Goal: Task Accomplishment & Management: Complete application form

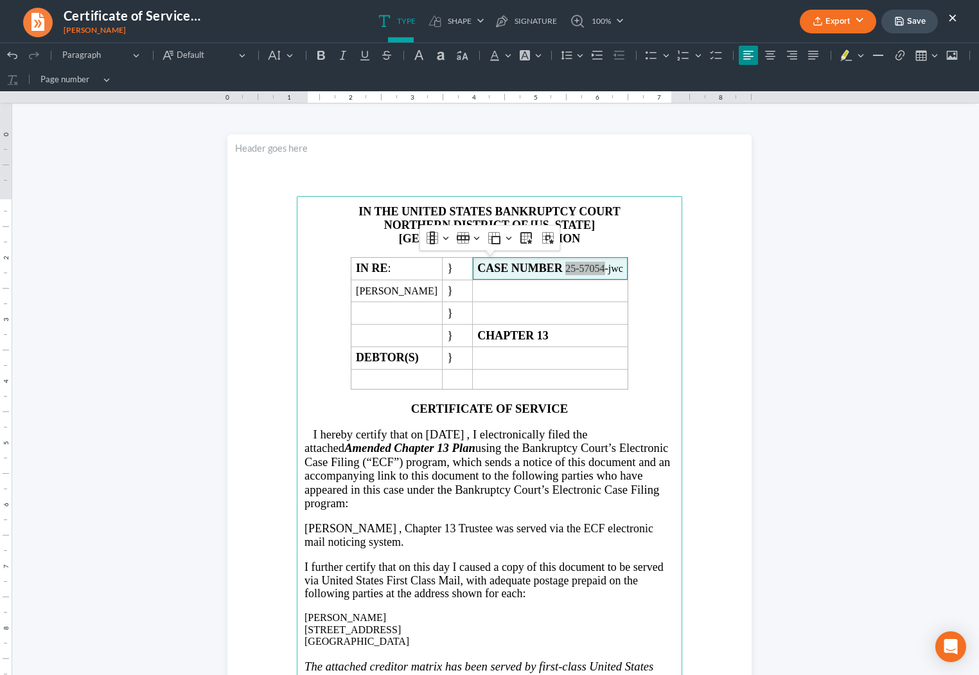
click at [949, 22] on ul "Export PDF Word Client Doc Storage Save ×" at bounding box center [878, 22] width 157 height 28
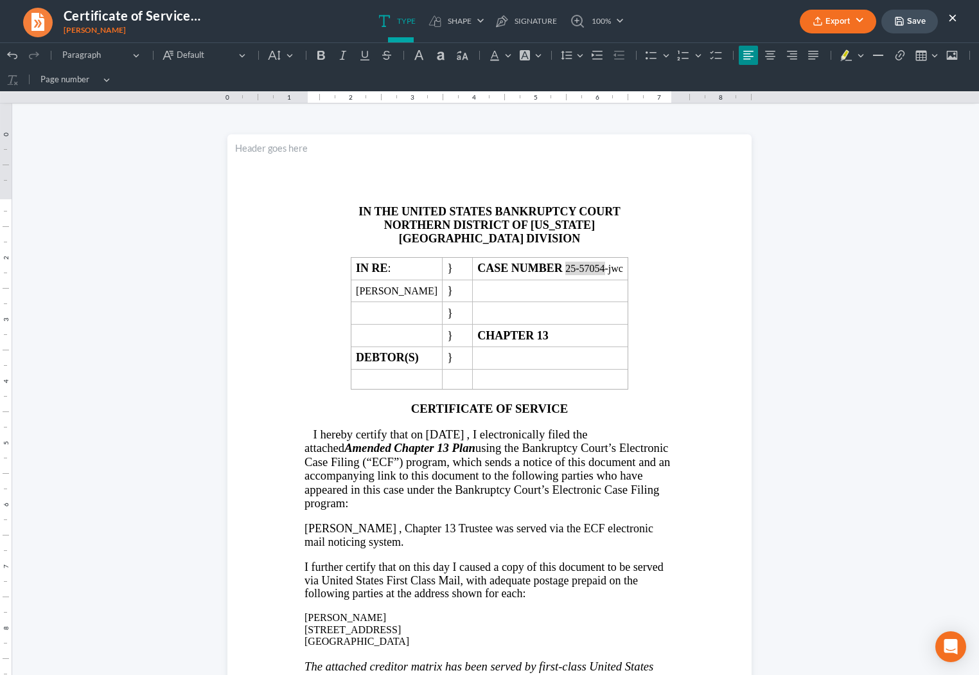
click at [950, 22] on button "×" at bounding box center [953, 17] width 9 height 15
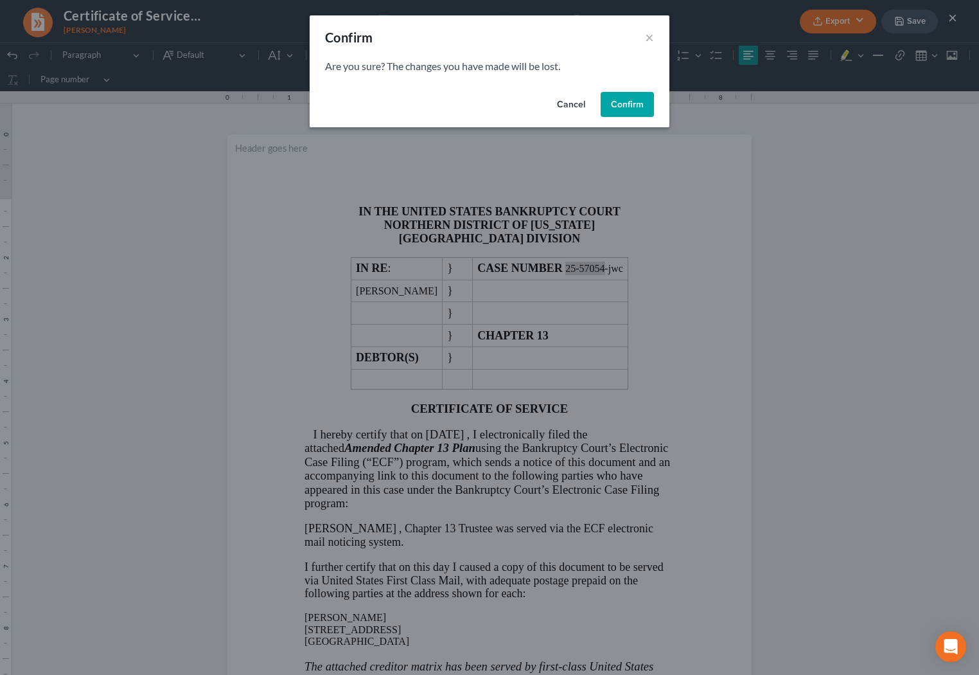
click at [613, 106] on button "Confirm" at bounding box center [627, 105] width 53 height 26
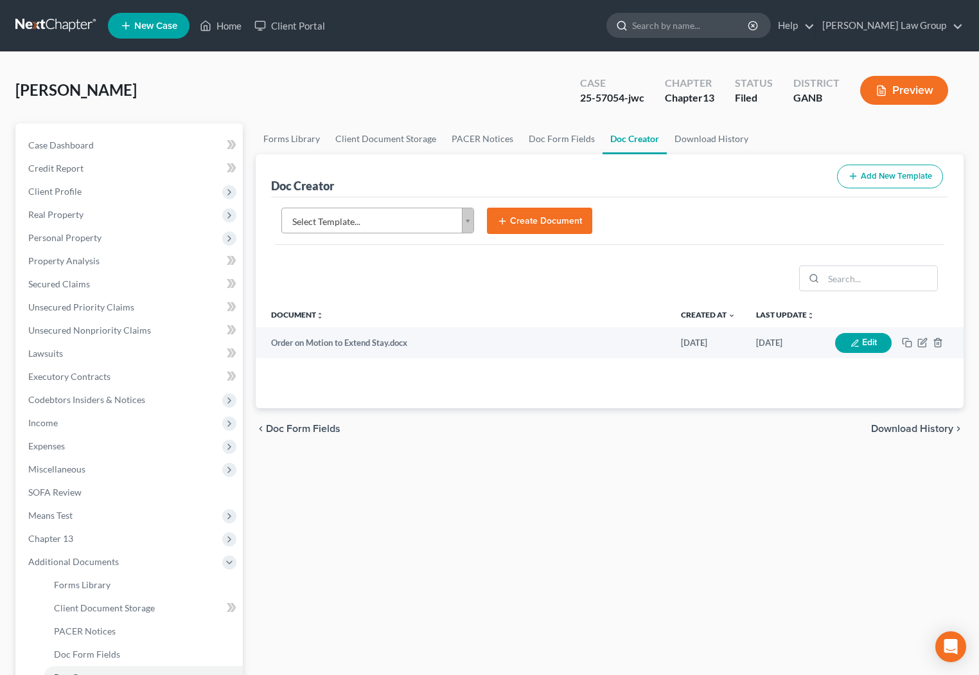
click at [697, 30] on input "search" at bounding box center [691, 25] width 118 height 24
type input "nassir"
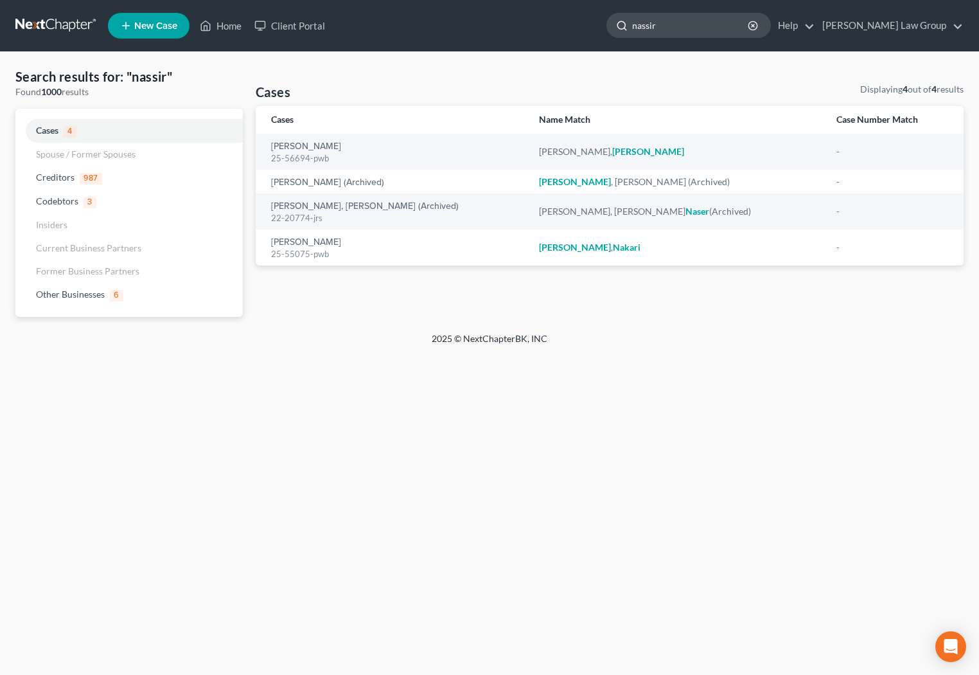
drag, startPoint x: 726, startPoint y: 23, endPoint x: 664, endPoint y: 17, distance: 62.0
click at [664, 19] on input "nassir" at bounding box center [691, 25] width 118 height 24
type input "[PERSON_NAME]"
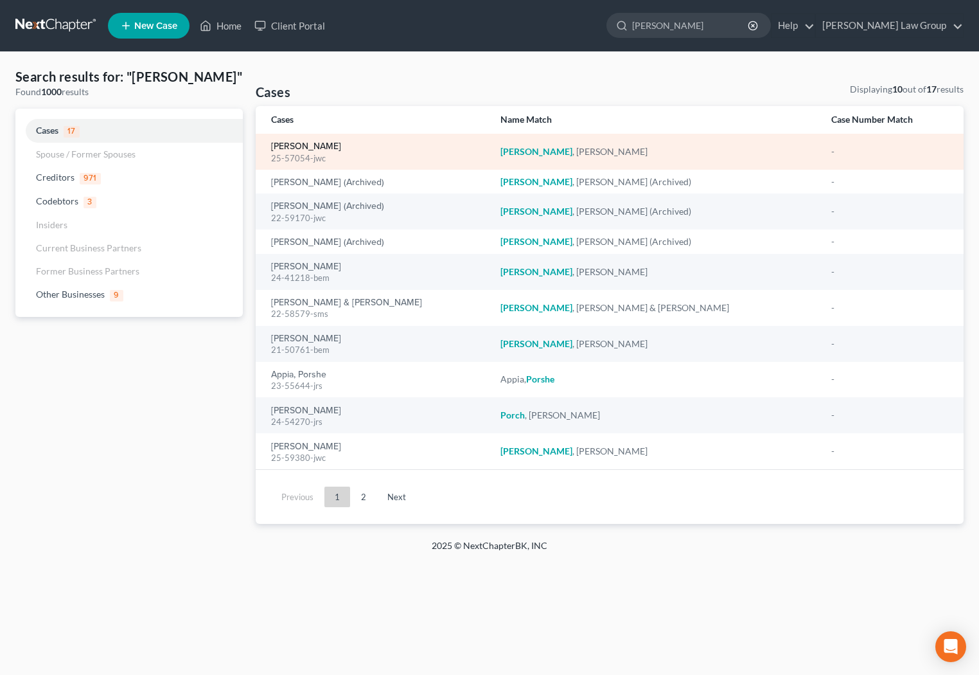
click at [286, 151] on link "[PERSON_NAME]" at bounding box center [306, 146] width 70 height 9
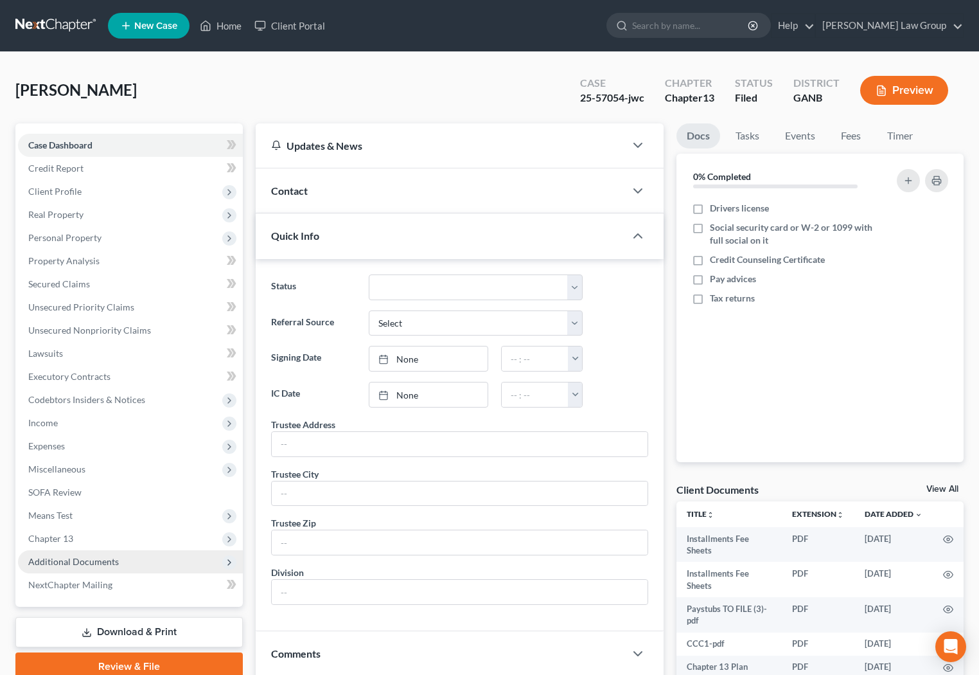
click at [82, 561] on span "Additional Documents" at bounding box center [73, 561] width 91 height 11
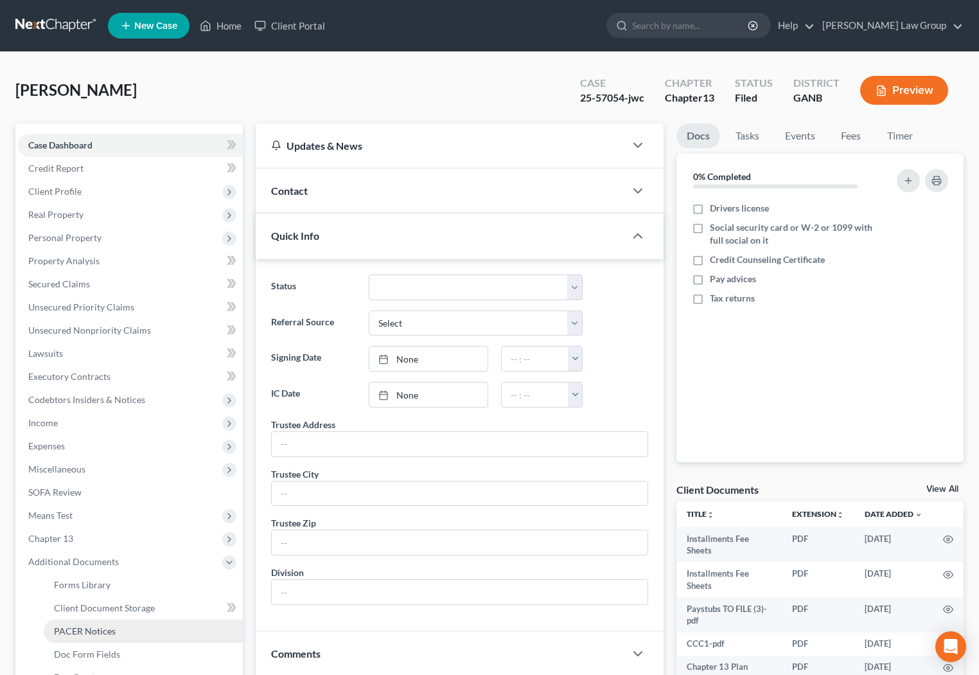
click at [93, 624] on link "PACER Notices" at bounding box center [143, 631] width 199 height 23
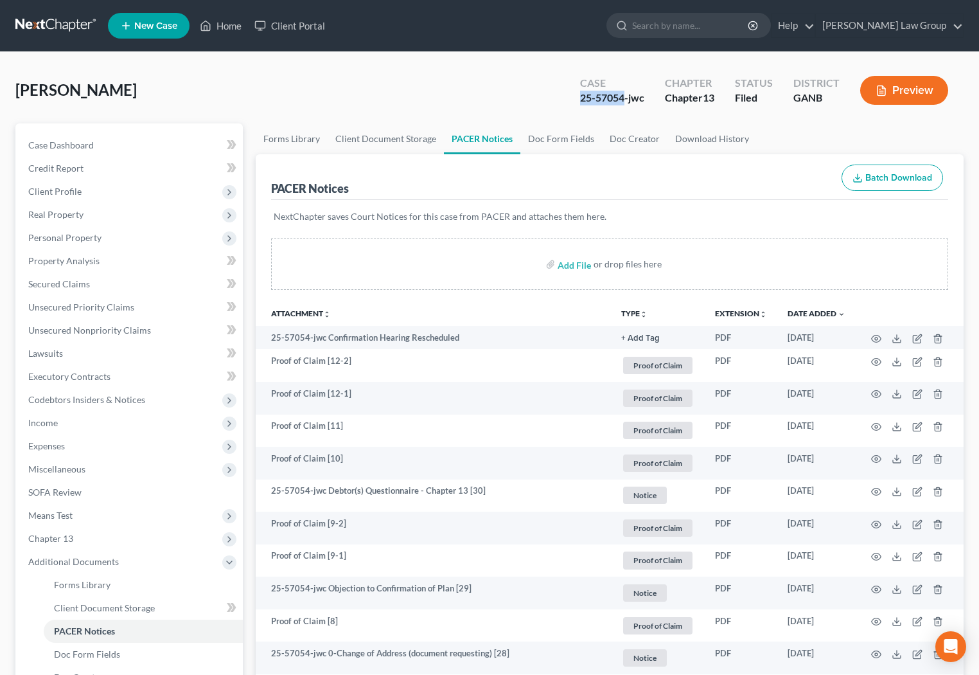
drag, startPoint x: 626, startPoint y: 98, endPoint x: 575, endPoint y: 98, distance: 51.4
click at [575, 98] on div "Case 25-57054-jwc" at bounding box center [612, 92] width 85 height 38
copy div "25-57054"
click at [61, 427] on span "Income" at bounding box center [130, 422] width 225 height 23
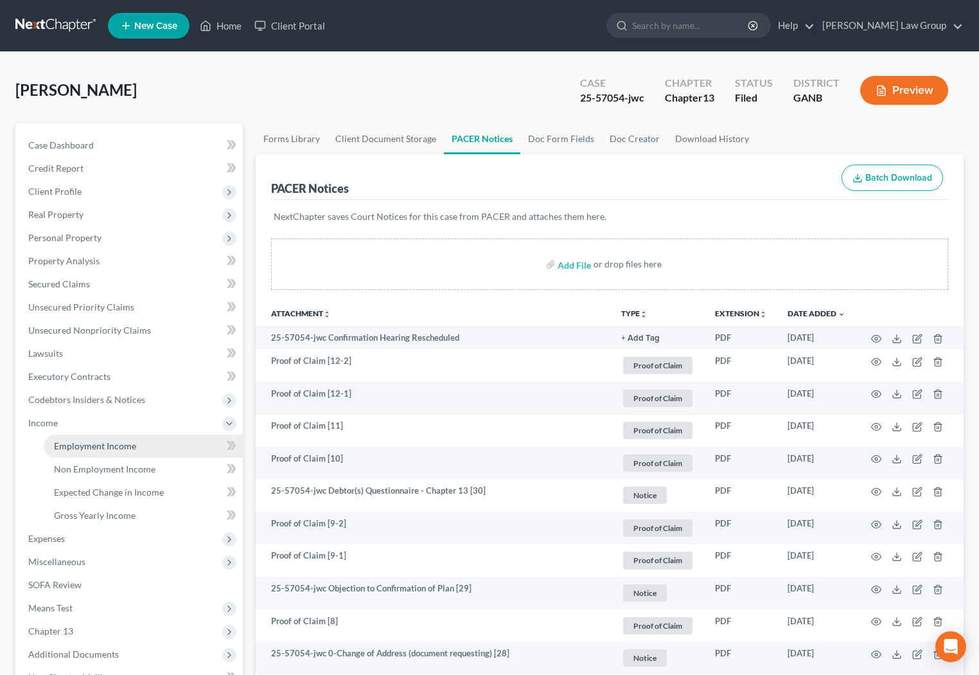
click at [74, 456] on link "Employment Income" at bounding box center [143, 445] width 199 height 23
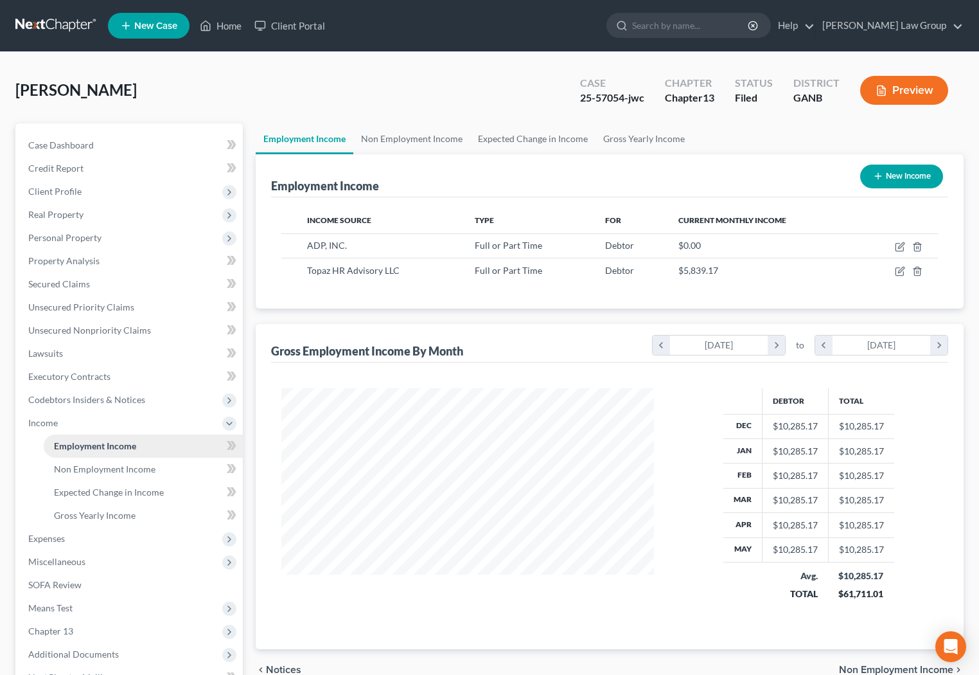
scroll to position [229, 398]
click at [902, 275] on icon "button" at bounding box center [900, 272] width 8 height 8
select select "0"
select select "35"
select select "2"
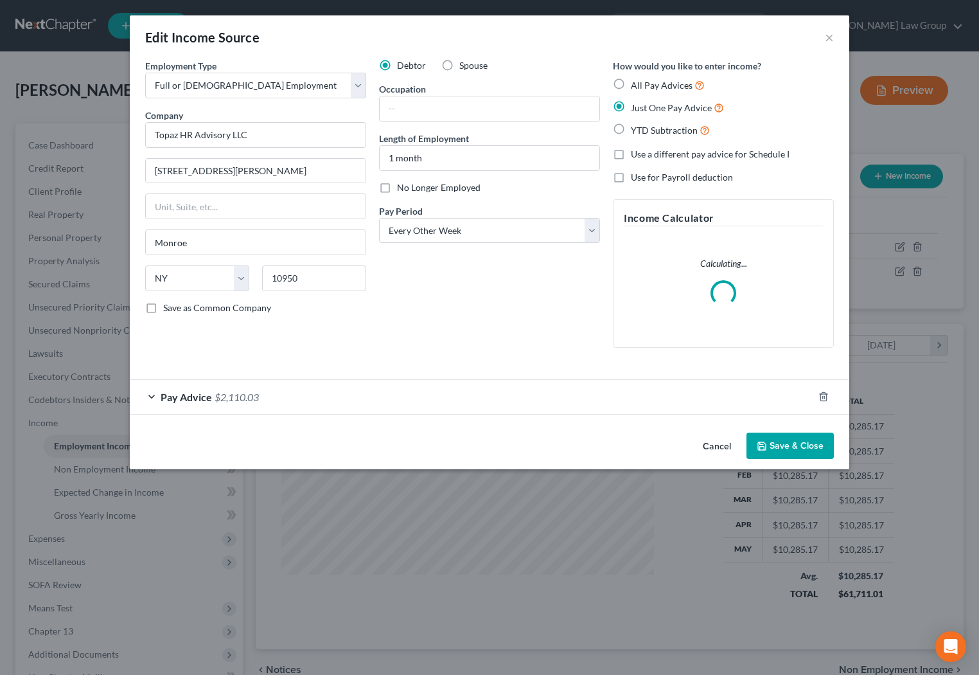
click at [627, 404] on div "Pay Advice $2,110.03" at bounding box center [472, 397] width 684 height 34
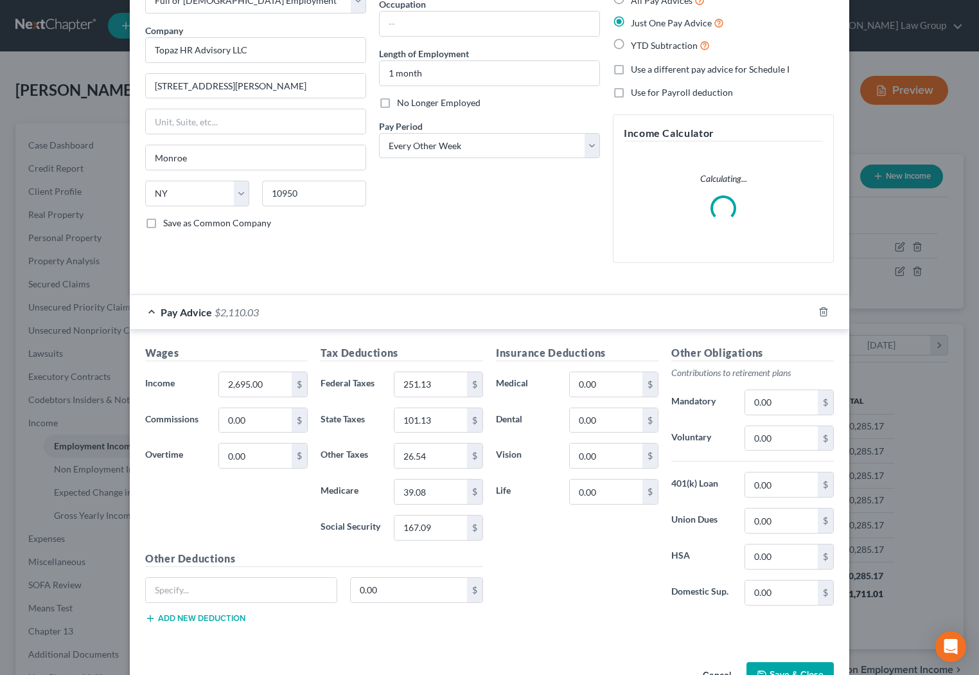
scroll to position [85, 0]
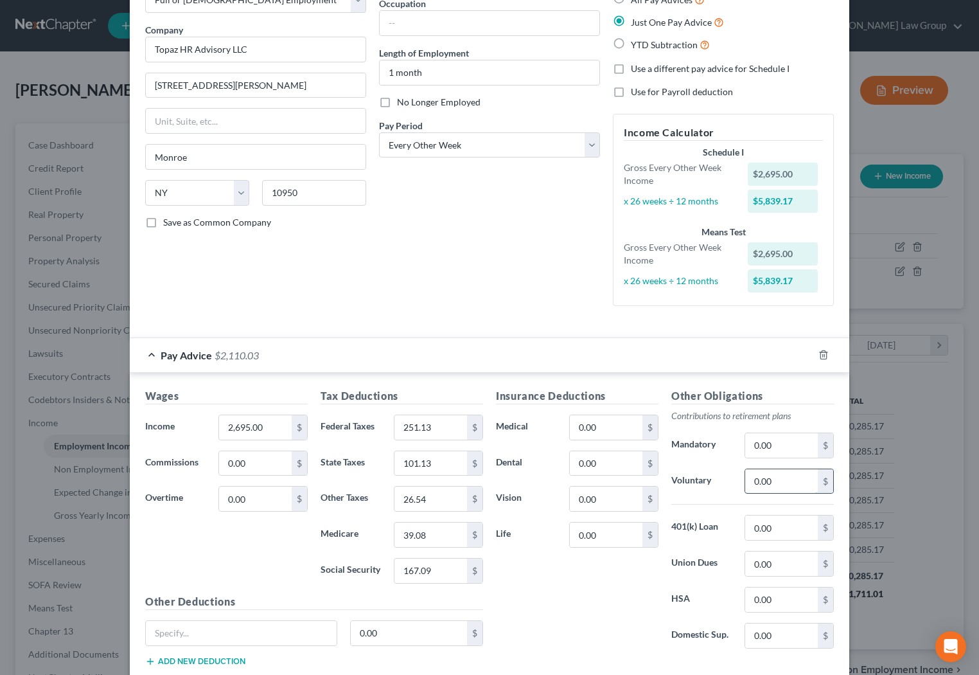
click at [789, 481] on input "0.00" at bounding box center [781, 481] width 73 height 24
type input "110.00"
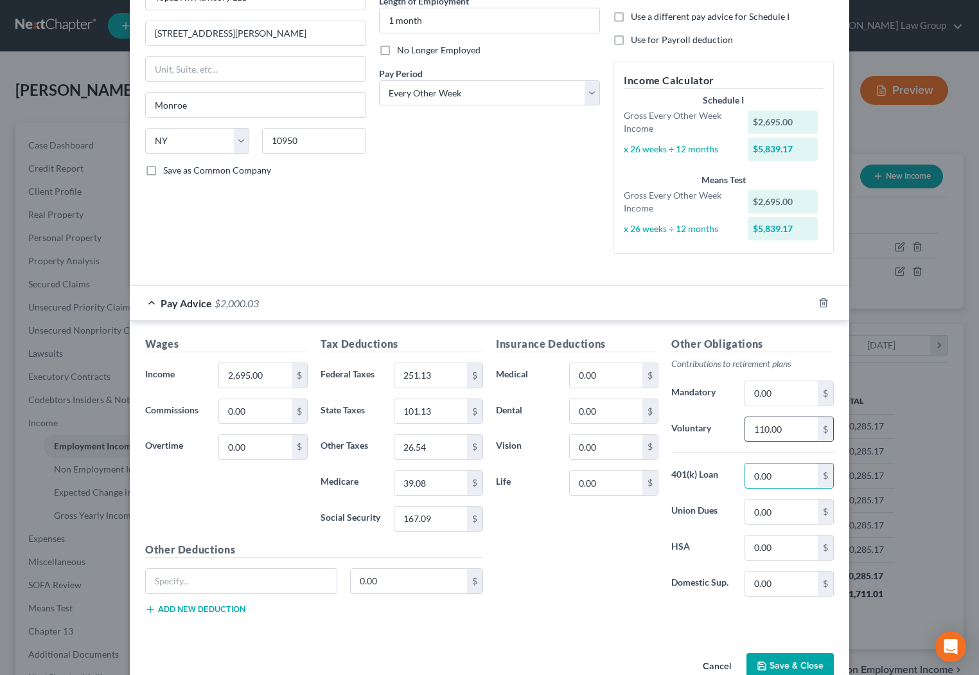
scroll to position [154, 0]
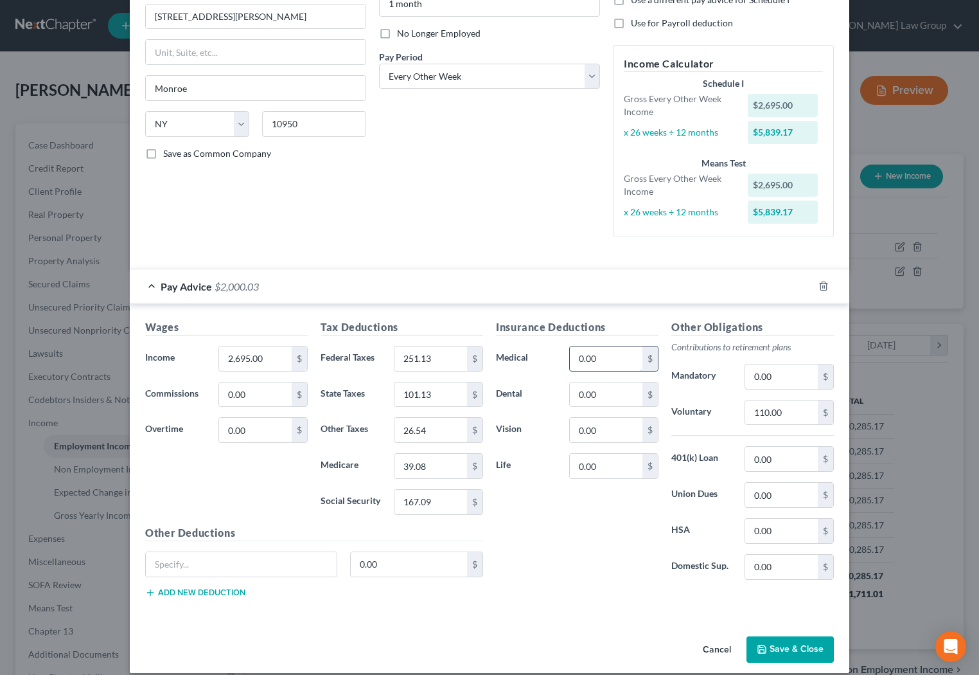
click at [609, 352] on input "0.00" at bounding box center [606, 358] width 73 height 24
type input "1"
type input "70.00"
click at [793, 647] on button "Save & Close" at bounding box center [790, 649] width 87 height 27
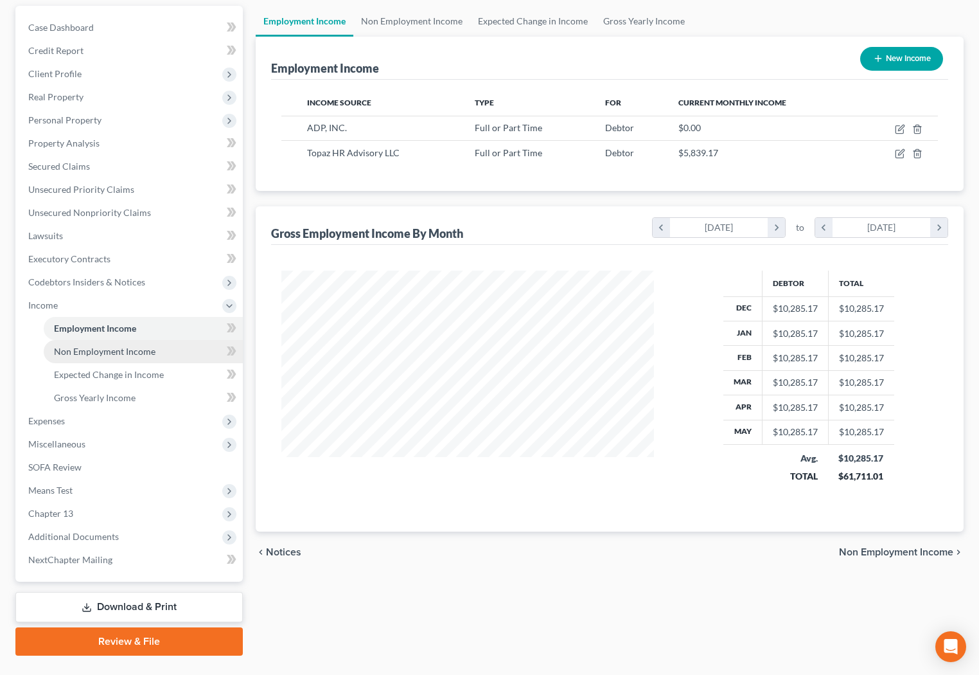
scroll to position [145, 0]
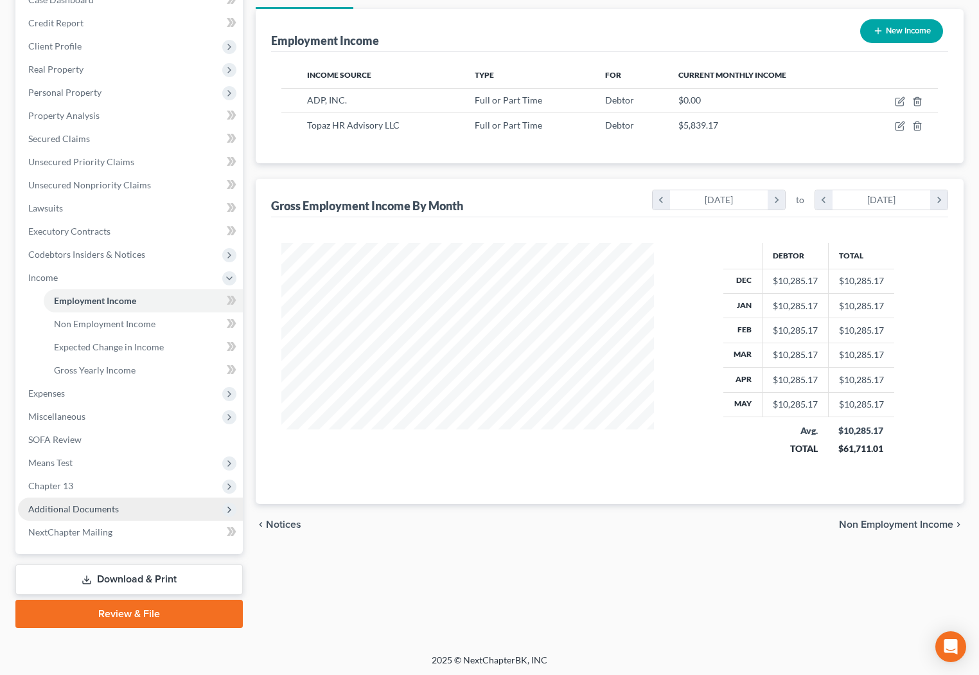
click at [94, 497] on span "Additional Documents" at bounding box center [130, 508] width 225 height 23
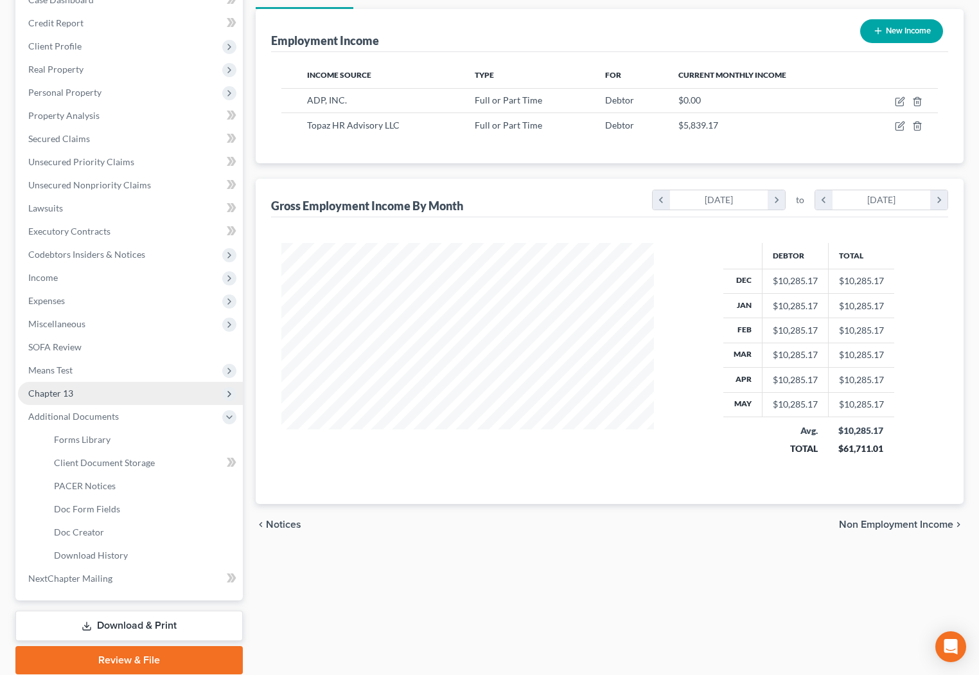
click at [93, 398] on span "Chapter 13" at bounding box center [130, 393] width 225 height 23
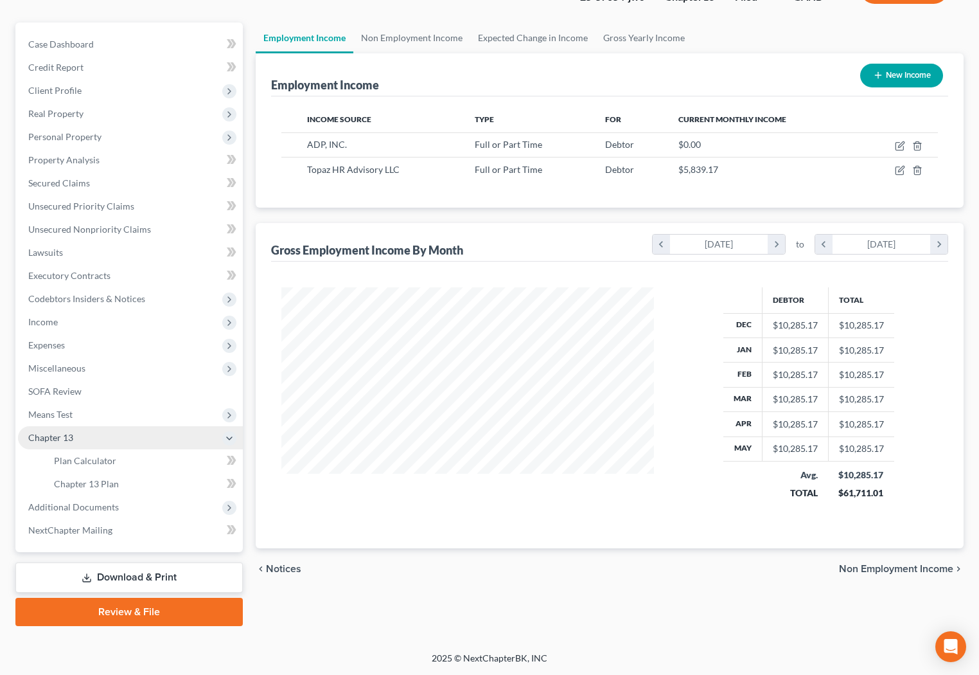
scroll to position [99, 0]
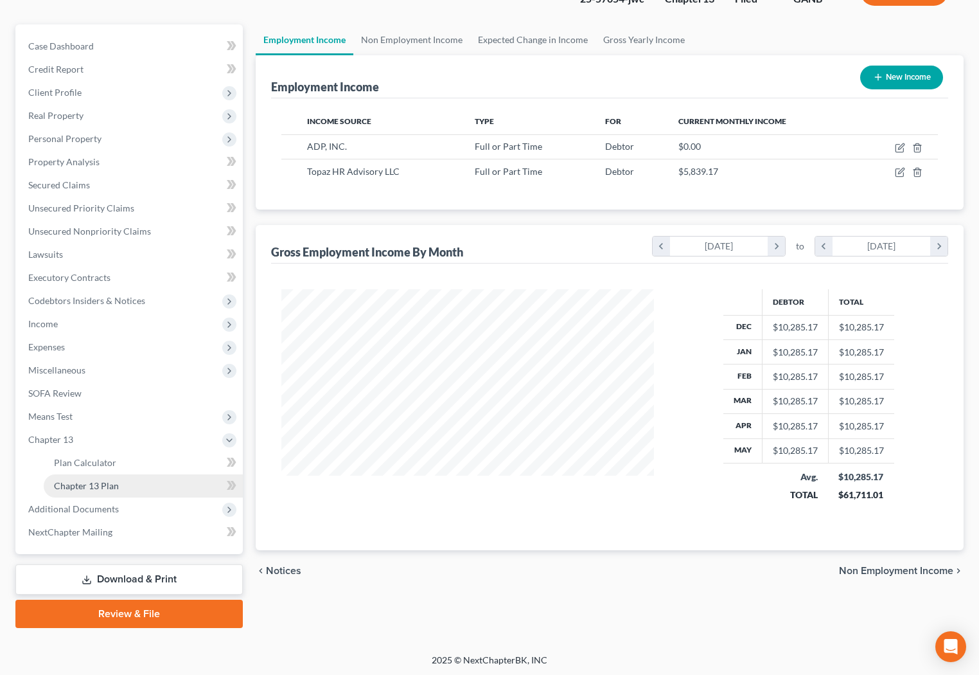
click at [120, 479] on link "Chapter 13 Plan" at bounding box center [143, 485] width 199 height 23
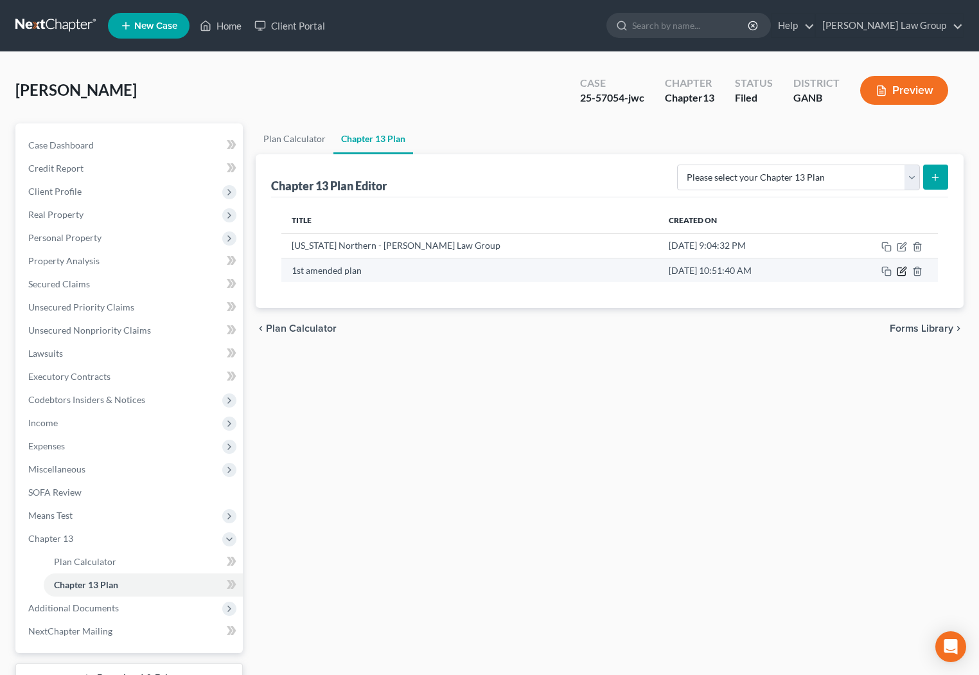
click at [905, 271] on icon "button" at bounding box center [902, 271] width 10 height 10
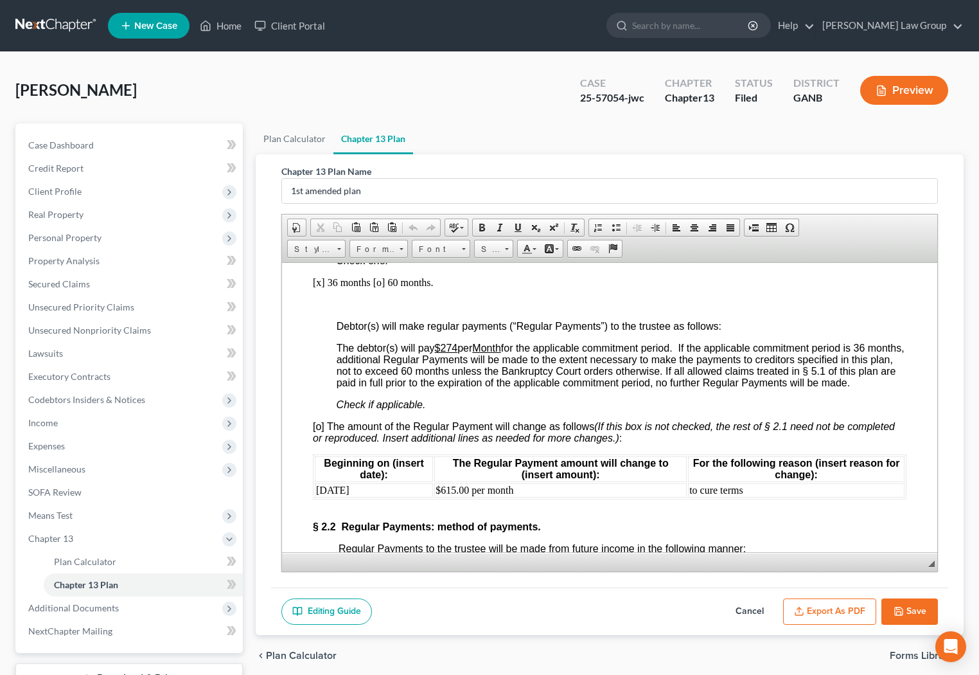
scroll to position [1271, 0]
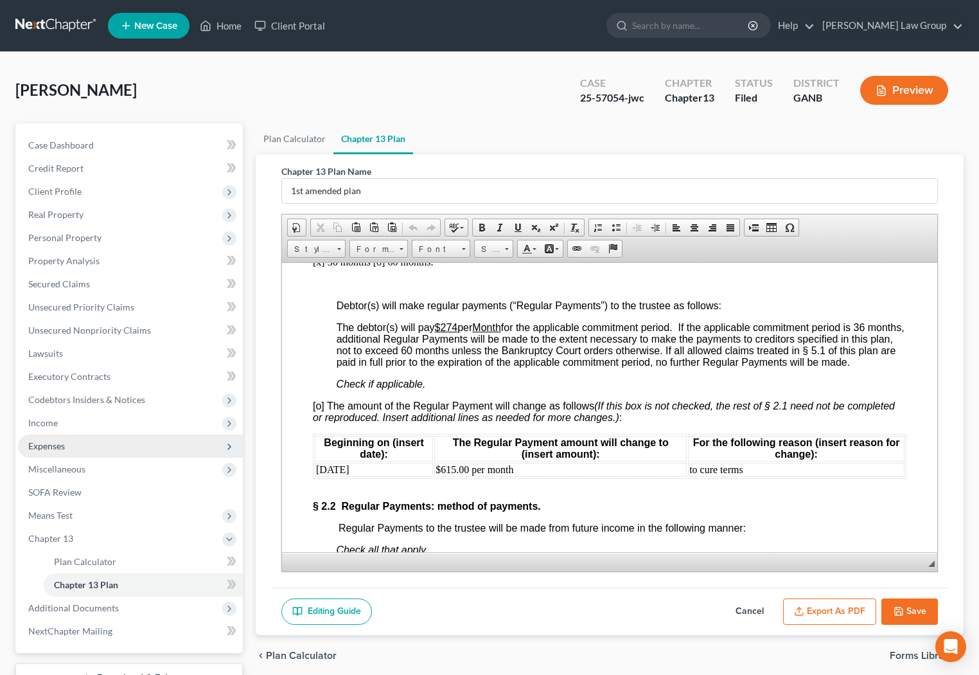
click at [69, 437] on span "Expenses" at bounding box center [130, 445] width 225 height 23
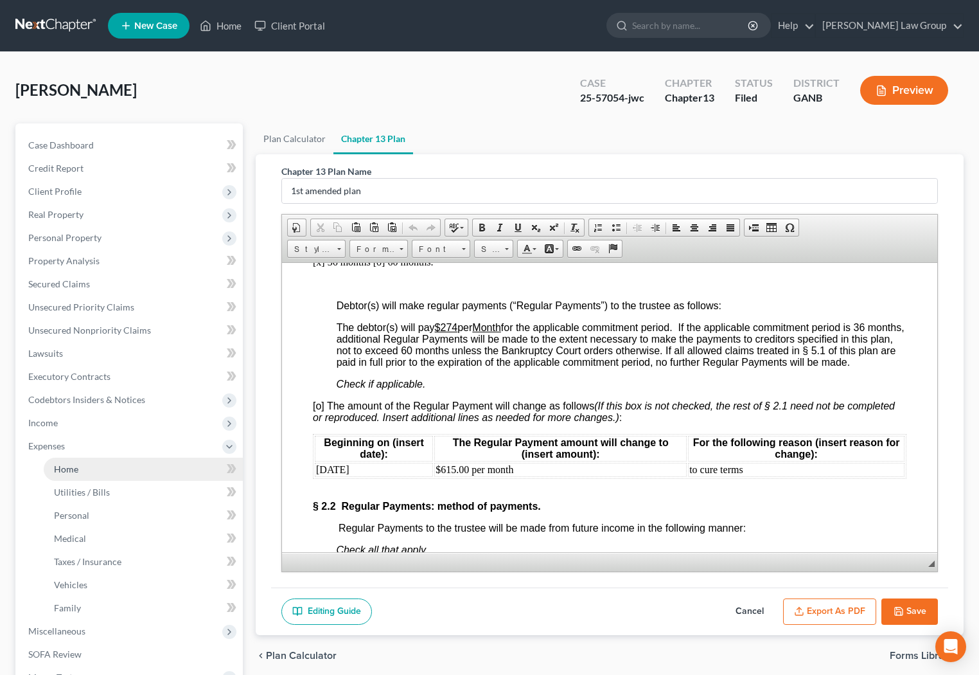
click at [98, 462] on link "Home" at bounding box center [143, 469] width 199 height 23
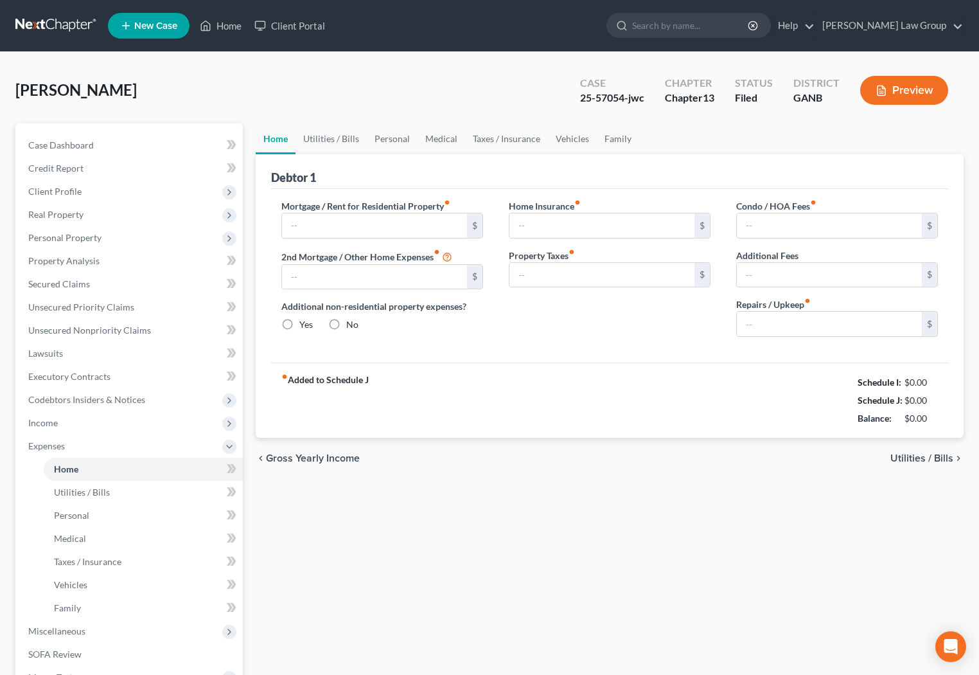
type input "1,500.00"
type input "0.00"
radio input "true"
type input "0.00"
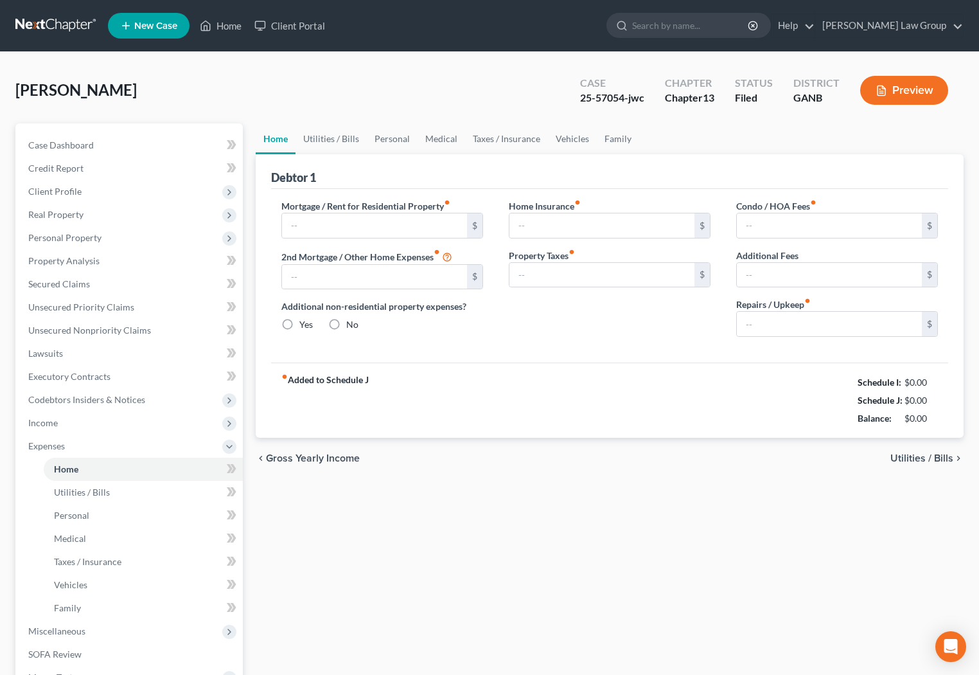
type input "0.00"
type input "50.00"
click at [913, 462] on span "Utilities / Bills" at bounding box center [922, 458] width 63 height 10
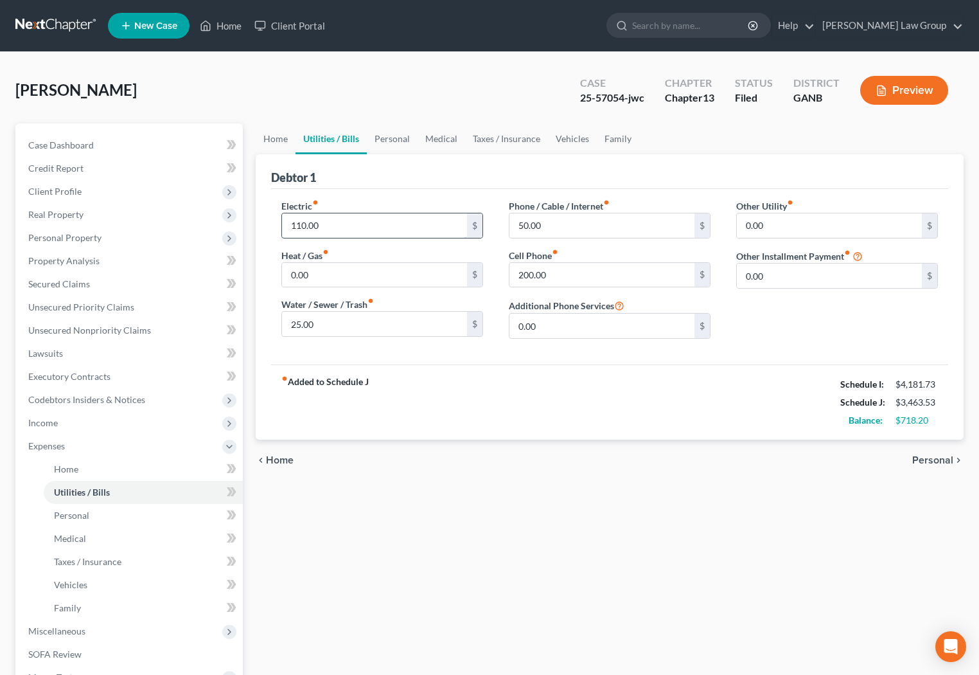
click at [303, 224] on input "110.00" at bounding box center [374, 225] width 185 height 24
type input "160.00"
click at [299, 323] on input "25.00" at bounding box center [374, 324] width 185 height 24
type input "35.00"
click at [929, 462] on span "Personal" at bounding box center [933, 460] width 41 height 10
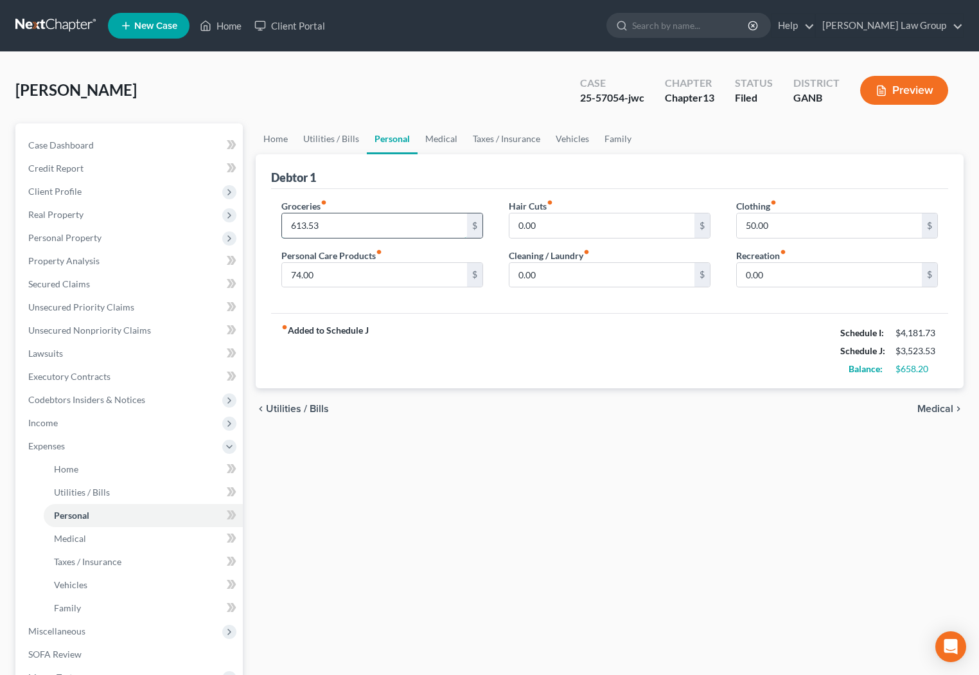
click at [330, 222] on input "613.53" at bounding box center [374, 225] width 185 height 24
type input "613.73"
click at [754, 227] on input "50.00" at bounding box center [829, 225] width 185 height 24
type input "80.00"
click at [929, 411] on span "Medical" at bounding box center [936, 409] width 36 height 10
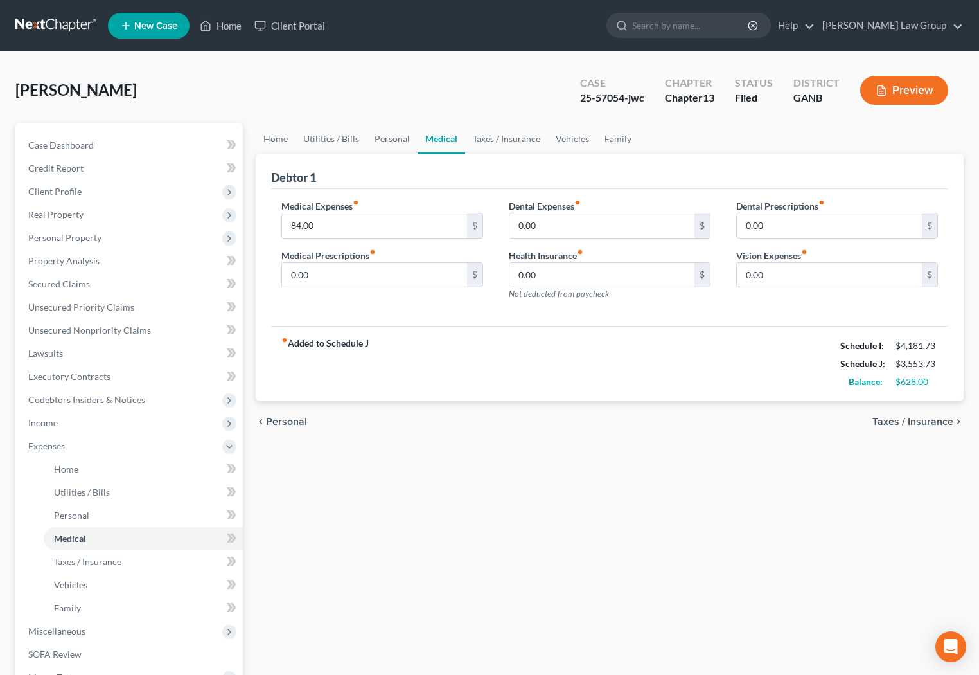
click at [895, 416] on span "Taxes / Insurance" at bounding box center [913, 421] width 81 height 10
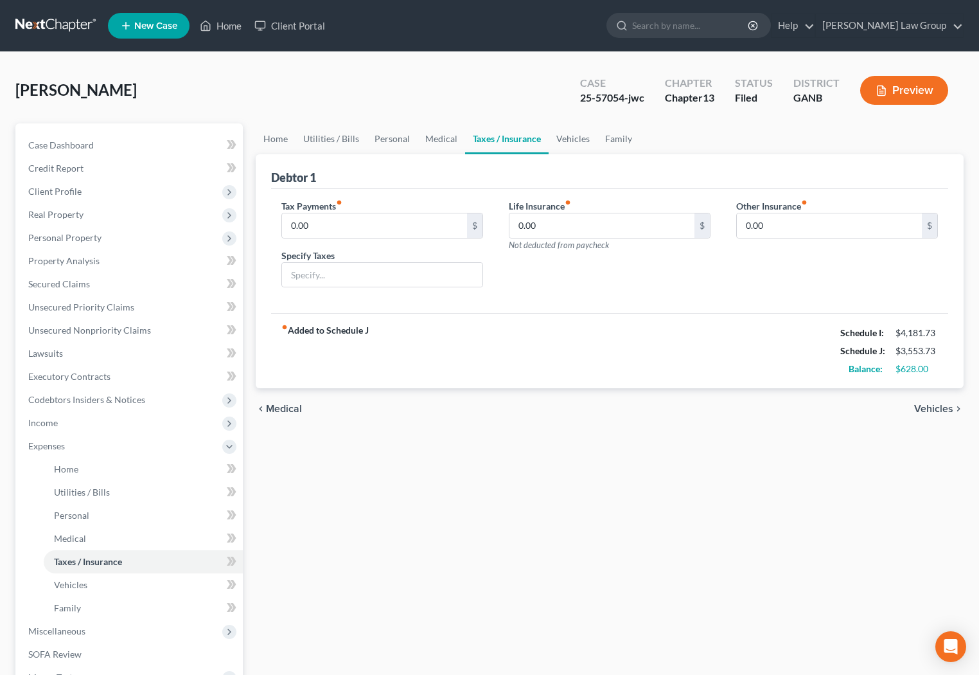
click at [921, 409] on span "Vehicles" at bounding box center [933, 409] width 39 height 10
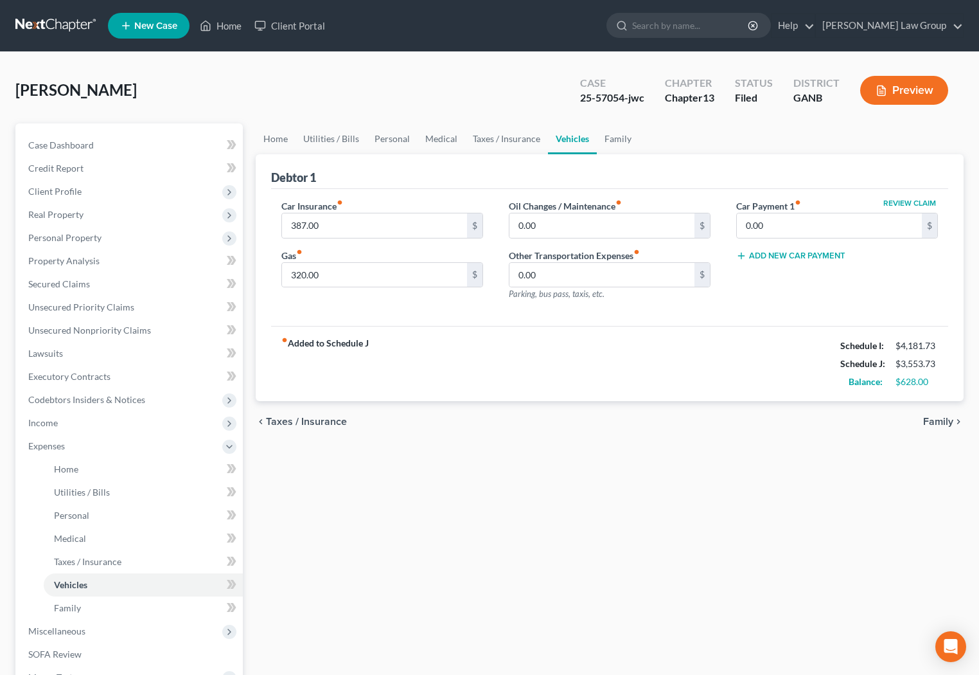
click at [938, 420] on span "Family" at bounding box center [938, 421] width 30 height 10
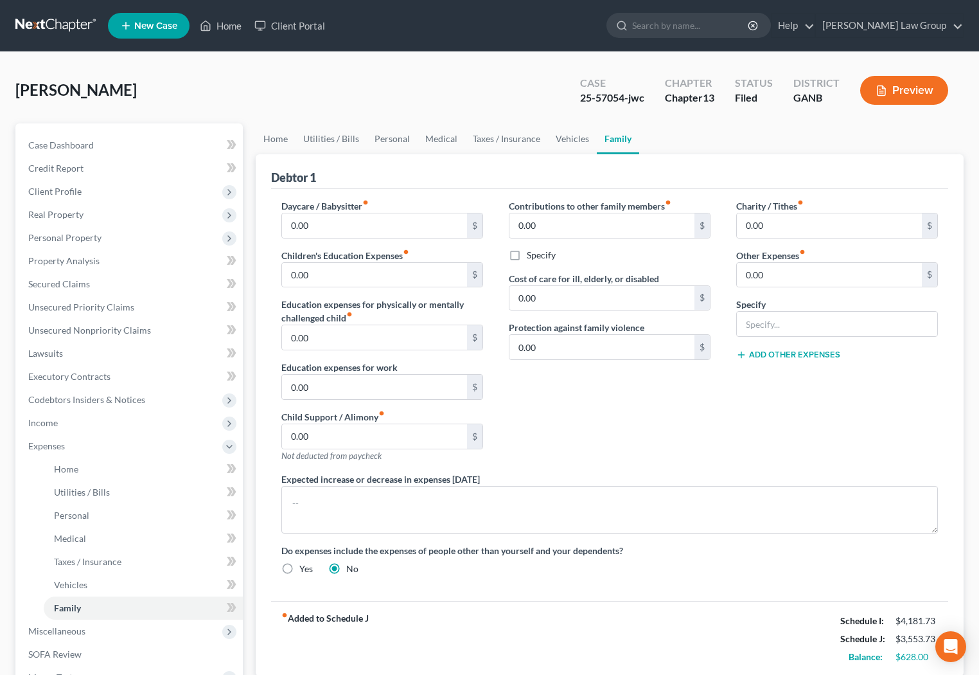
click at [900, 87] on button "Preview" at bounding box center [905, 90] width 88 height 29
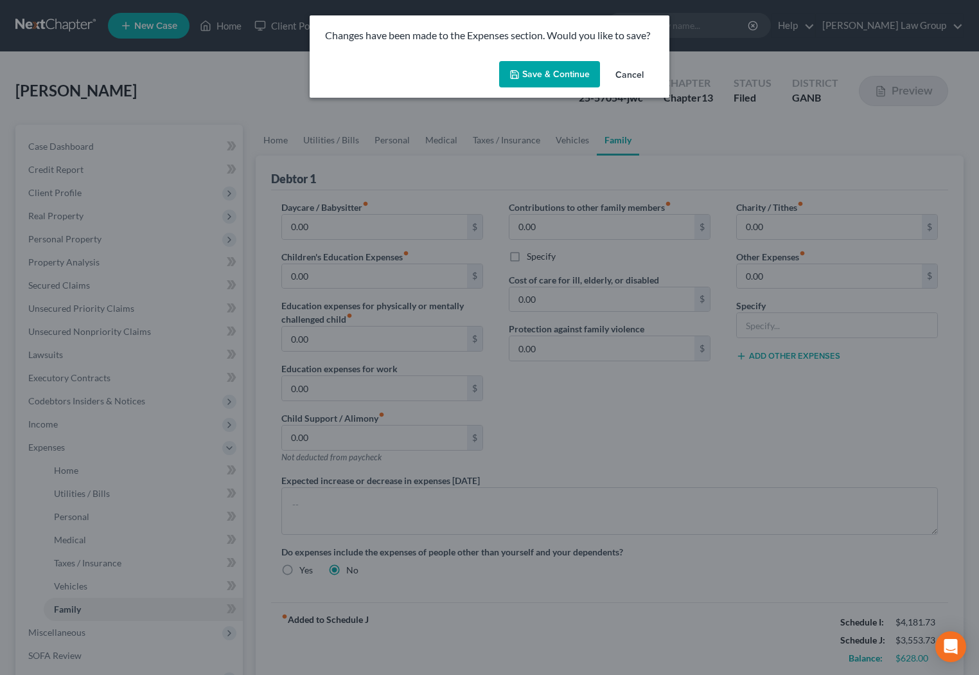
click at [527, 80] on button "Save & Continue" at bounding box center [549, 74] width 101 height 27
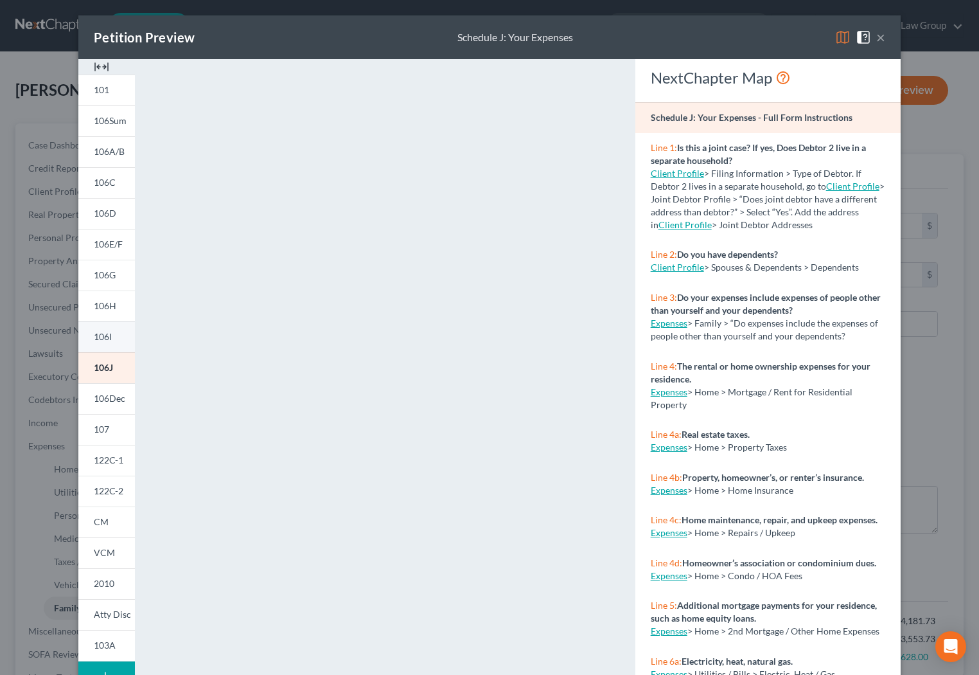
click at [108, 348] on link "106I" at bounding box center [106, 336] width 57 height 31
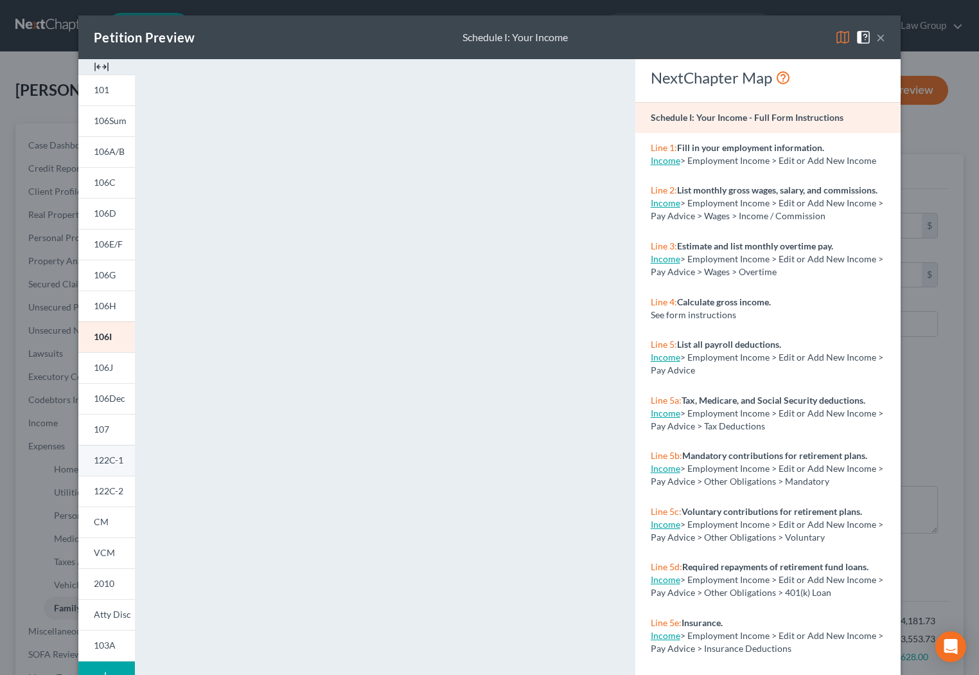
click at [111, 449] on link "122C-1" at bounding box center [106, 460] width 57 height 31
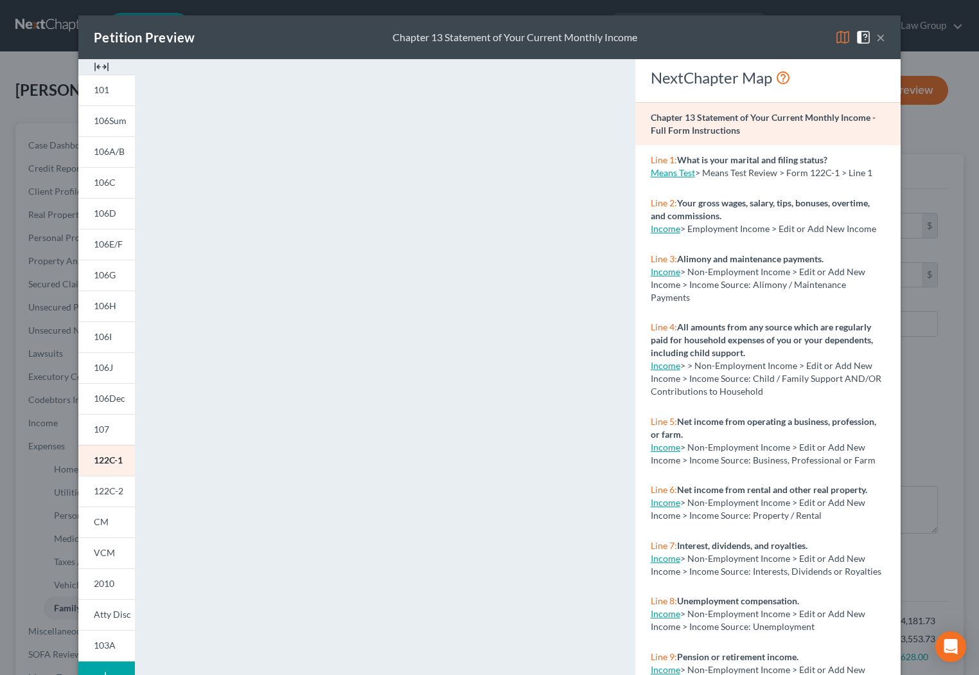
click at [883, 38] on button "×" at bounding box center [881, 37] width 9 height 15
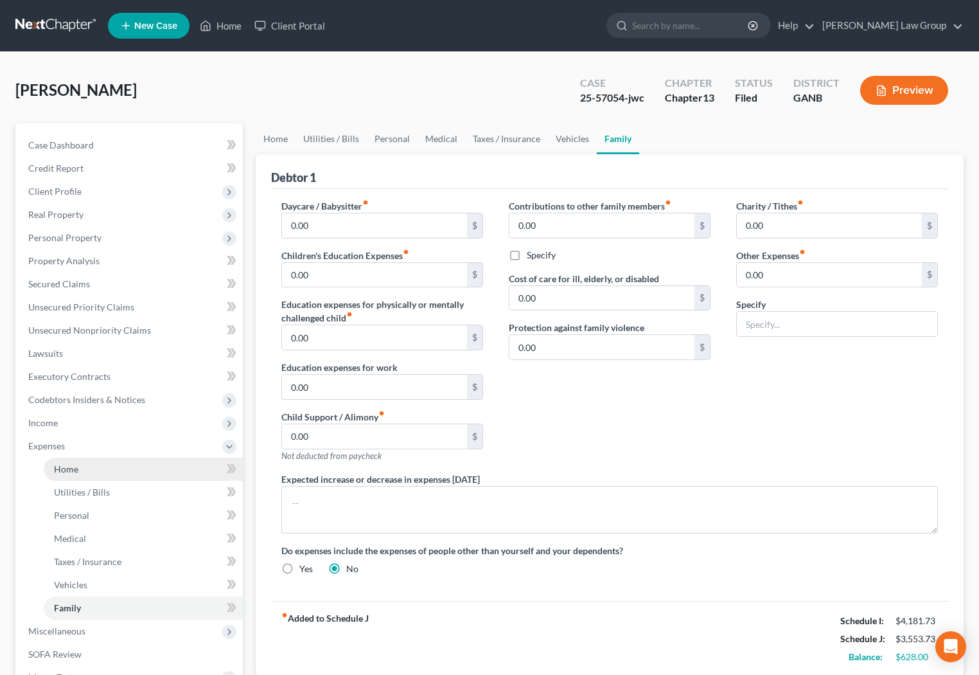
click at [74, 468] on span "Home" at bounding box center [66, 468] width 24 height 11
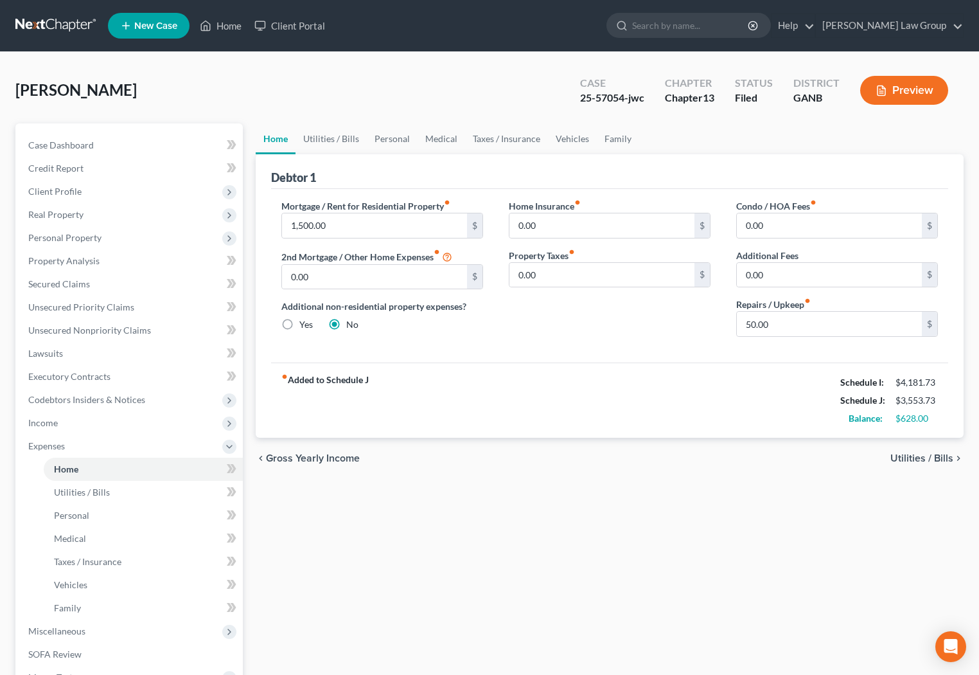
click at [911, 459] on span "Utilities / Bills" at bounding box center [922, 458] width 63 height 10
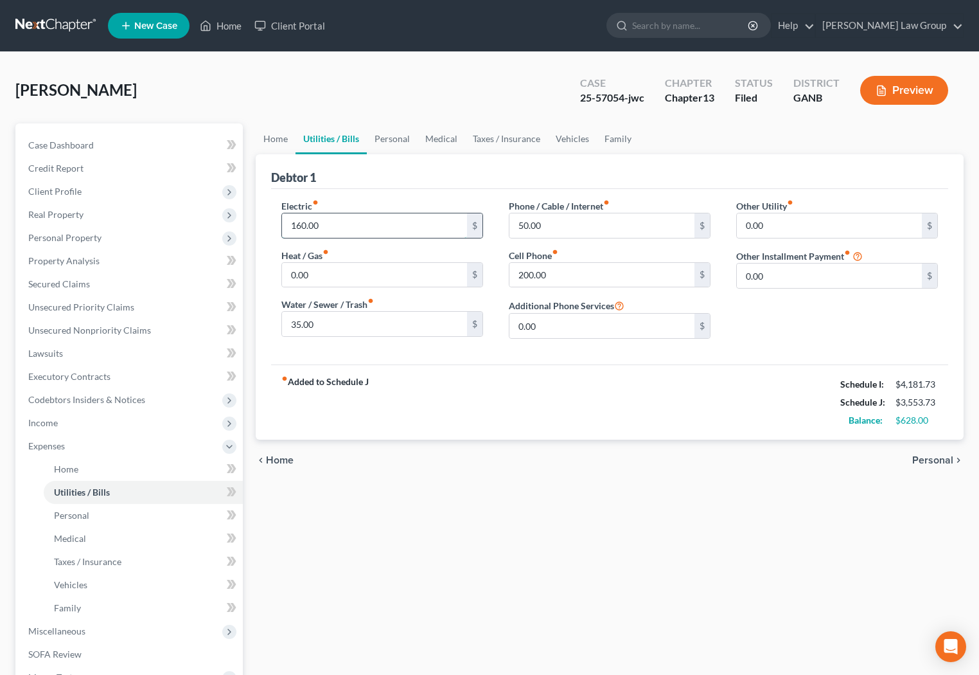
click at [298, 221] on input "160.00" at bounding box center [374, 225] width 185 height 24
type input "175.00"
click at [929, 455] on span "Personal" at bounding box center [933, 460] width 41 height 10
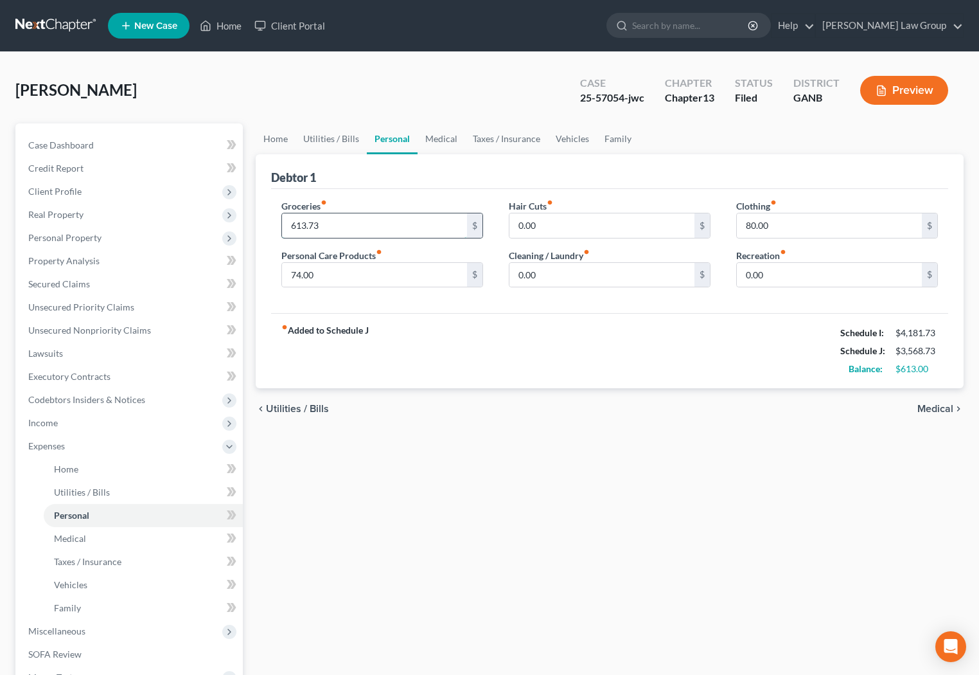
click at [302, 226] on input "613.73" at bounding box center [374, 225] width 185 height 24
click at [306, 228] on input "610.73" at bounding box center [374, 225] width 185 height 24
type input "611.73"
click at [935, 407] on span "Medical" at bounding box center [936, 409] width 36 height 10
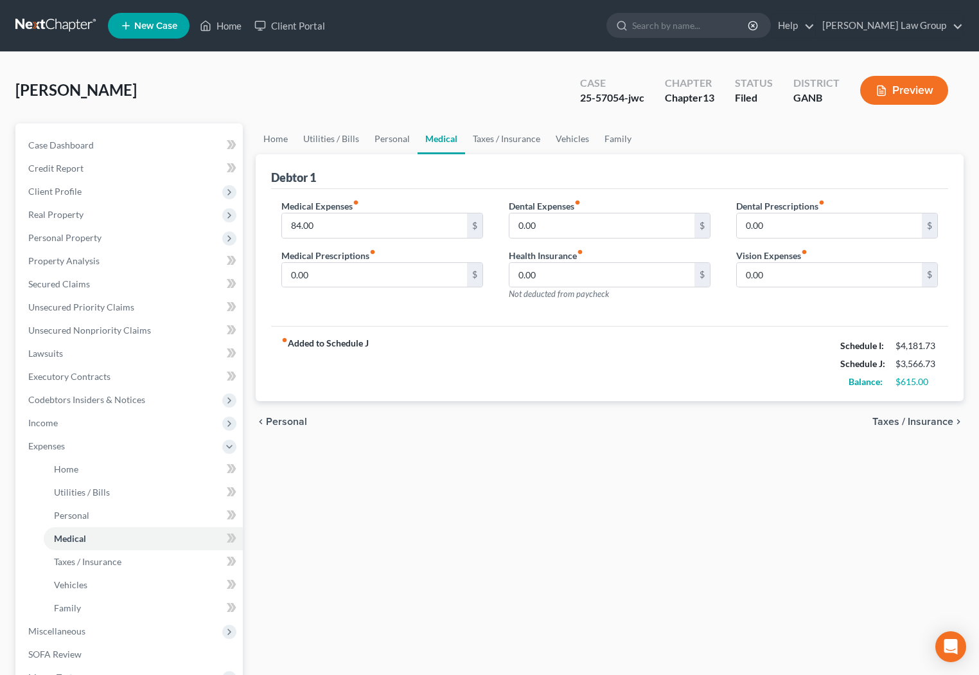
click at [934, 421] on span "Taxes / Insurance" at bounding box center [913, 421] width 81 height 10
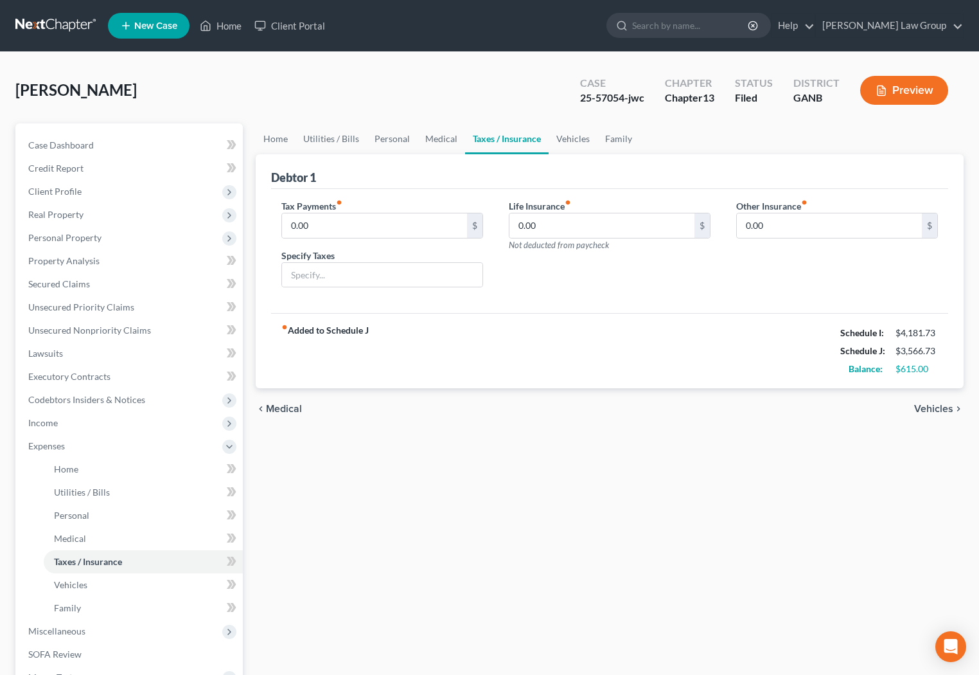
click at [933, 413] on span "Vehicles" at bounding box center [933, 409] width 39 height 10
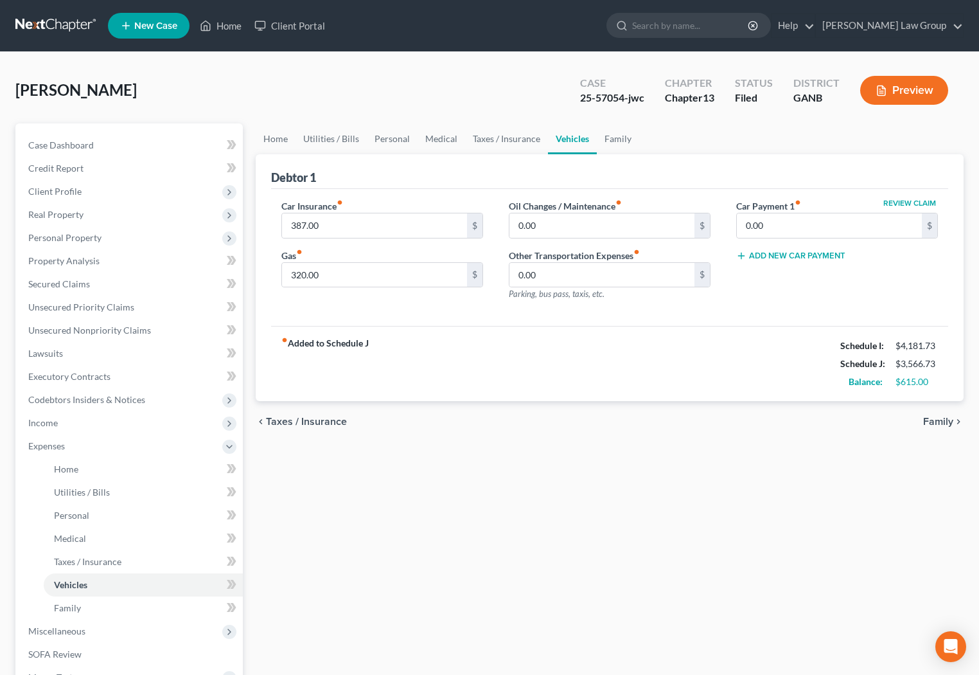
click at [934, 420] on span "Family" at bounding box center [938, 421] width 30 height 10
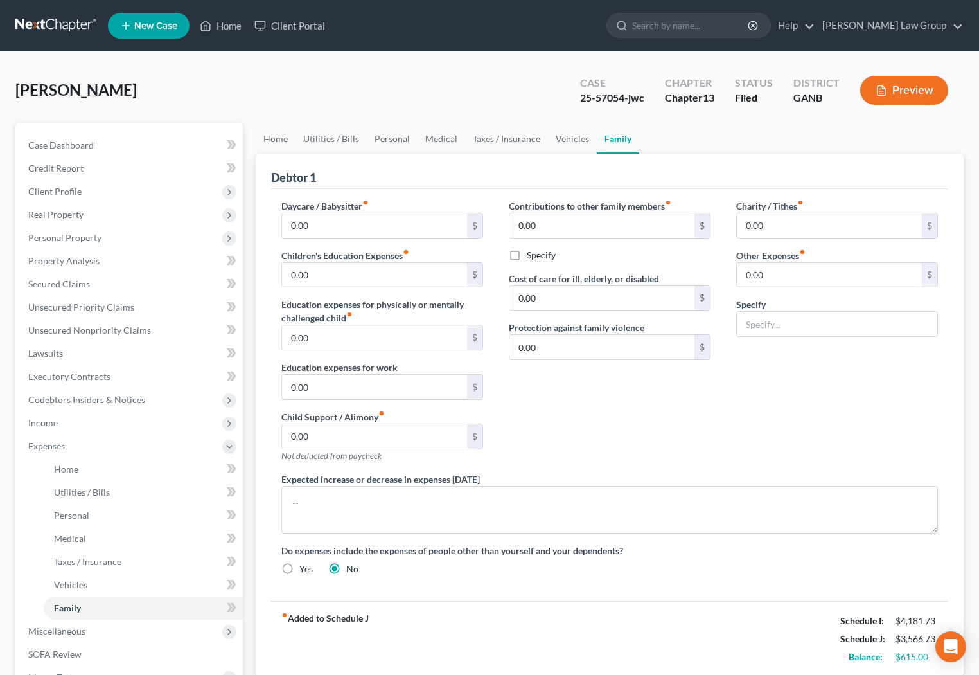
scroll to position [215, 0]
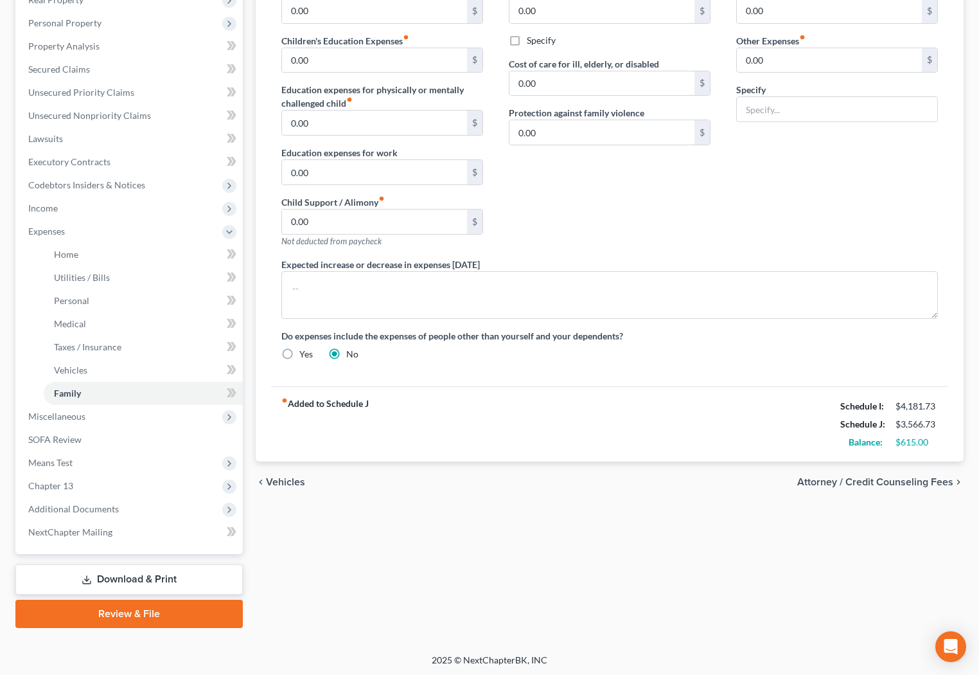
click at [934, 477] on span "Attorney / Credit Counseling Fees" at bounding box center [876, 482] width 156 height 10
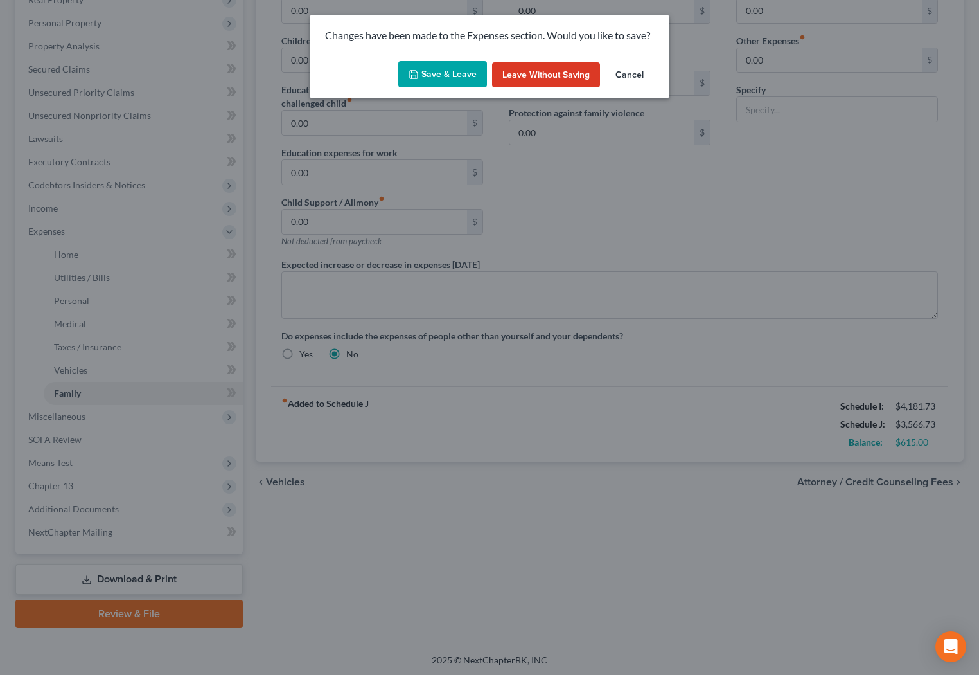
click at [450, 83] on button "Save & Leave" at bounding box center [442, 74] width 89 height 27
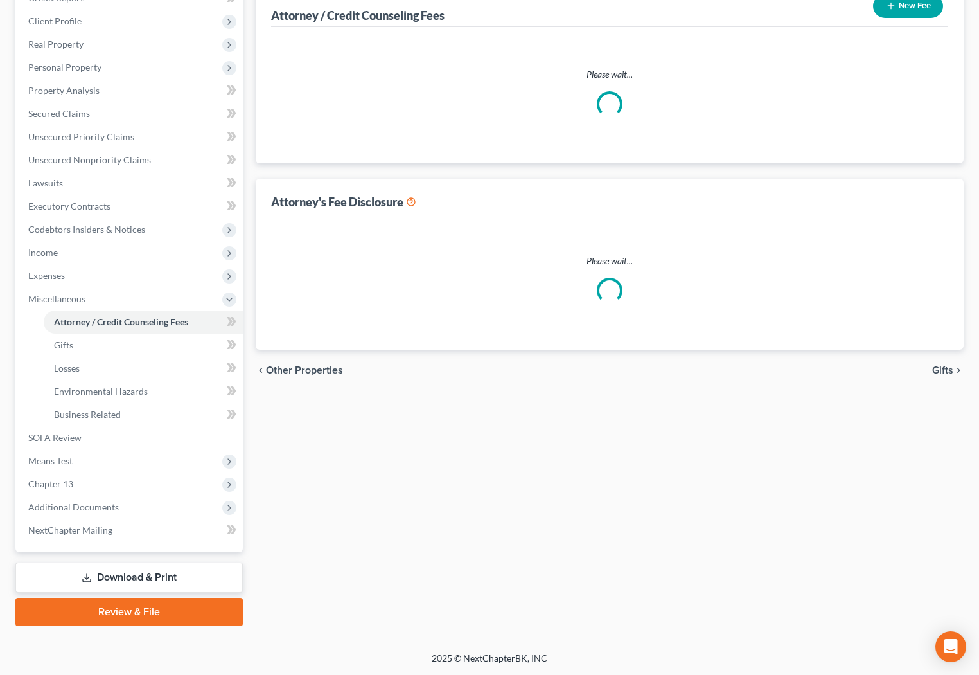
scroll to position [168, 0]
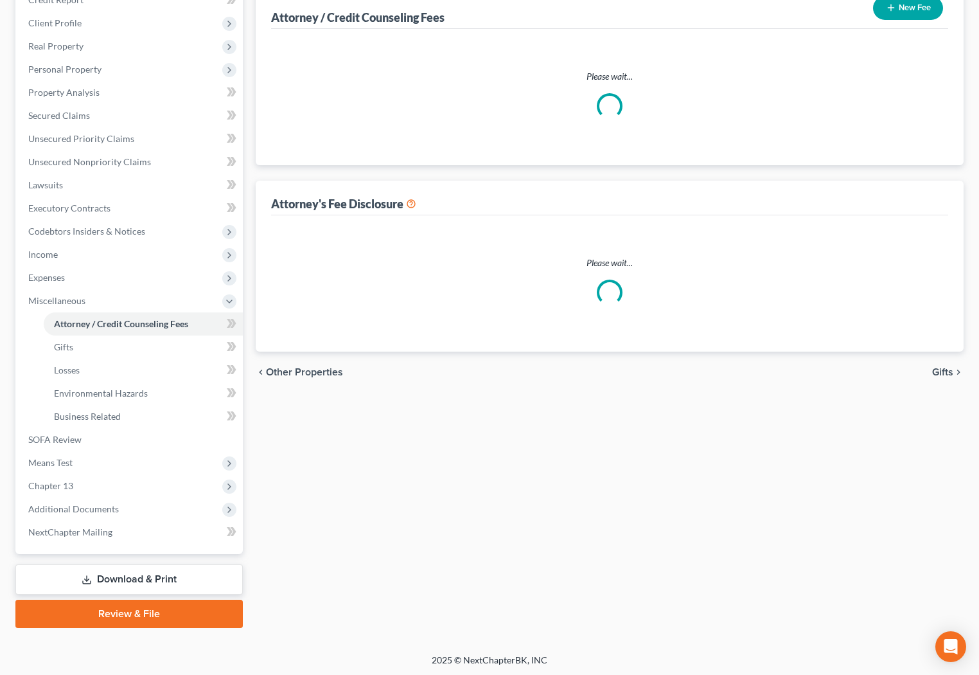
select select "1"
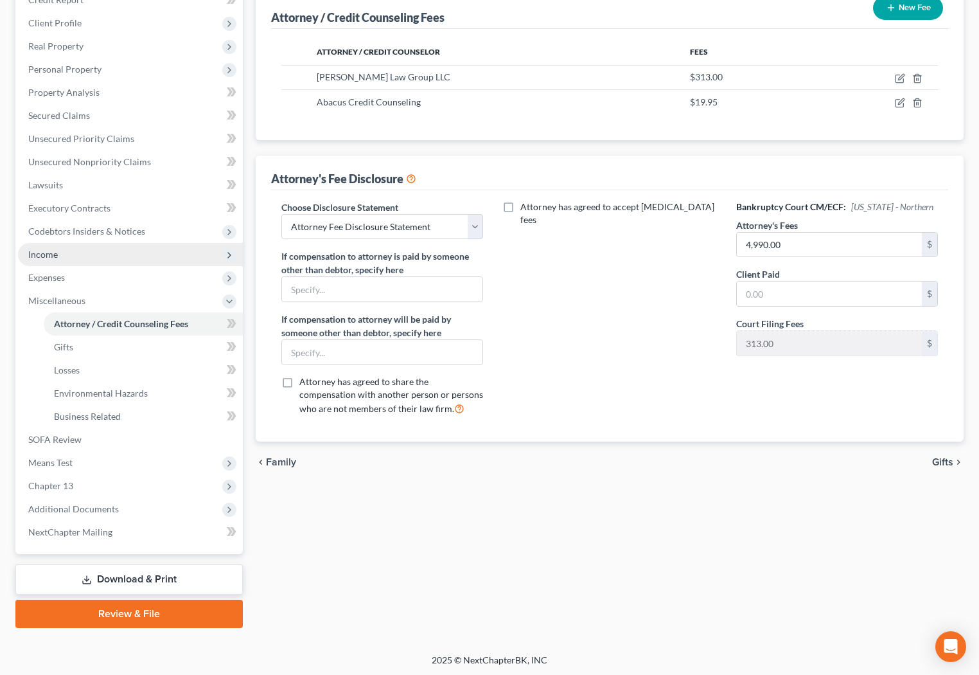
click at [73, 253] on span "Income" at bounding box center [130, 254] width 225 height 23
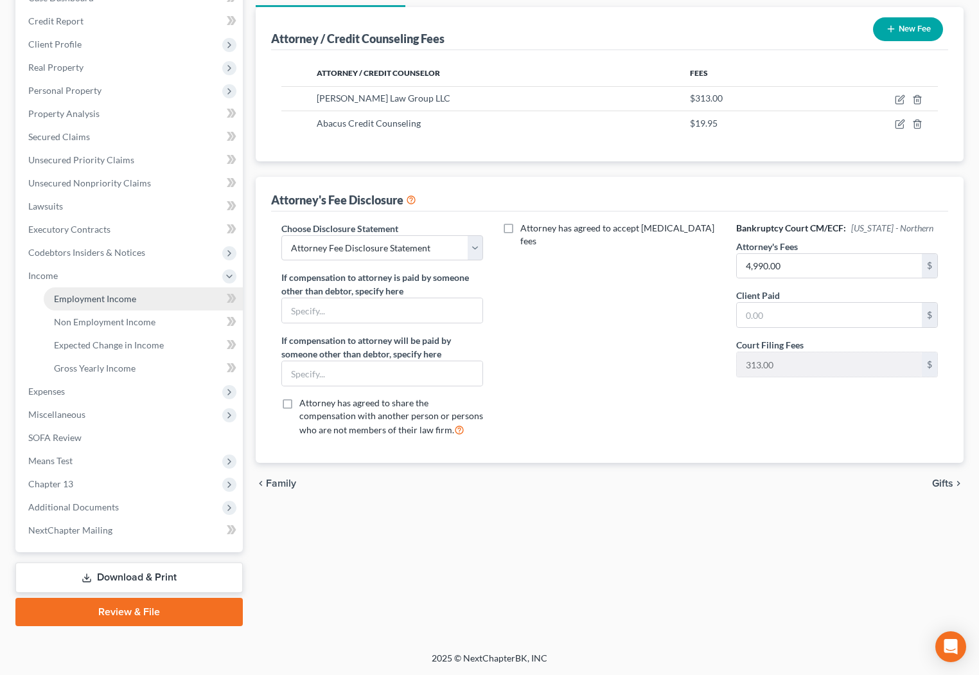
scroll to position [145, 0]
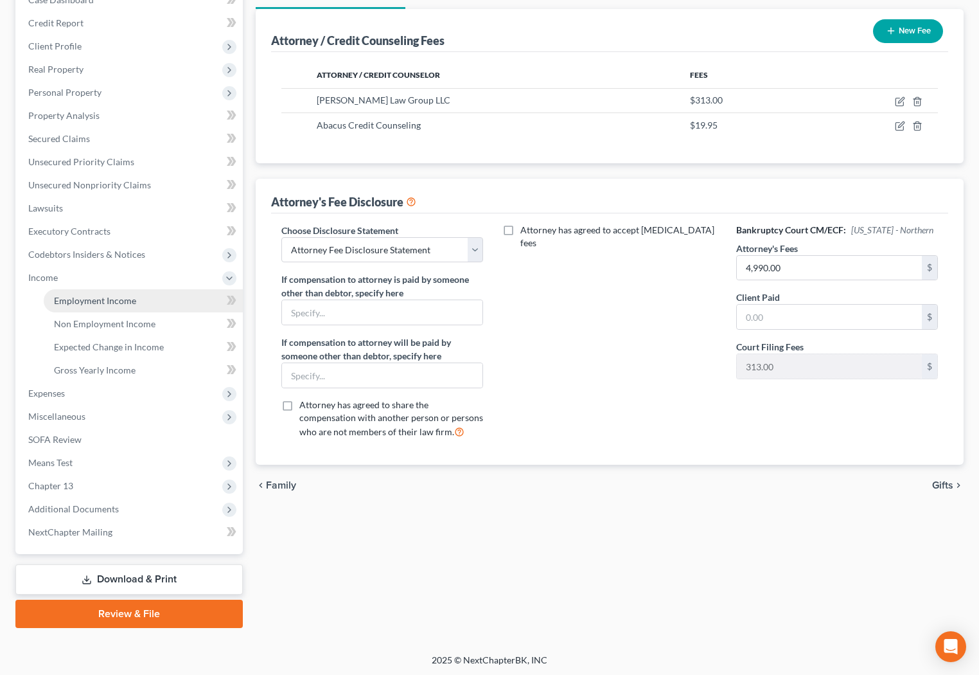
click at [103, 302] on span "Employment Income" at bounding box center [95, 300] width 82 height 11
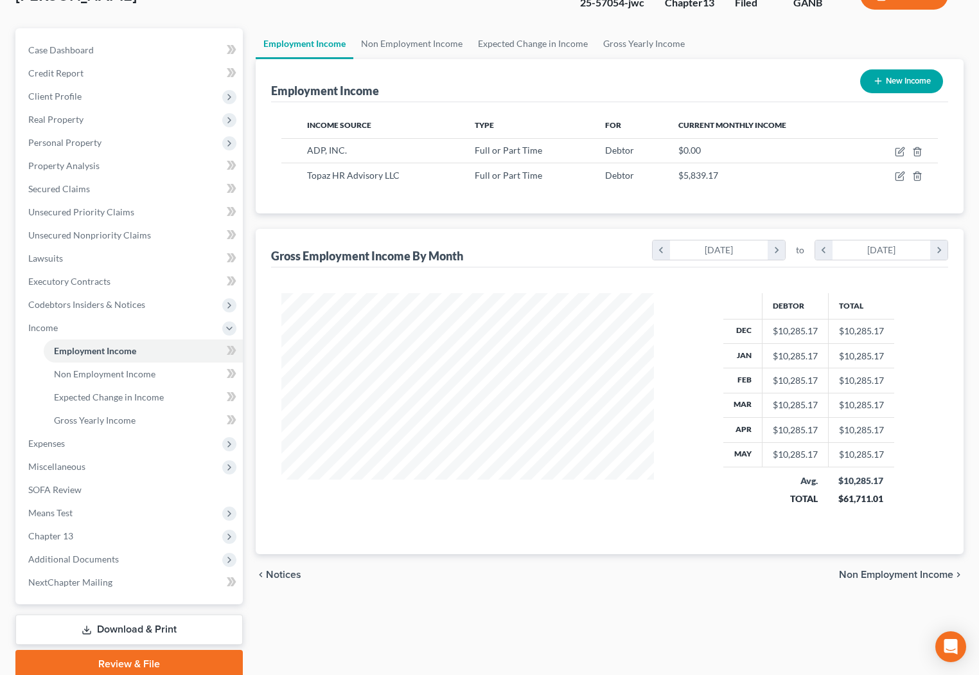
scroll to position [145, 0]
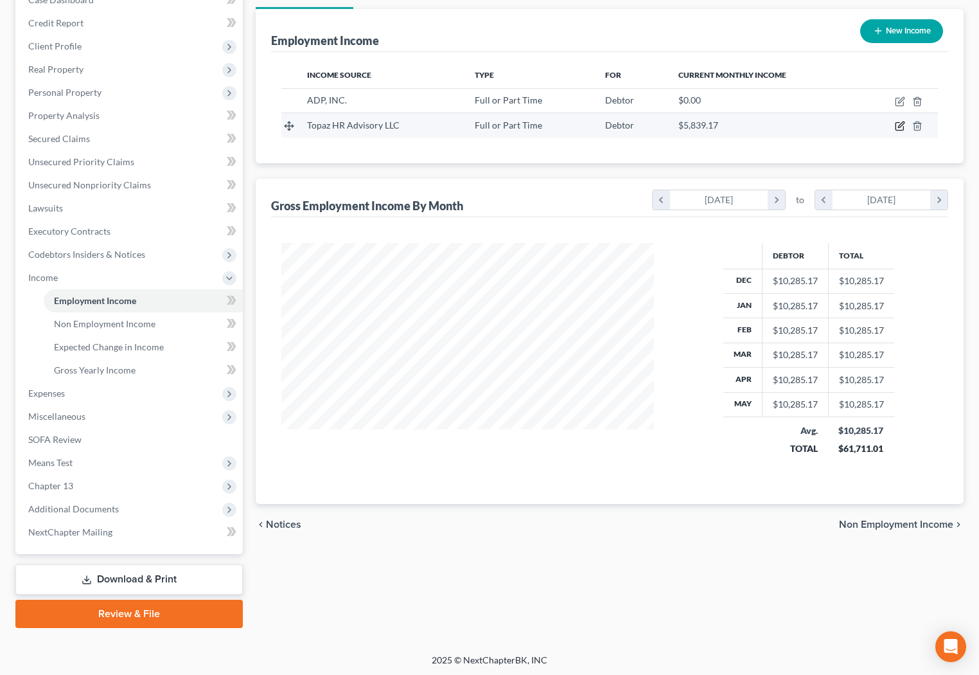
click at [898, 127] on icon "button" at bounding box center [900, 126] width 10 height 10
select select "0"
select select "35"
select select "2"
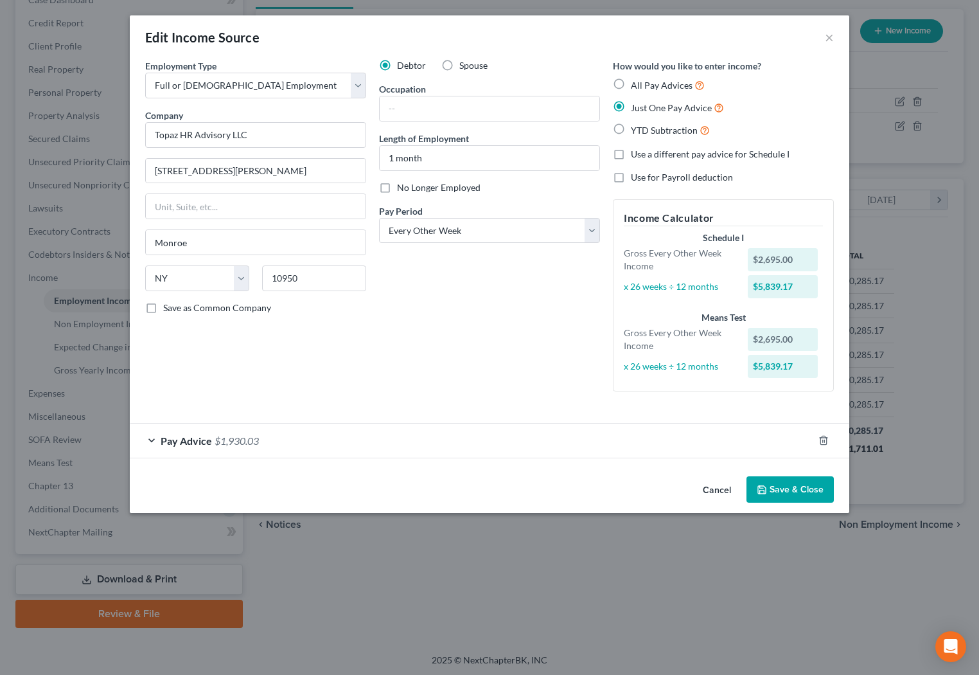
click at [710, 494] on button "Cancel" at bounding box center [717, 490] width 49 height 26
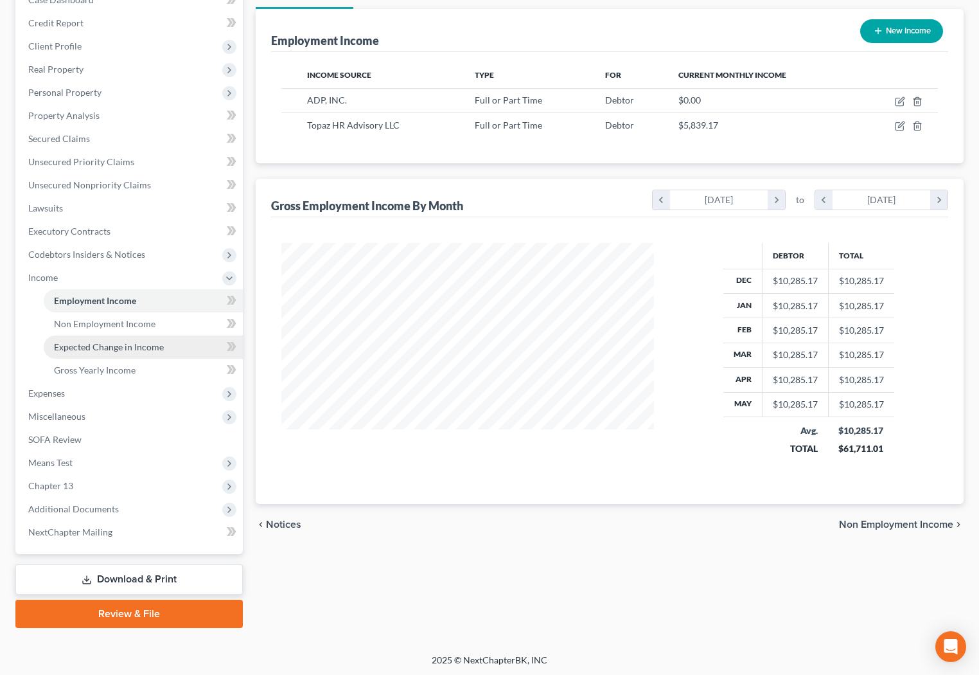
click at [150, 346] on span "Expected Change in Income" at bounding box center [109, 346] width 110 height 11
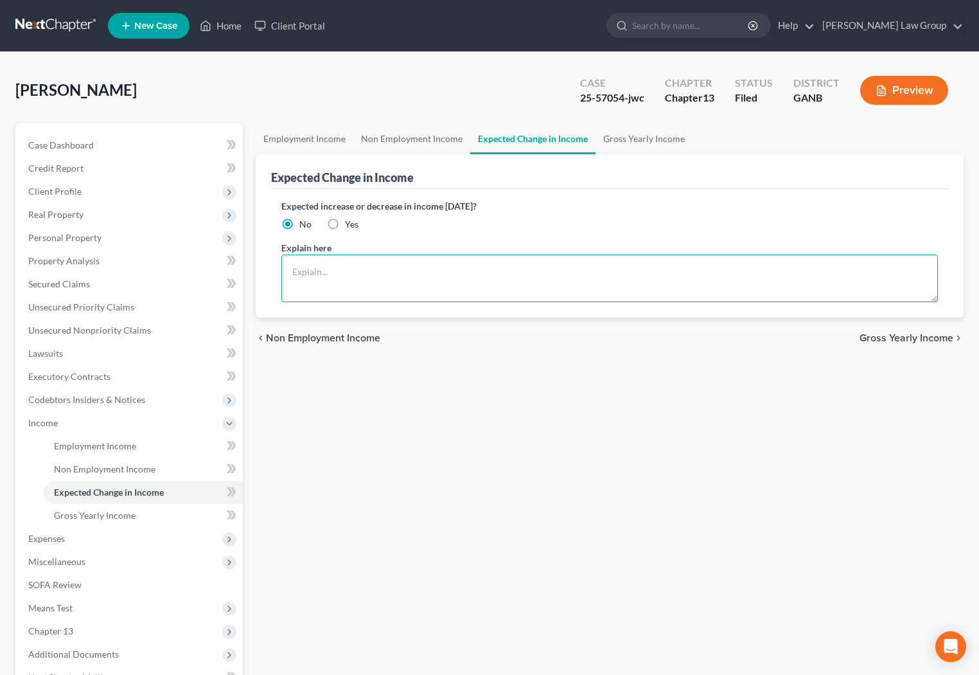
click at [450, 285] on textarea at bounding box center [609, 278] width 657 height 48
click at [394, 277] on textarea "Insurance and retirement contributions begin after Debtor's 90-day probationary…" at bounding box center [609, 278] width 657 height 48
click at [447, 269] on textarea "Insurance and retirement contributions begin after Debtor's 90-day probationary…" at bounding box center [609, 278] width 657 height 48
type textarea "Insurance and retirement contributions at new job begin after Debtor's 90-day p…"
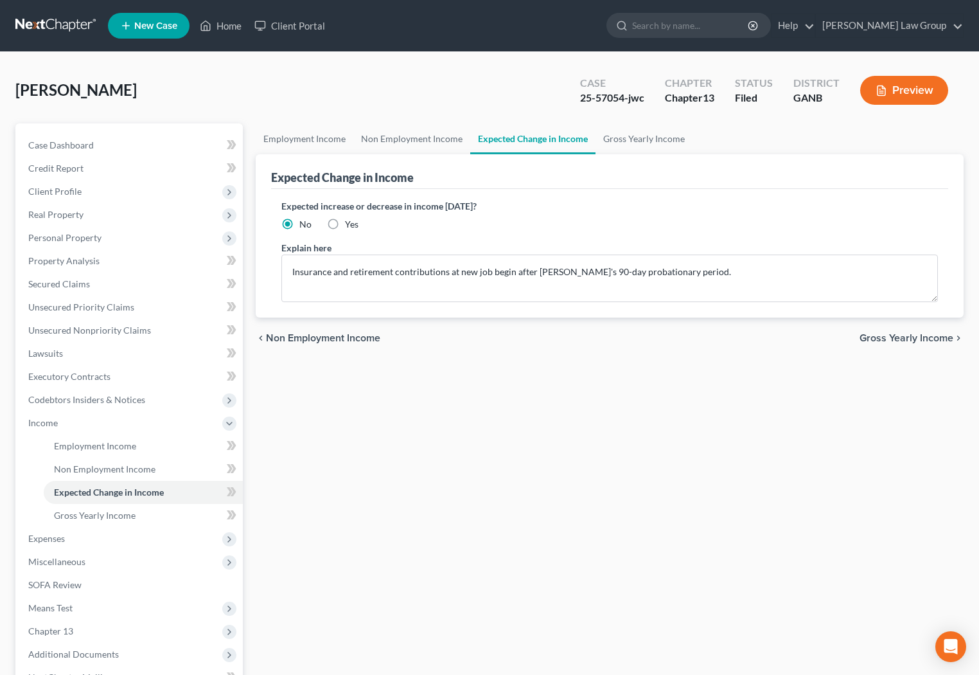
click at [345, 226] on label "Yes" at bounding box center [351, 224] width 13 height 13
click at [350, 226] on input "Yes" at bounding box center [354, 222] width 8 height 8
radio input "true"
click at [691, 274] on textarea "Insurance and retirement contributions at new job begin after Debtor's 90-day p…" at bounding box center [609, 278] width 657 height 48
click at [290, 272] on textarea "Insurance and retirement contributions at new job begin after Debtor's 90-day p…" at bounding box center [609, 278] width 657 height 48
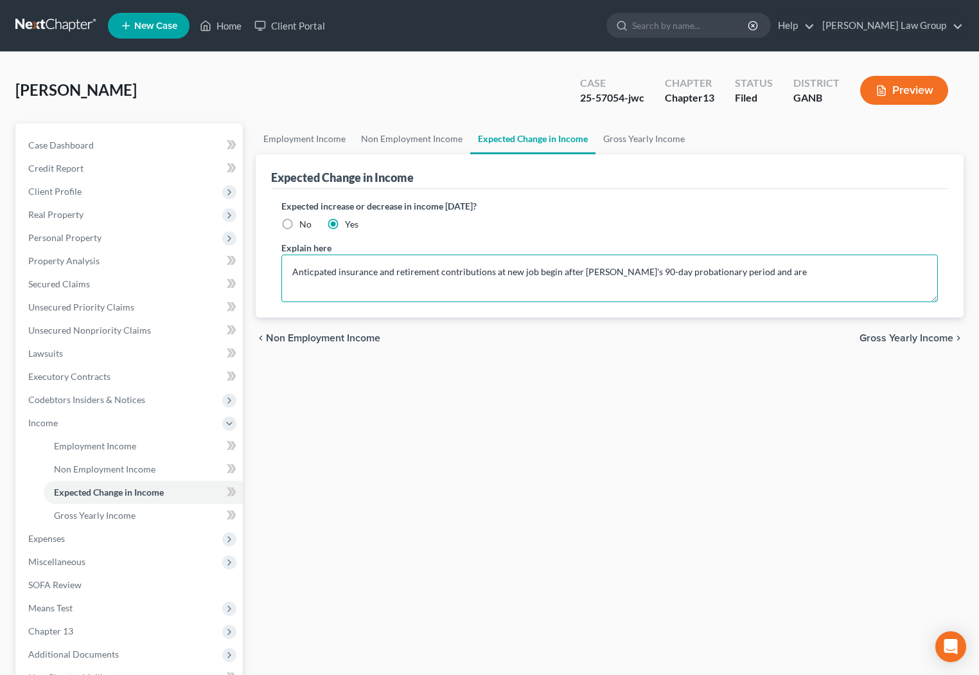
click at [494, 274] on textarea "Anticpated insurance and retirement contributions at new job begin after Debtor…" at bounding box center [609, 278] width 657 height 48
click at [839, 274] on textarea "Anticpated insurance and retirement contributions are reflected on Schedule I, …" at bounding box center [609, 278] width 657 height 48
click at [844, 272] on textarea "Anticpated insurance and retirement contributions are reflected on Schedule I, …" at bounding box center [609, 278] width 657 height 48
drag, startPoint x: 844, startPoint y: 272, endPoint x: 809, endPoint y: 273, distance: 34.7
click at [809, 273] on textarea "Anticpated insurance and retirement contributions are reflected on Schedule I, …" at bounding box center [609, 278] width 657 height 48
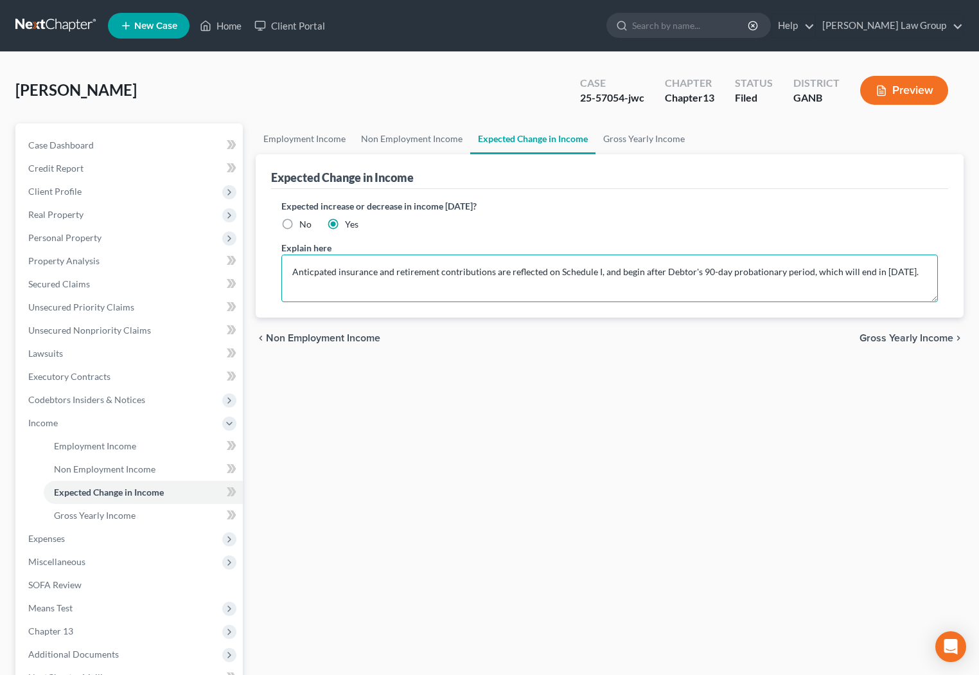
click at [810, 273] on textarea "Anticpated insurance and retirement contributions are reflected on Schedule I, …" at bounding box center [609, 278] width 657 height 48
drag, startPoint x: 812, startPoint y: 271, endPoint x: 812, endPoint y: 279, distance: 7.7
click at [812, 279] on textarea "Anticpated insurance and retirement contributions are reflected on Schedule I, …" at bounding box center [609, 278] width 657 height 48
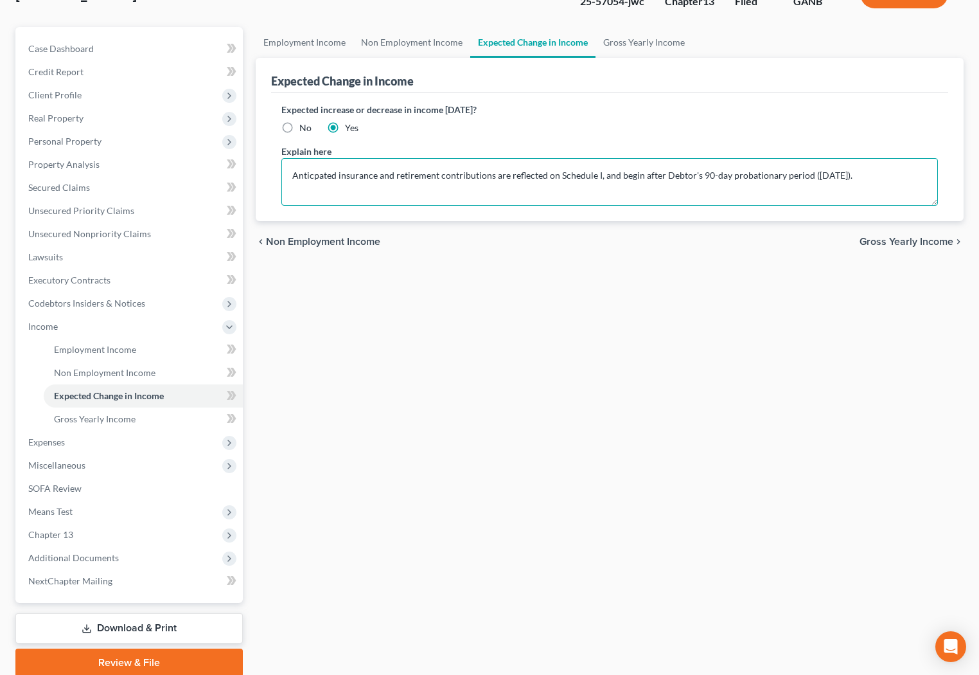
scroll to position [114, 0]
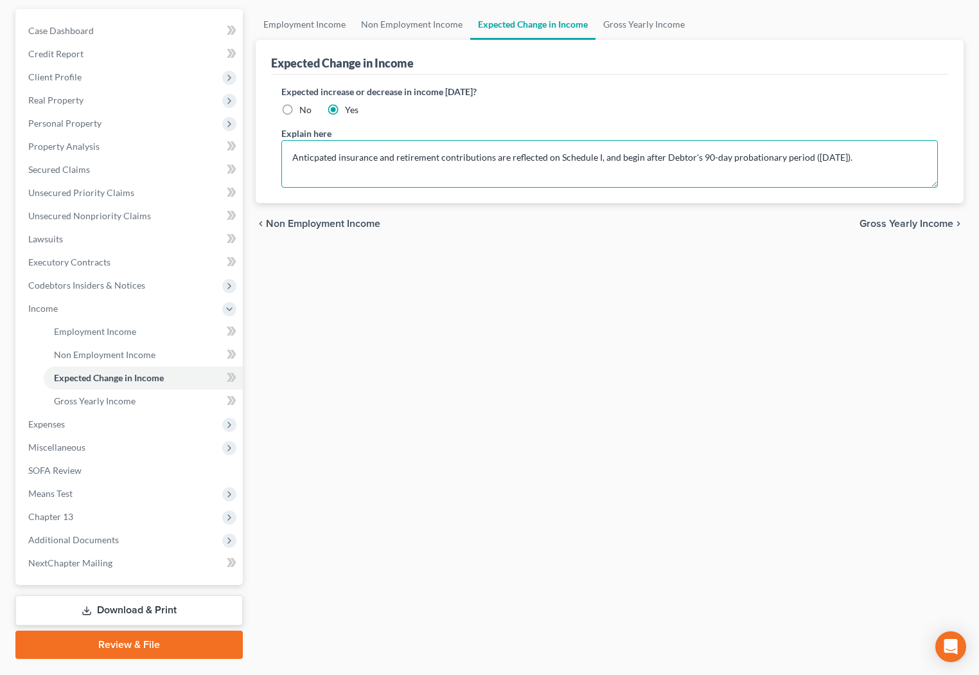
type textarea "Anticpated insurance and retirement contributions are reflected on Schedule I, …"
click at [890, 222] on span "Gross Yearly Income" at bounding box center [907, 223] width 94 height 10
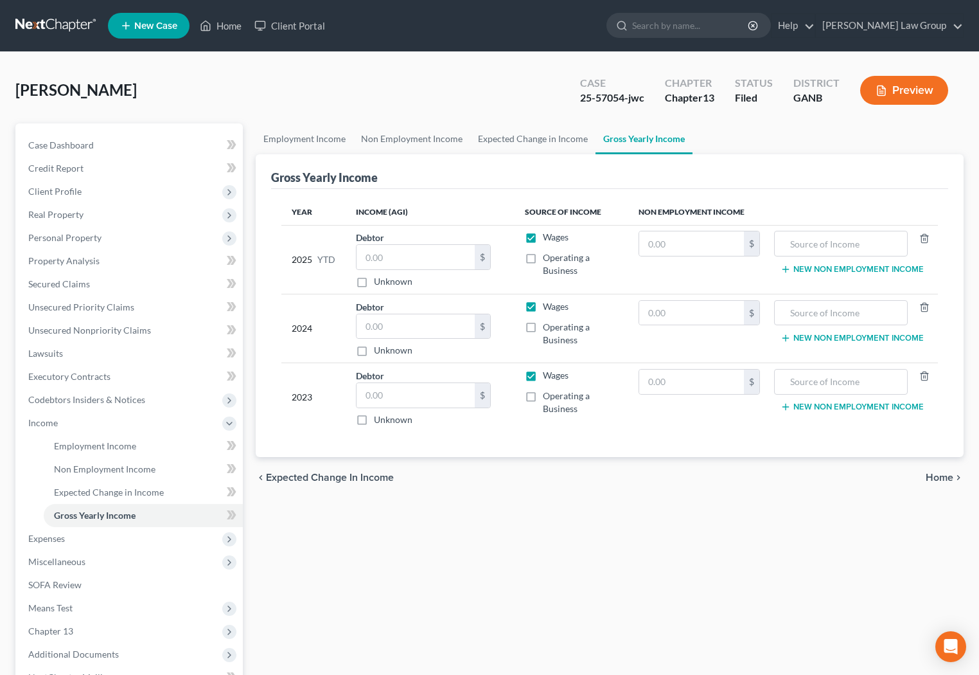
click at [932, 476] on span "Home" at bounding box center [940, 477] width 28 height 10
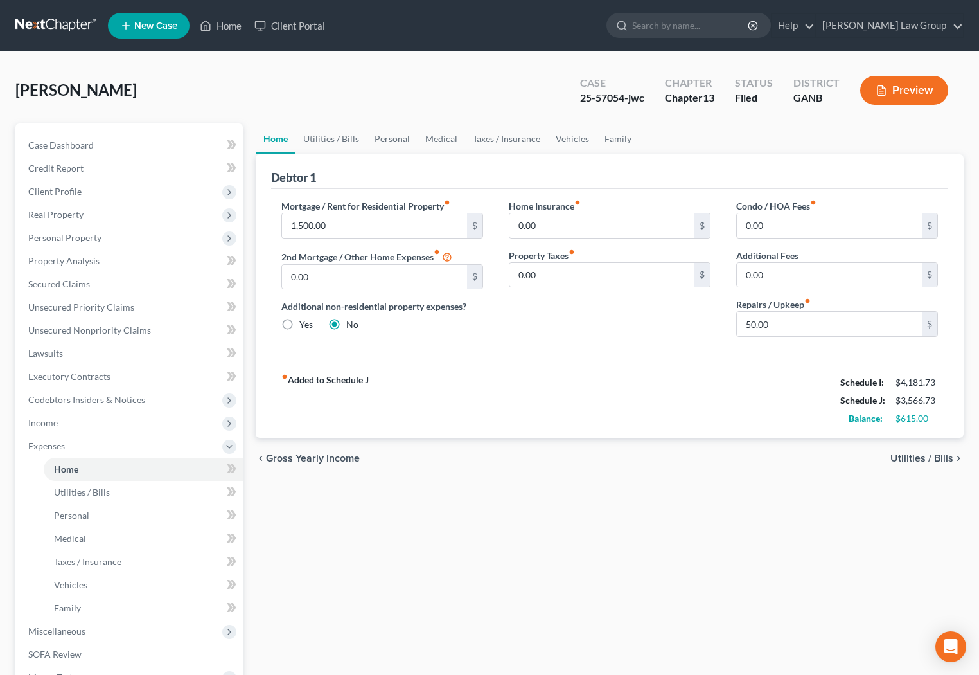
click at [931, 456] on span "Utilities / Bills" at bounding box center [922, 458] width 63 height 10
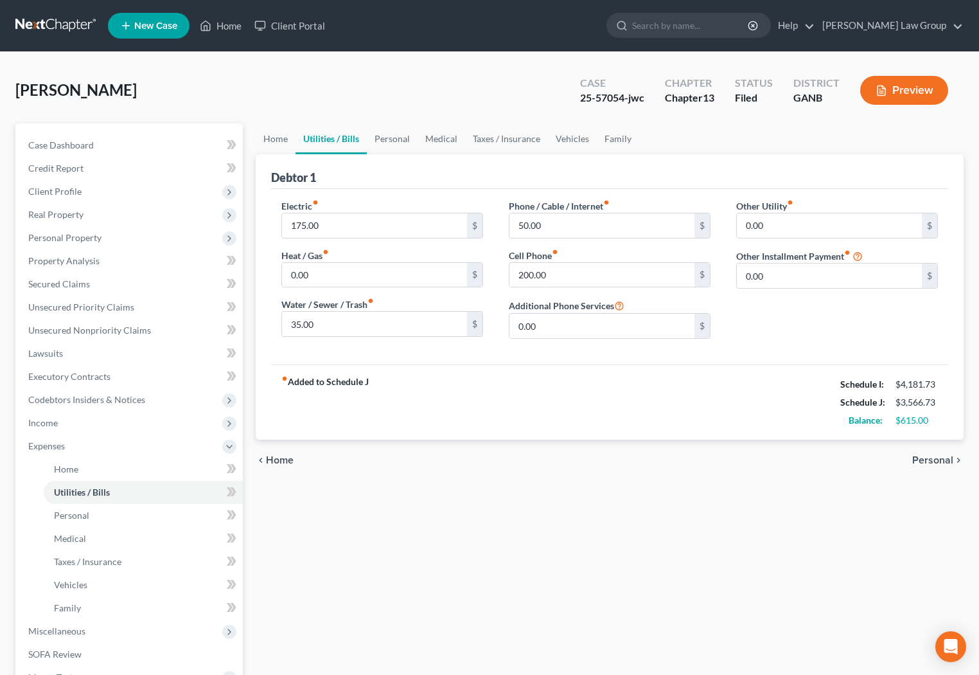
click at [934, 460] on span "Personal" at bounding box center [933, 460] width 41 height 10
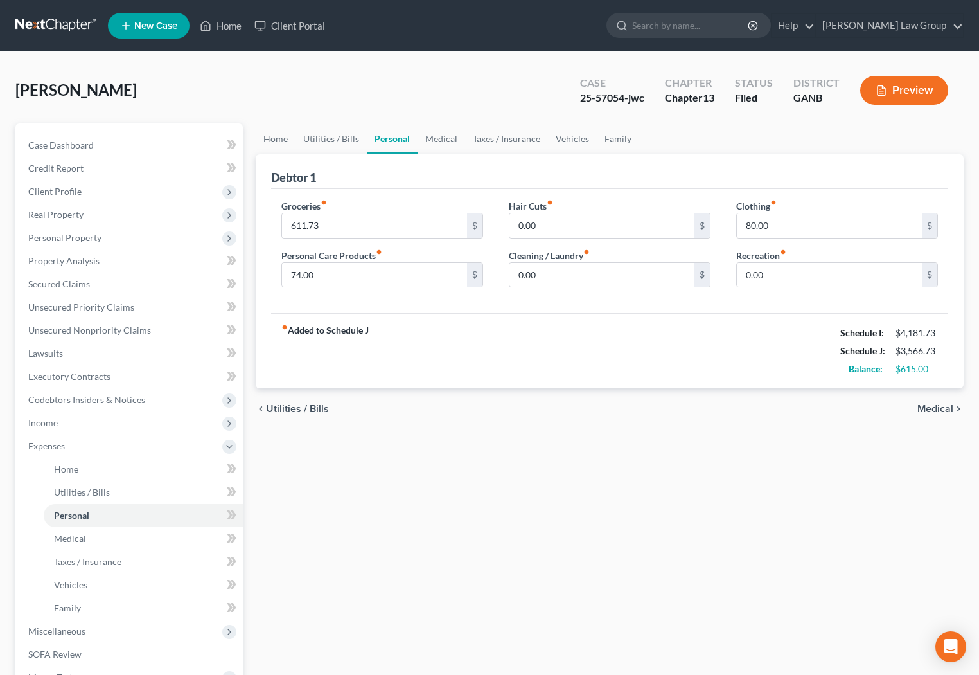
click at [942, 407] on span "Medical" at bounding box center [936, 409] width 36 height 10
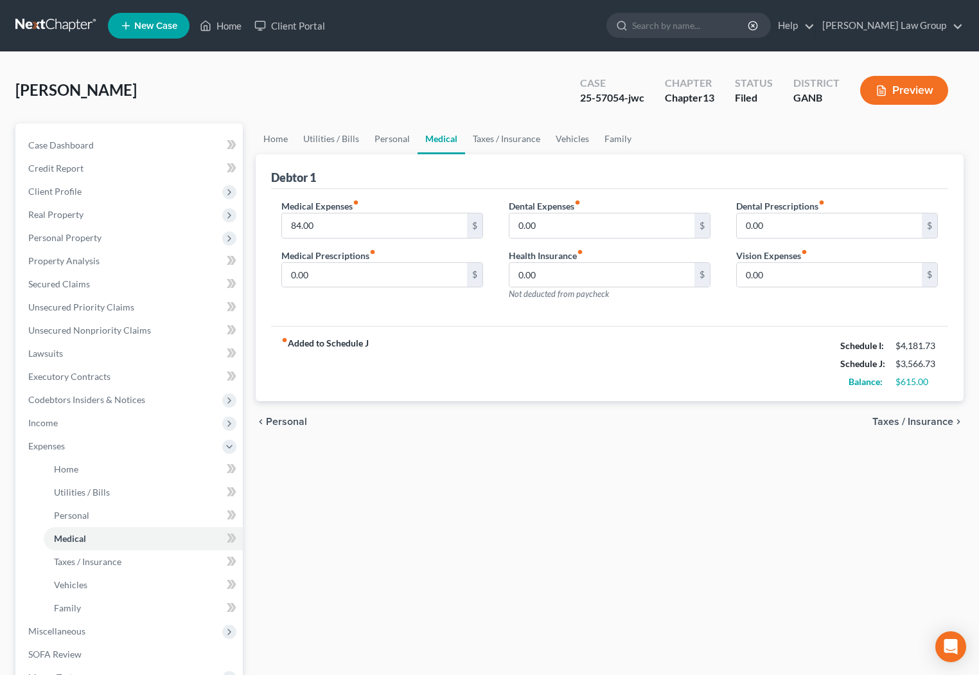
click at [940, 416] on span "Taxes / Insurance" at bounding box center [913, 421] width 81 height 10
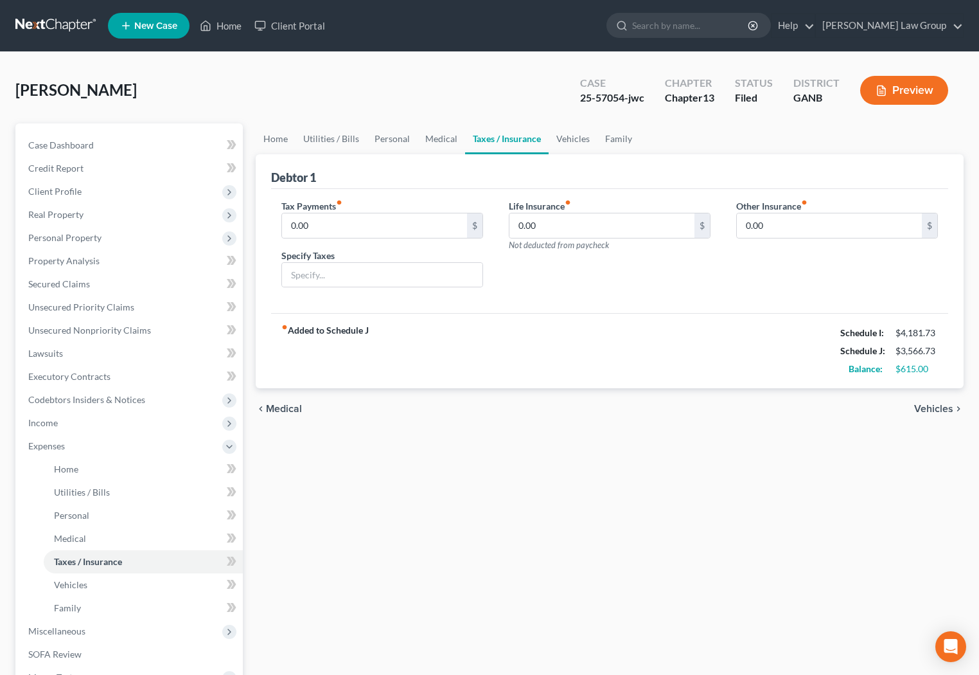
click at [940, 407] on span "Vehicles" at bounding box center [933, 409] width 39 height 10
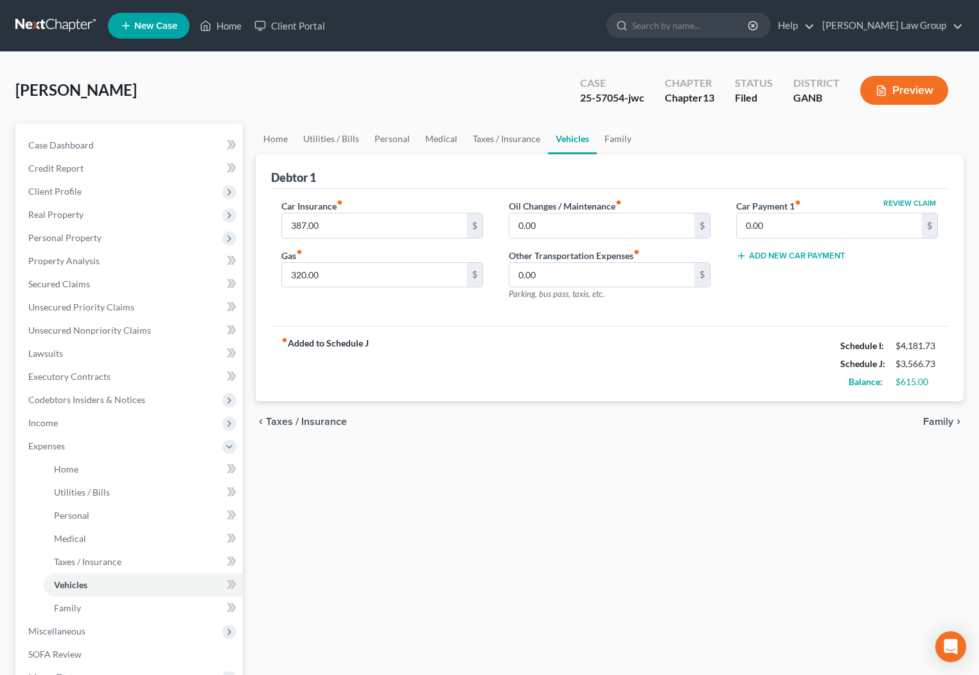
click at [940, 418] on span "Family" at bounding box center [938, 421] width 30 height 10
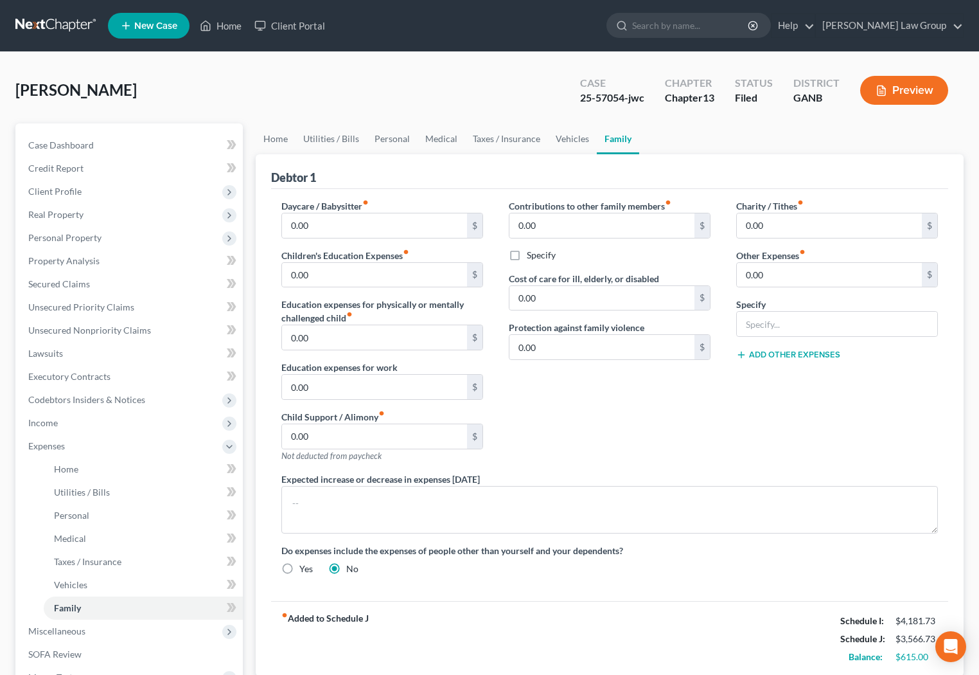
scroll to position [215, 0]
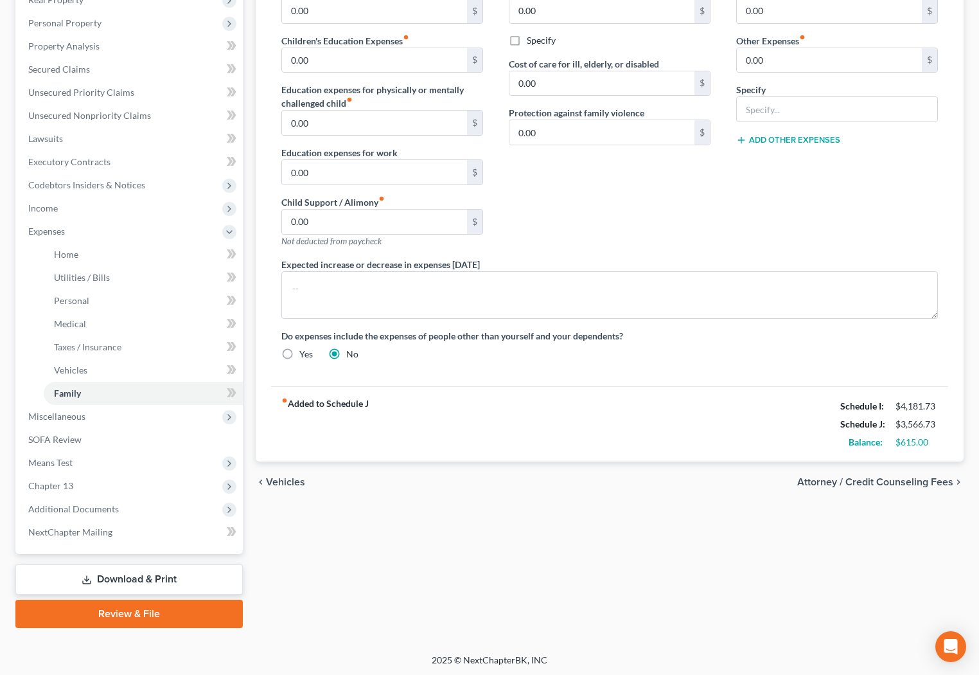
click at [904, 479] on span "Attorney / Credit Counseling Fees" at bounding box center [876, 482] width 156 height 10
select select "1"
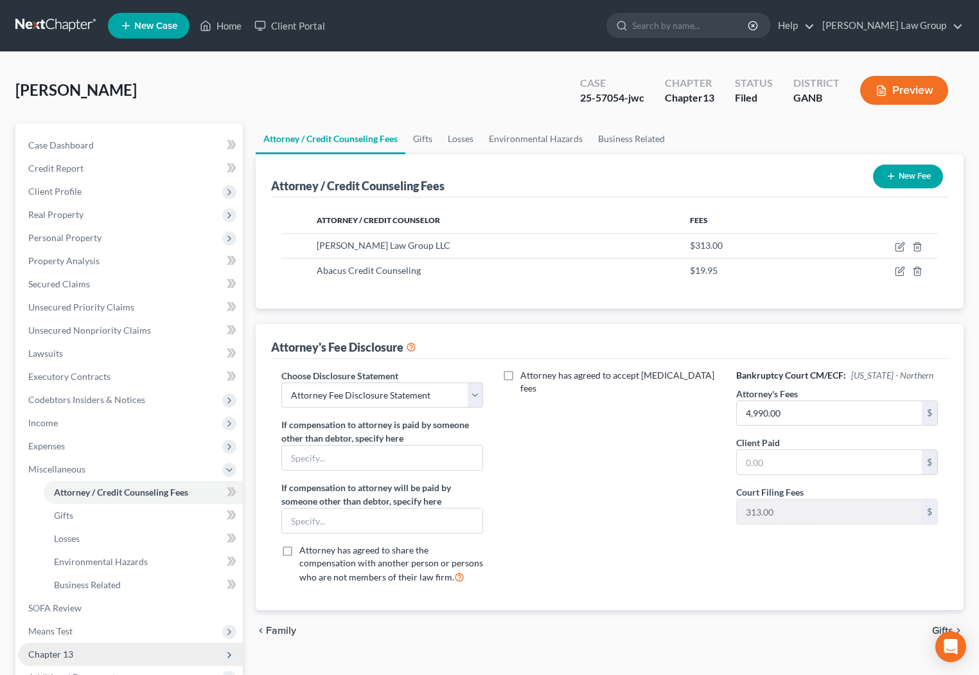
click at [75, 653] on span "Chapter 13" at bounding box center [130, 654] width 225 height 23
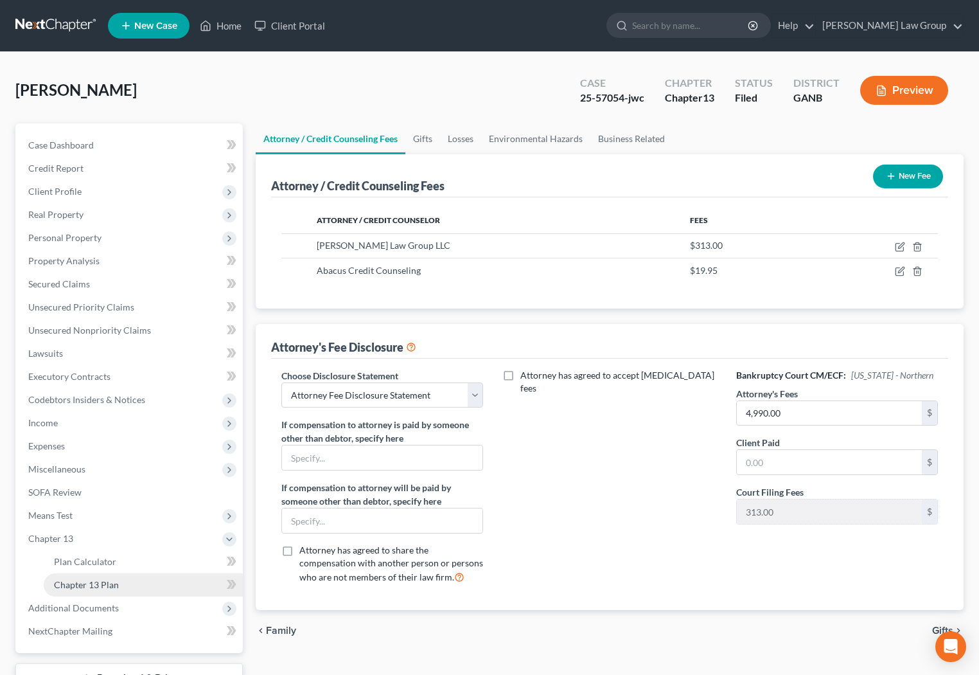
click at [125, 586] on link "Chapter 13 Plan" at bounding box center [143, 584] width 199 height 23
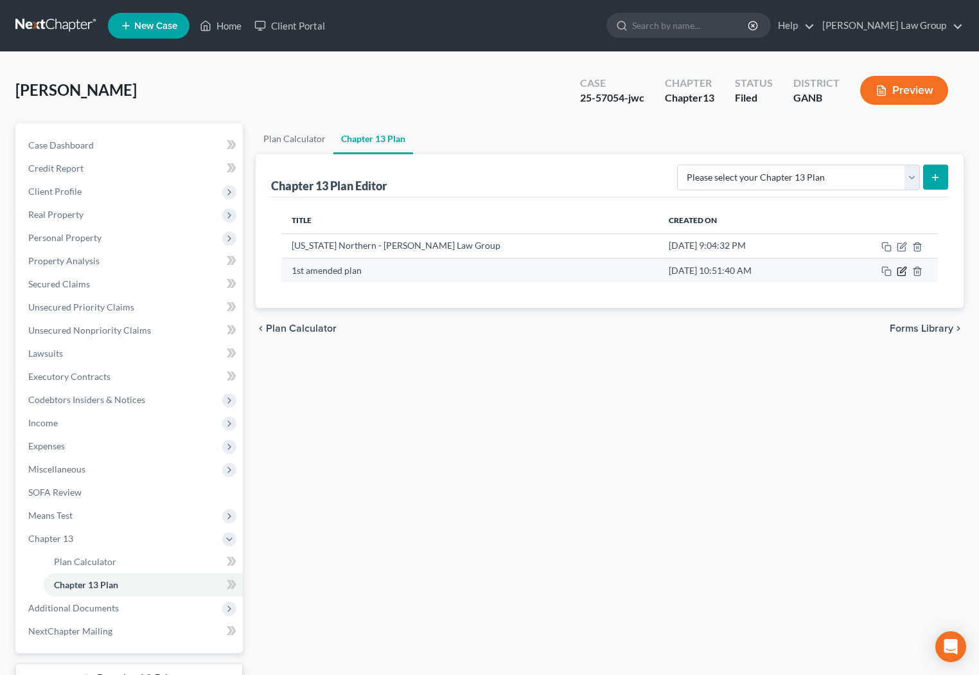
click at [902, 271] on icon "button" at bounding box center [903, 270] width 6 height 6
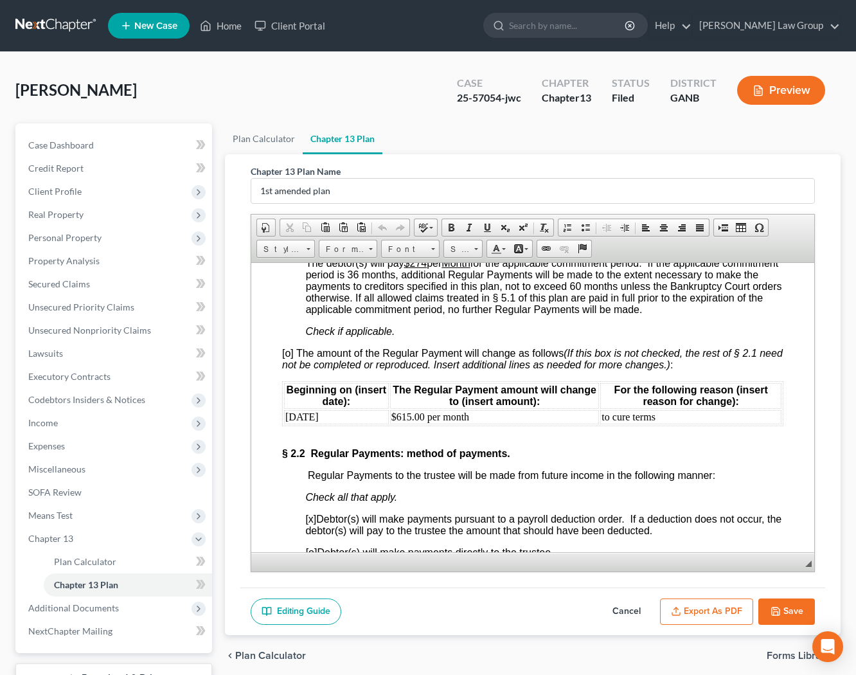
scroll to position [1359, 0]
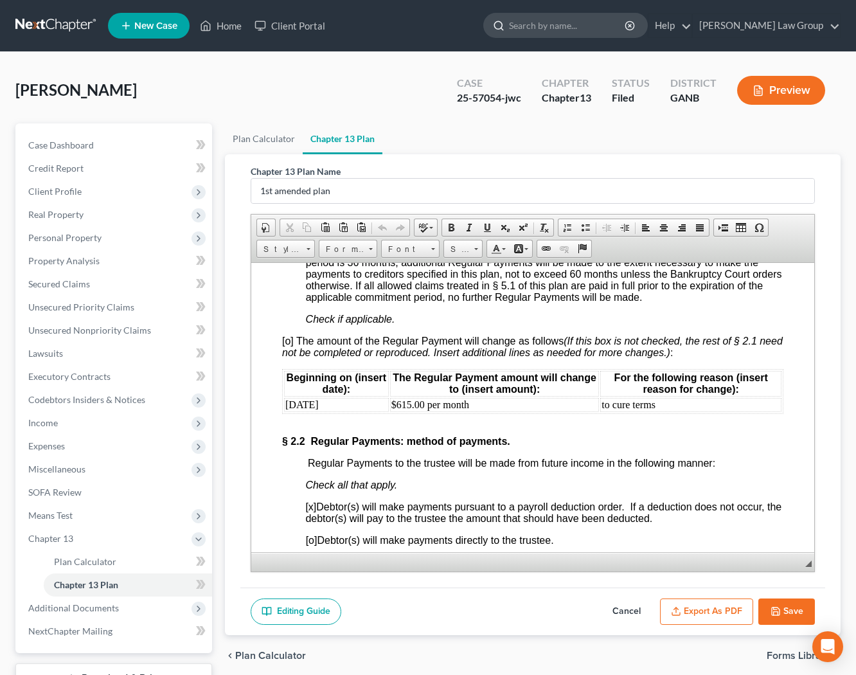
click at [627, 29] on input "search" at bounding box center [568, 25] width 118 height 24
click at [602, 27] on input "search" at bounding box center [568, 25] width 118 height 24
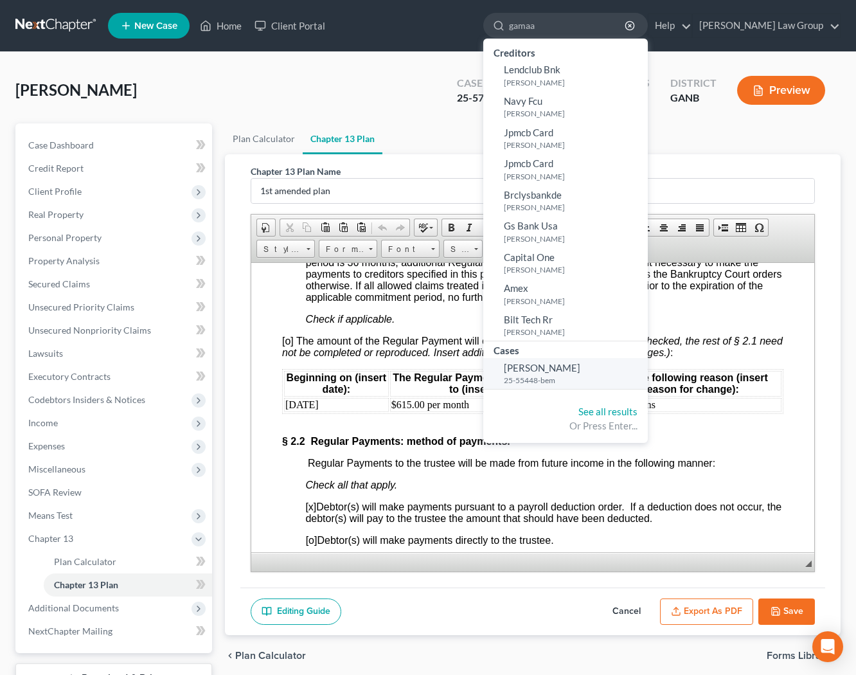
type input "gamaa"
click at [580, 364] on span "[PERSON_NAME]" at bounding box center [542, 368] width 76 height 12
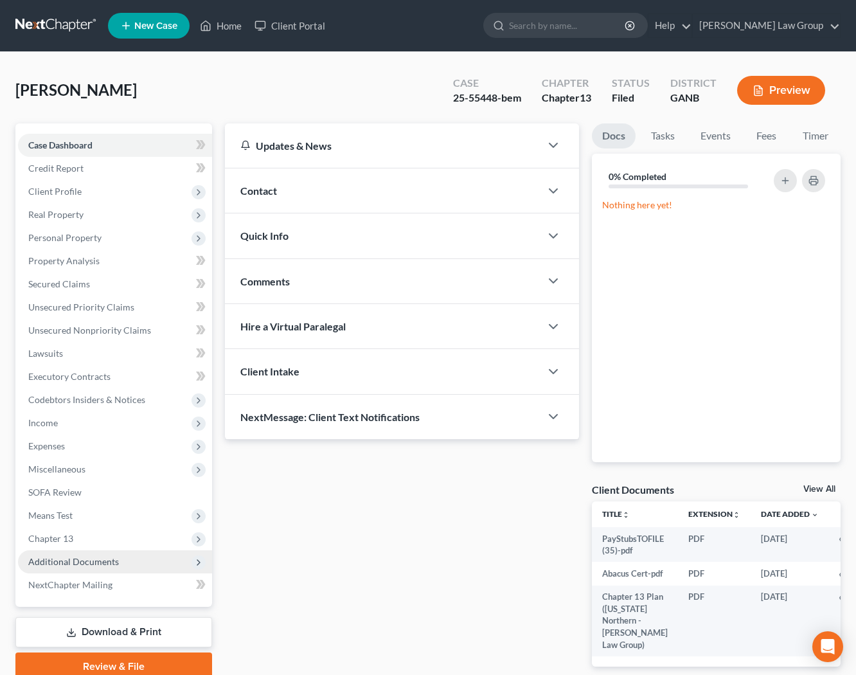
click at [107, 560] on span "Additional Documents" at bounding box center [73, 561] width 91 height 11
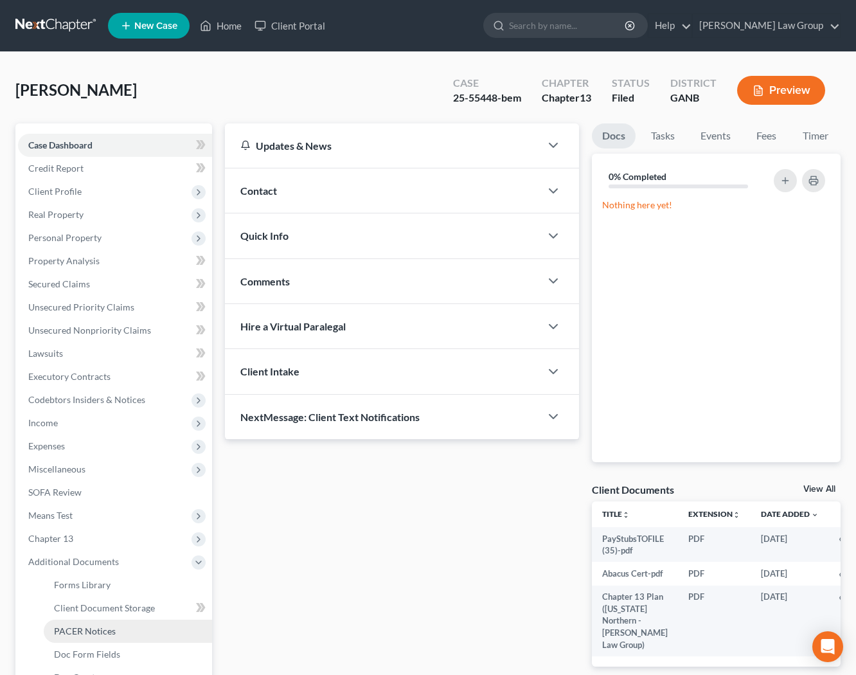
click at [102, 630] on span "PACER Notices" at bounding box center [85, 630] width 62 height 11
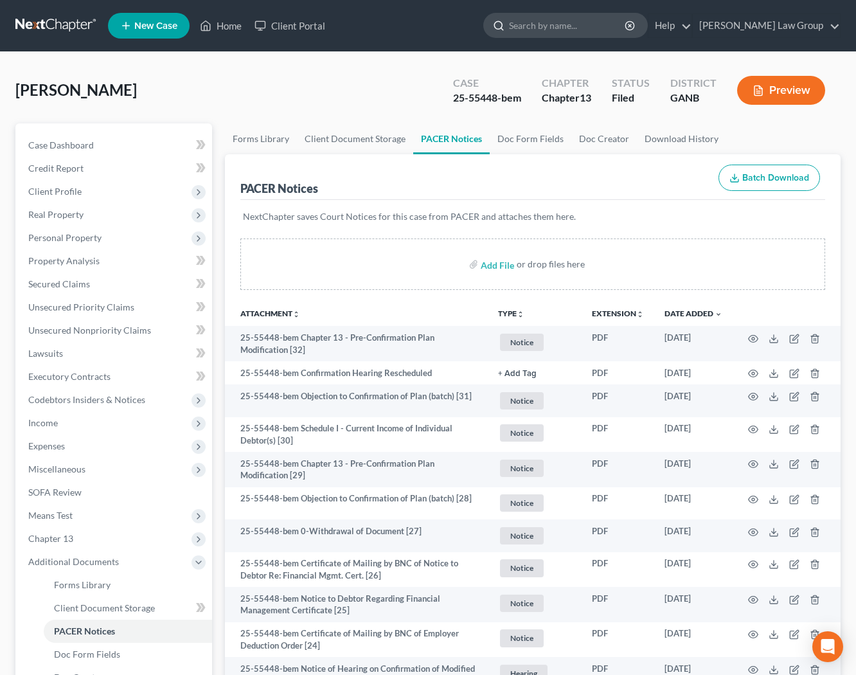
click at [585, 28] on input "search" at bounding box center [568, 25] width 118 height 24
type input "[PERSON_NAME]"
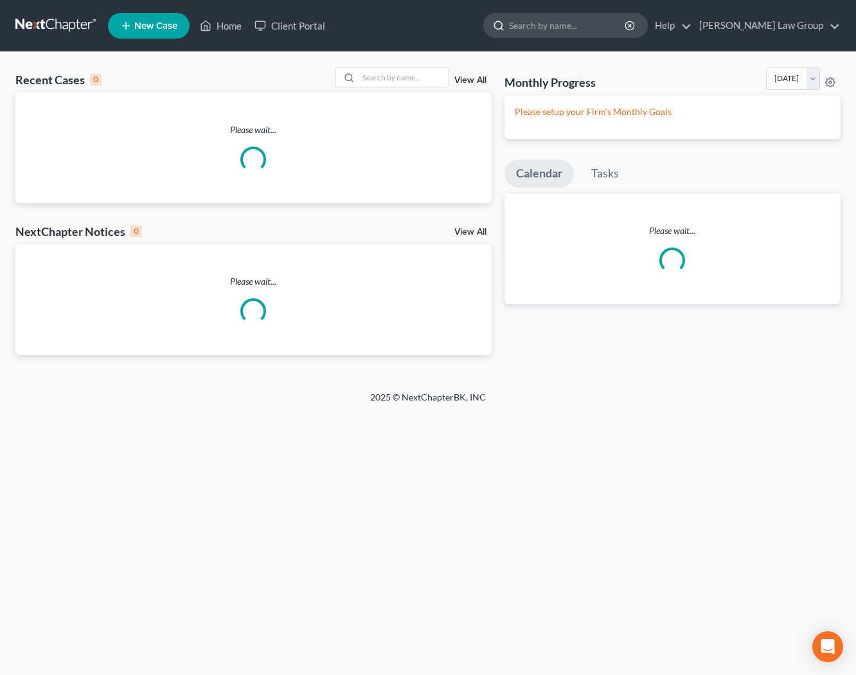
click at [585, 24] on input "search" at bounding box center [568, 25] width 118 height 24
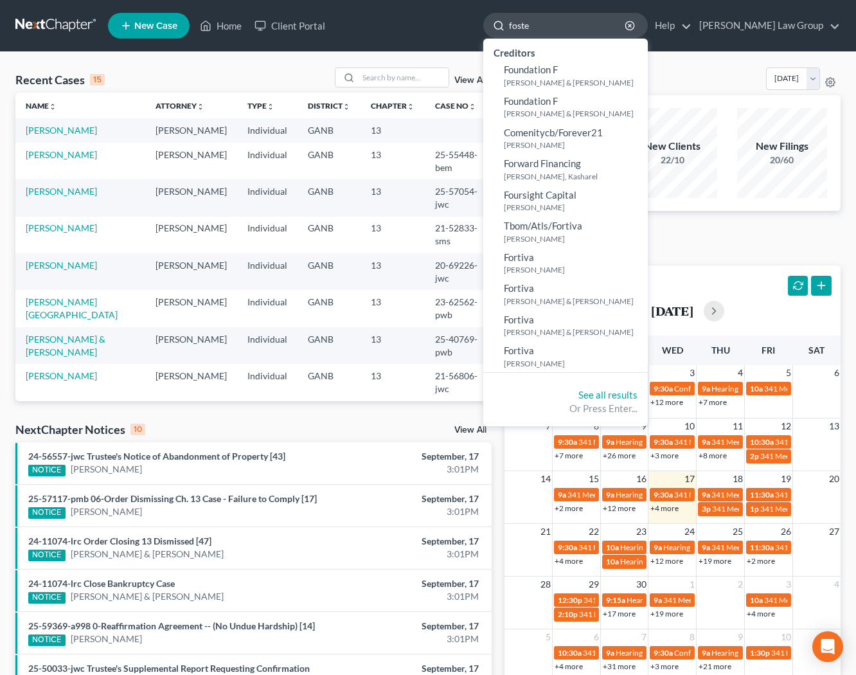
type input "foster"
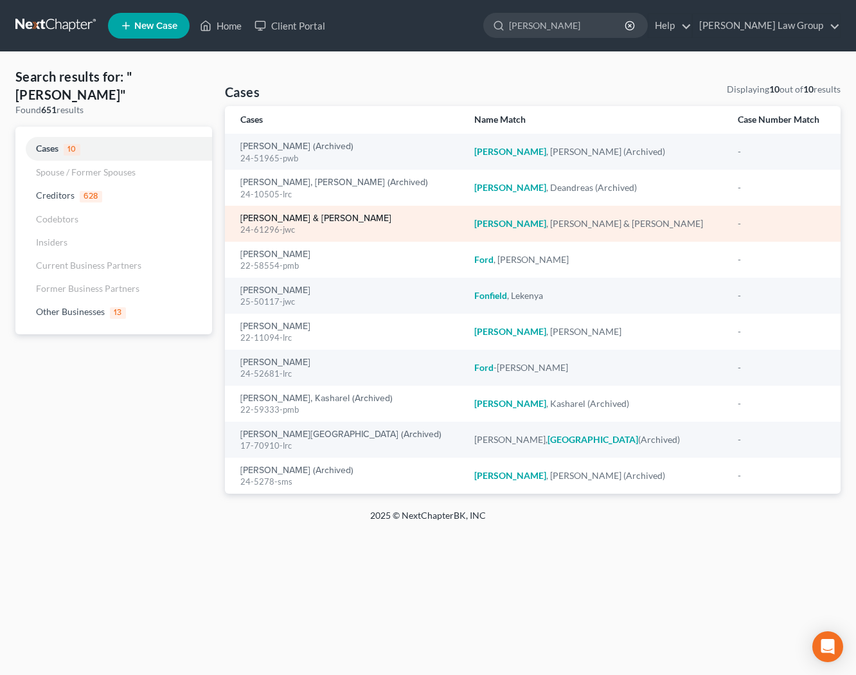
click at [291, 223] on link "Foster, Aileen & Robert" at bounding box center [315, 218] width 151 height 9
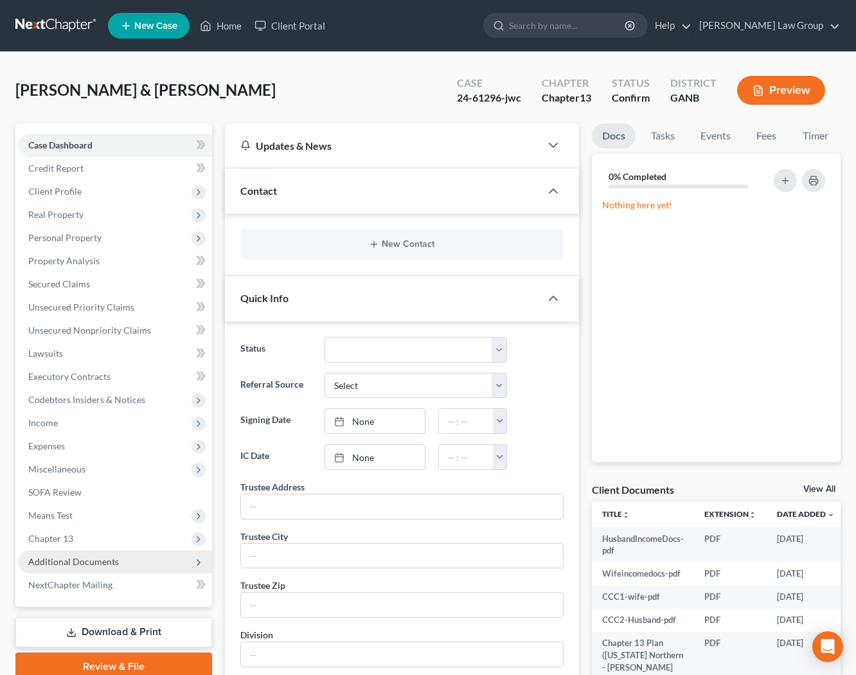
click at [55, 564] on span "Additional Documents" at bounding box center [73, 561] width 91 height 11
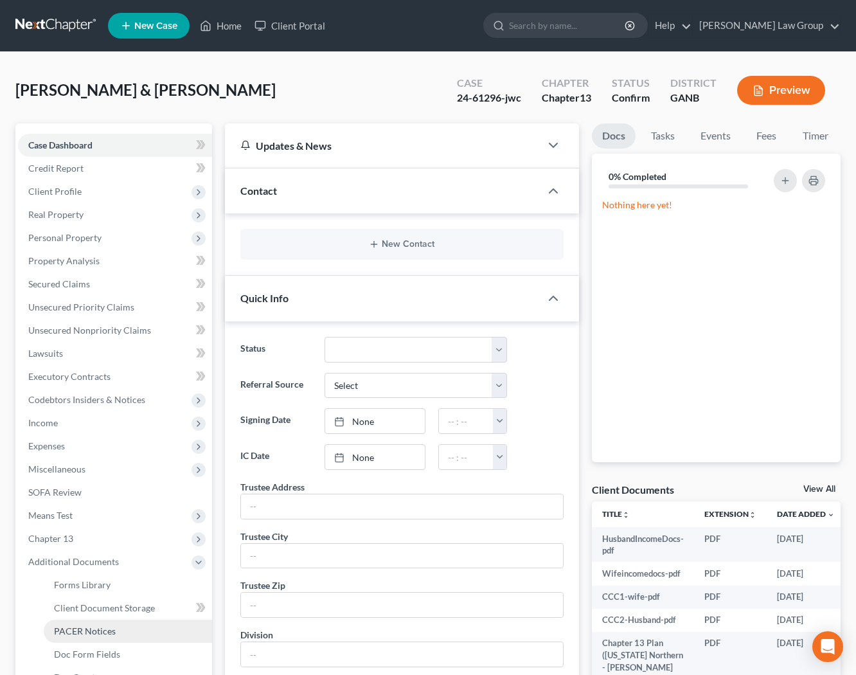
click at [65, 632] on span "PACER Notices" at bounding box center [85, 630] width 62 height 11
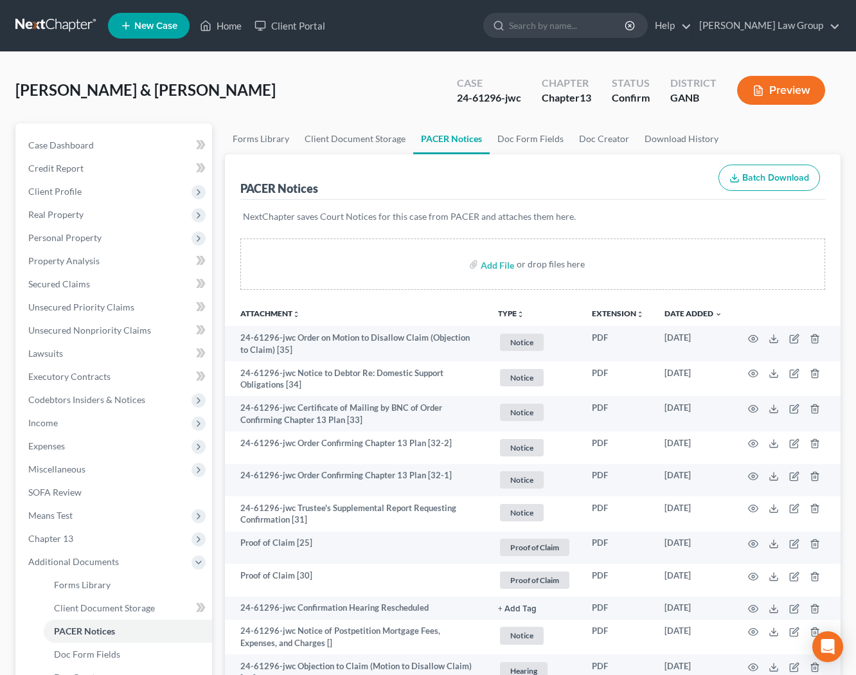
scroll to position [17, 0]
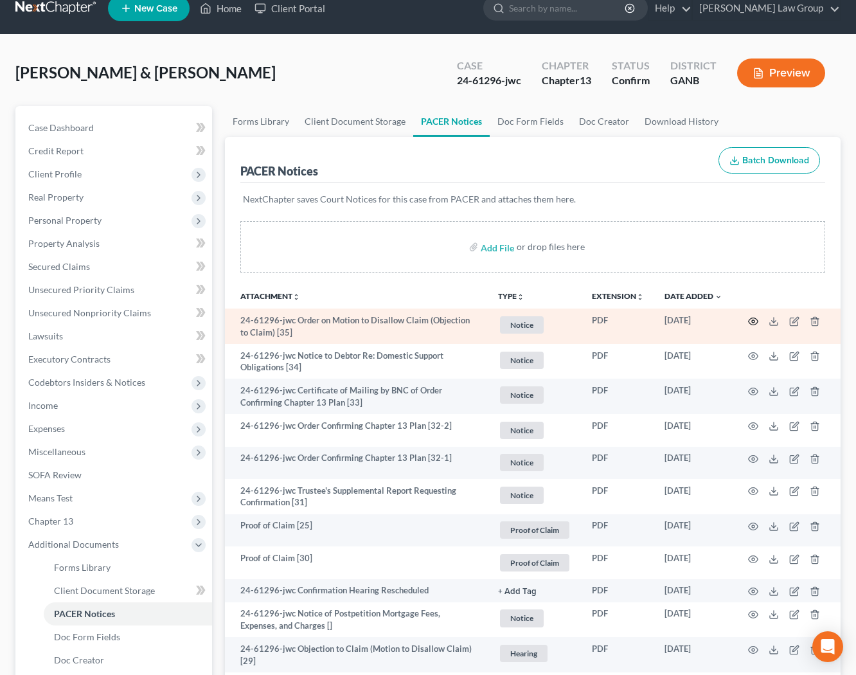
click at [750, 323] on icon "button" at bounding box center [754, 320] width 10 height 7
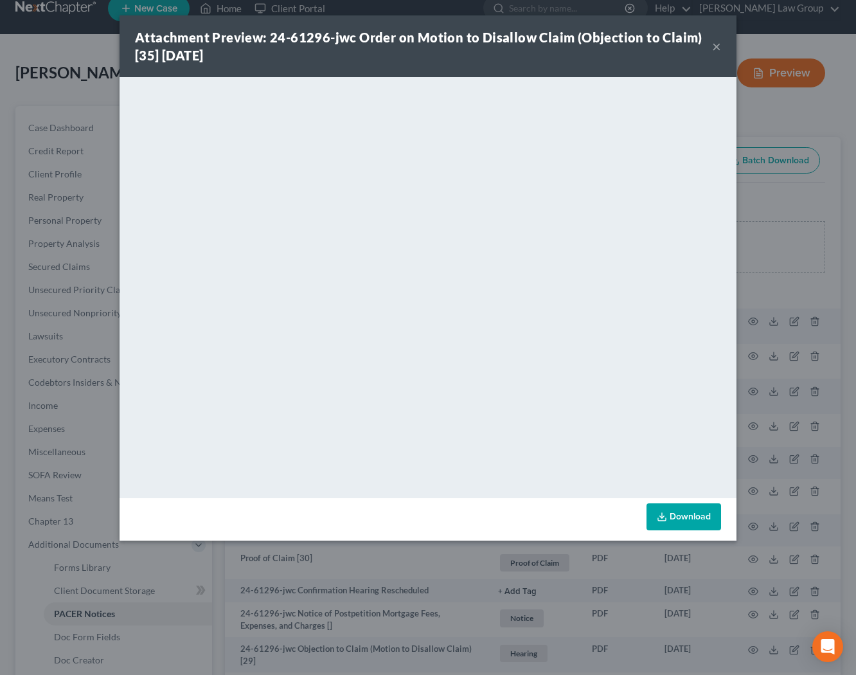
click at [716, 49] on button "×" at bounding box center [716, 46] width 9 height 15
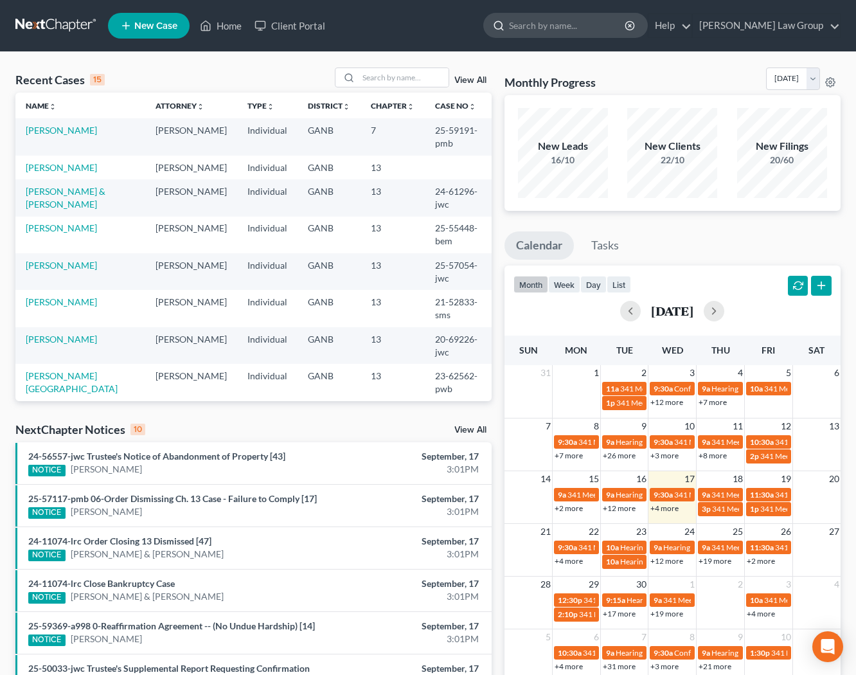
click at [582, 30] on input "search" at bounding box center [568, 25] width 118 height 24
type input "[PERSON_NAME]"
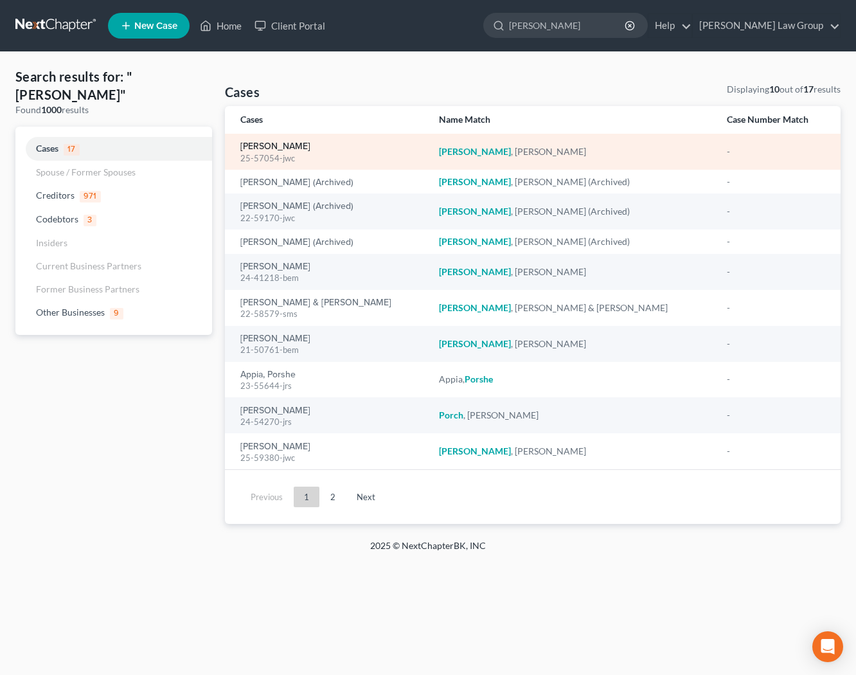
click at [275, 151] on link "[PERSON_NAME]" at bounding box center [275, 146] width 70 height 9
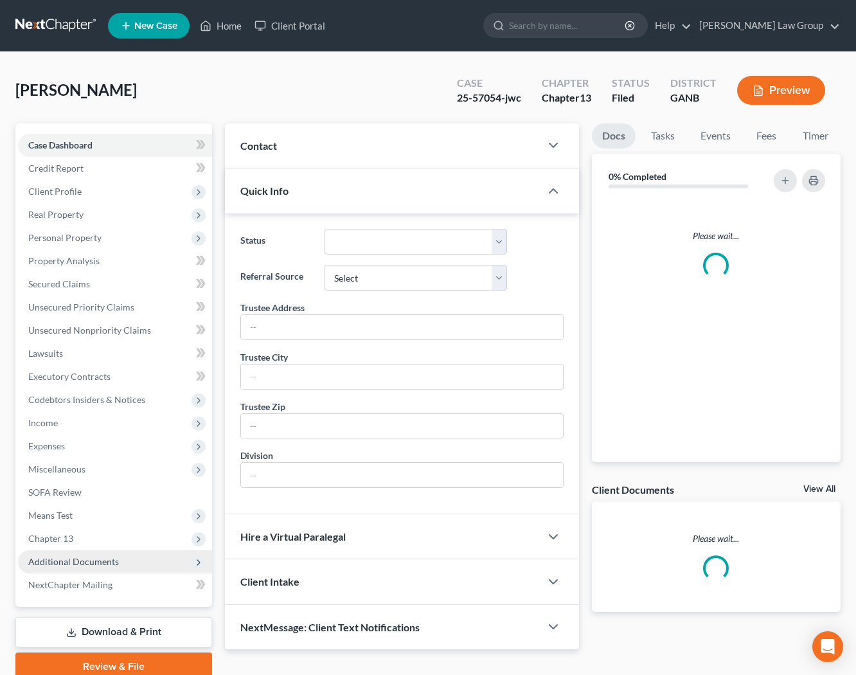
click at [94, 557] on span "Additional Documents" at bounding box center [73, 561] width 91 height 11
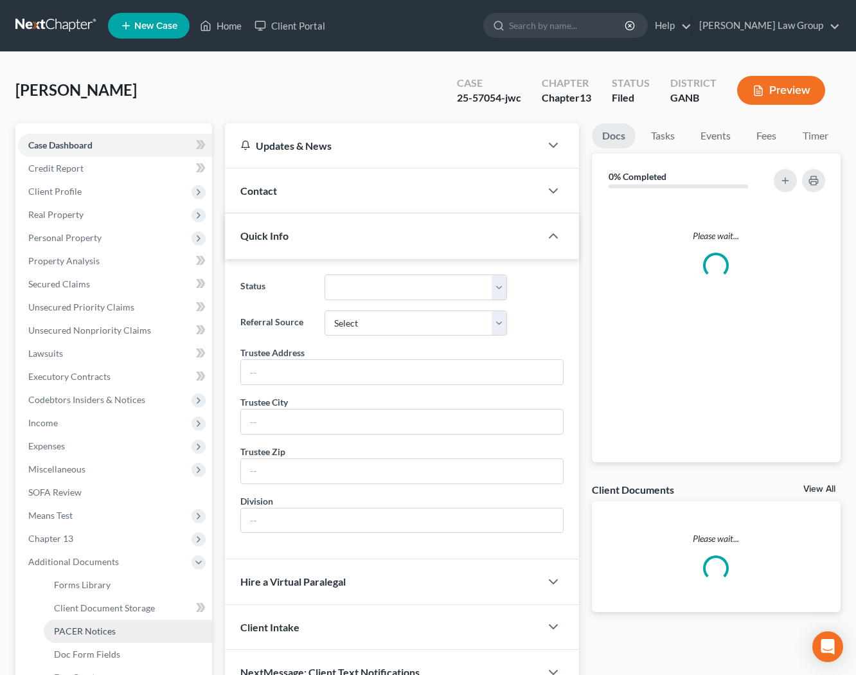
click at [107, 628] on span "PACER Notices" at bounding box center [85, 630] width 62 height 11
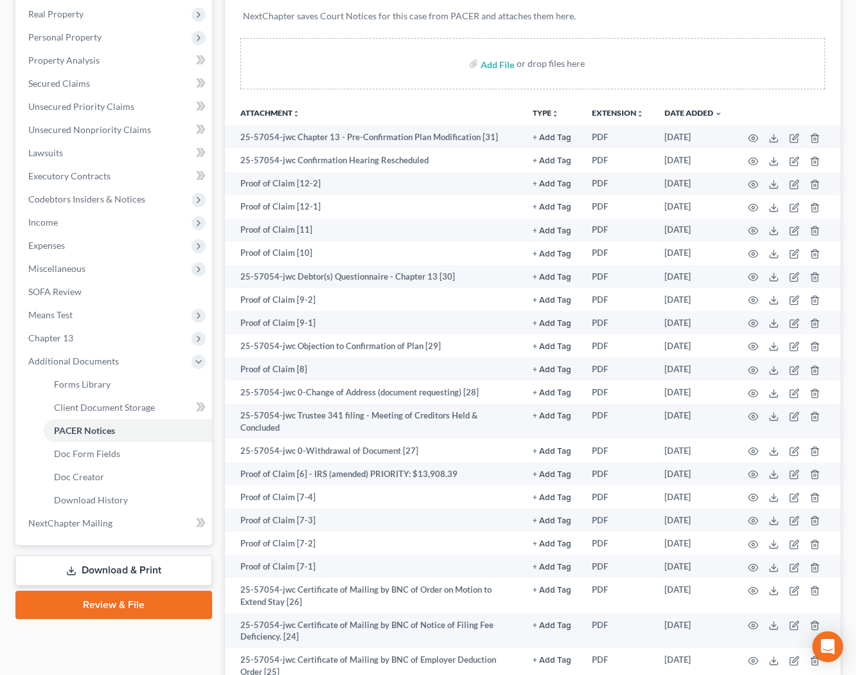
scroll to position [195, 0]
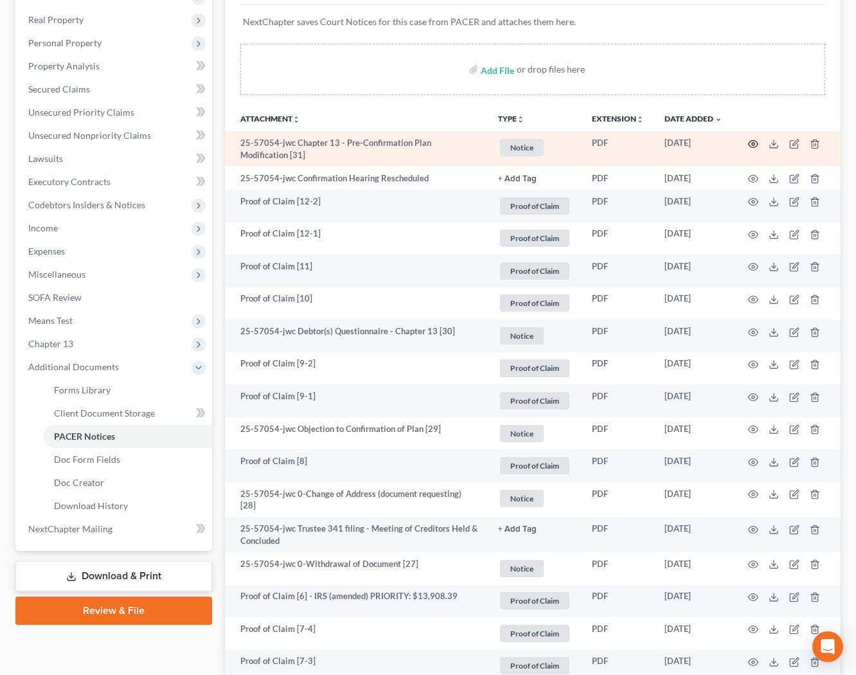
click at [752, 147] on icon "button" at bounding box center [753, 144] width 10 height 10
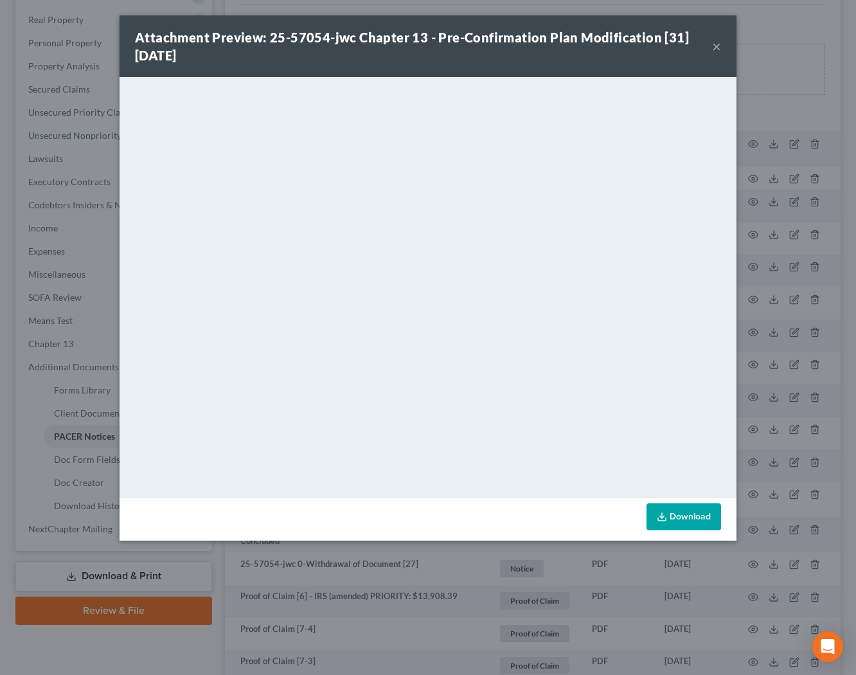
click at [715, 46] on button "×" at bounding box center [716, 46] width 9 height 15
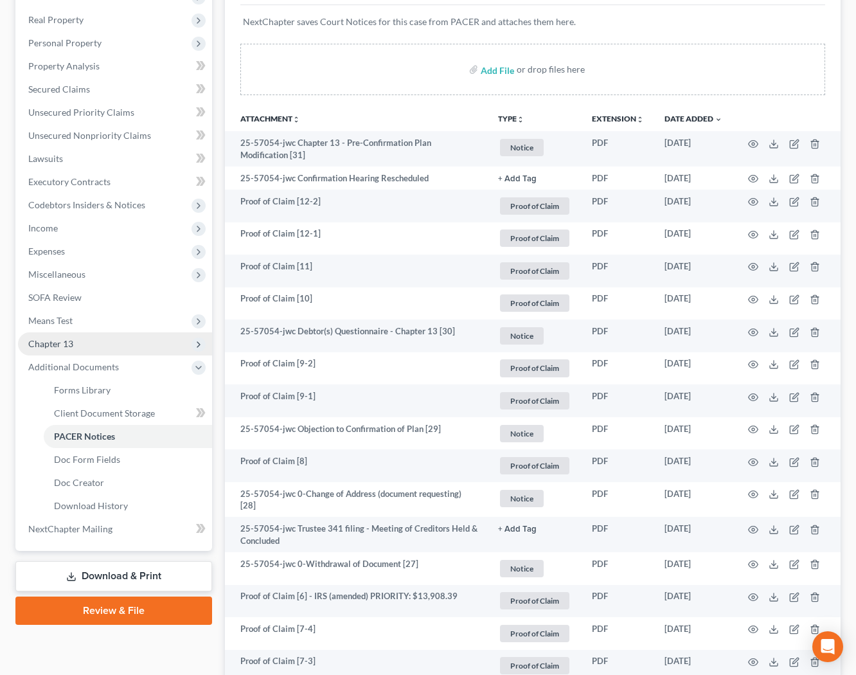
click at [80, 346] on span "Chapter 13" at bounding box center [115, 343] width 194 height 23
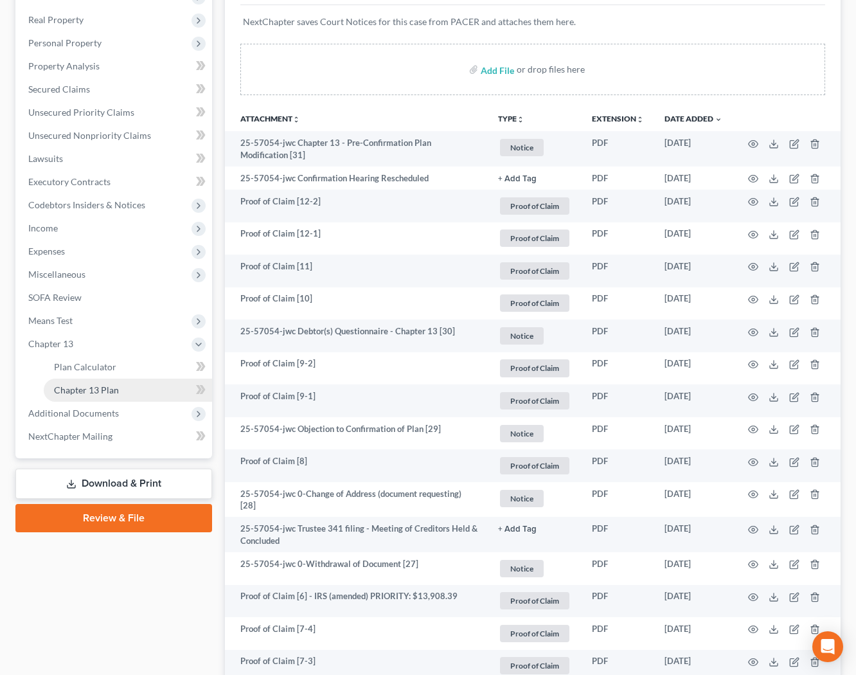
click at [89, 383] on link "Chapter 13 Plan" at bounding box center [128, 390] width 168 height 23
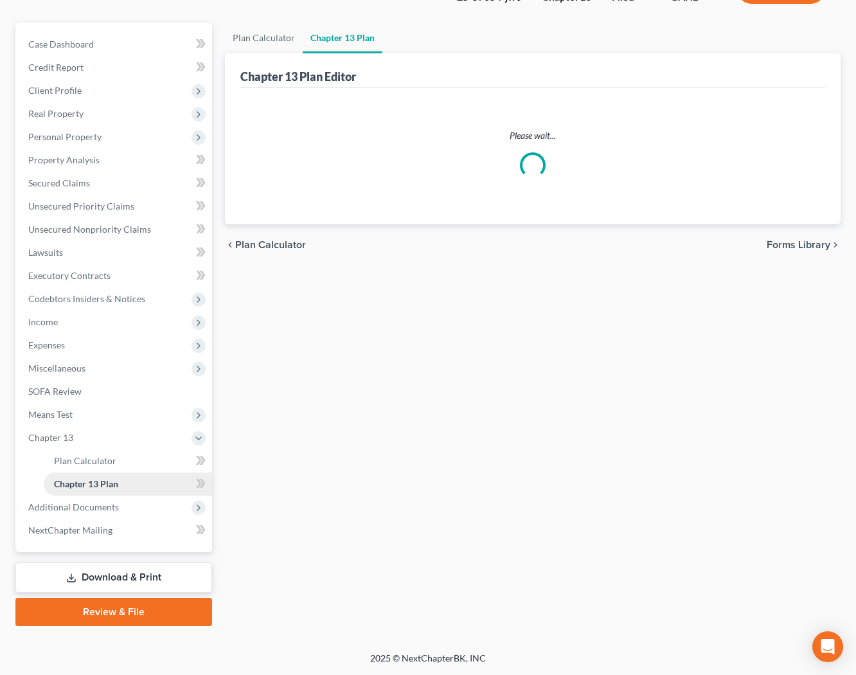
scroll to position [99, 0]
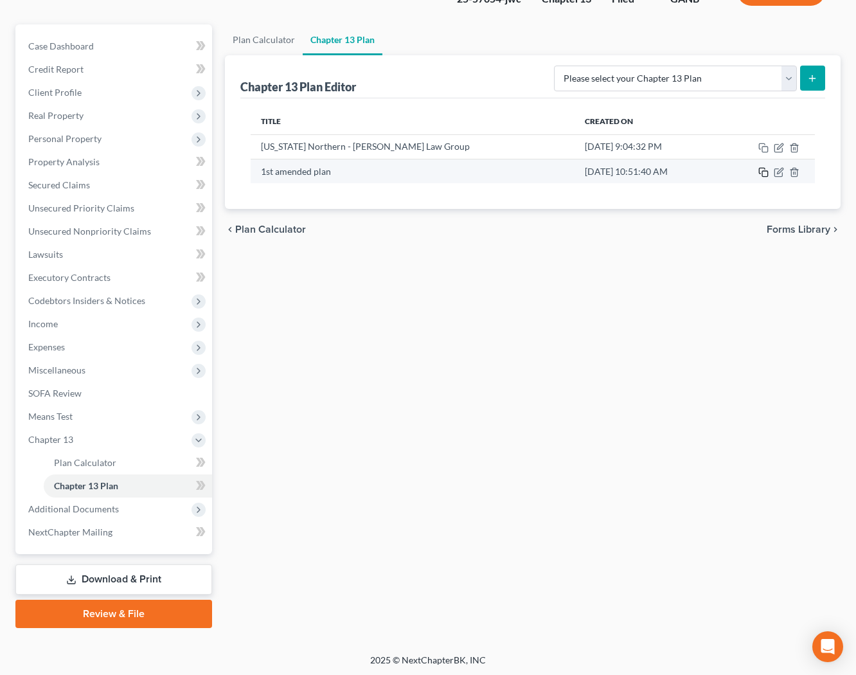
click at [763, 174] on icon "button" at bounding box center [763, 172] width 10 height 10
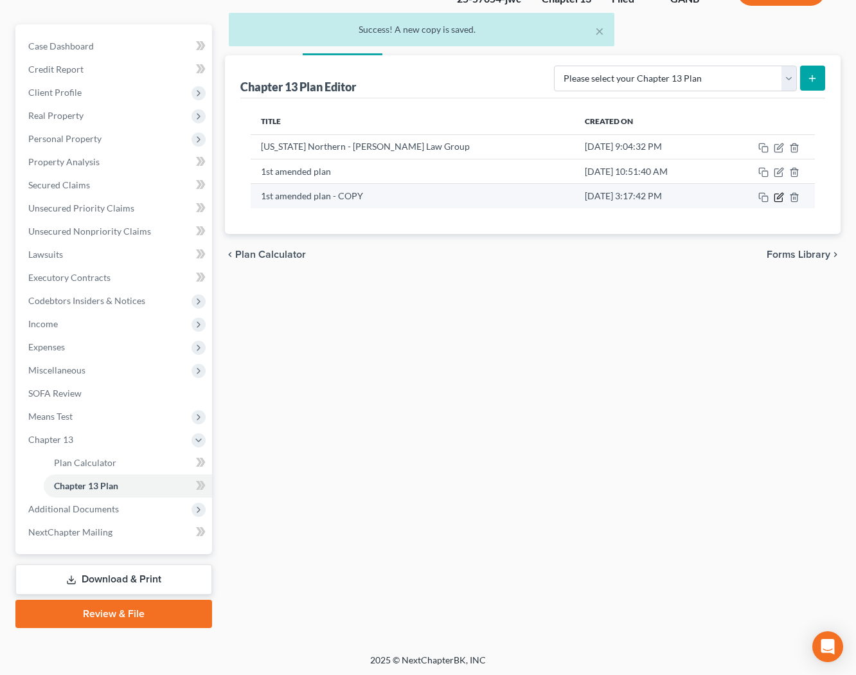
click at [781, 197] on icon "button" at bounding box center [779, 197] width 10 height 10
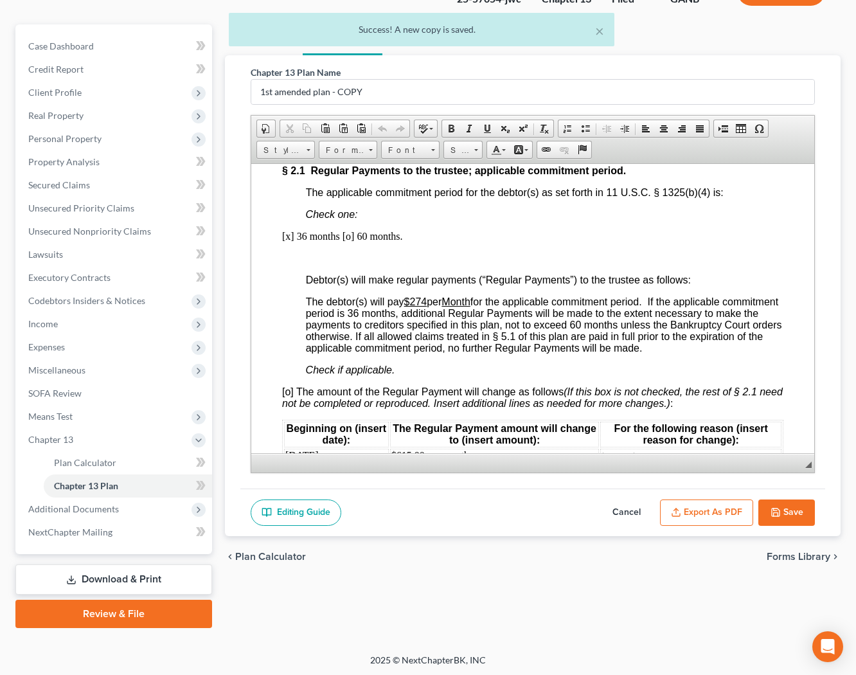
scroll to position [1231, 0]
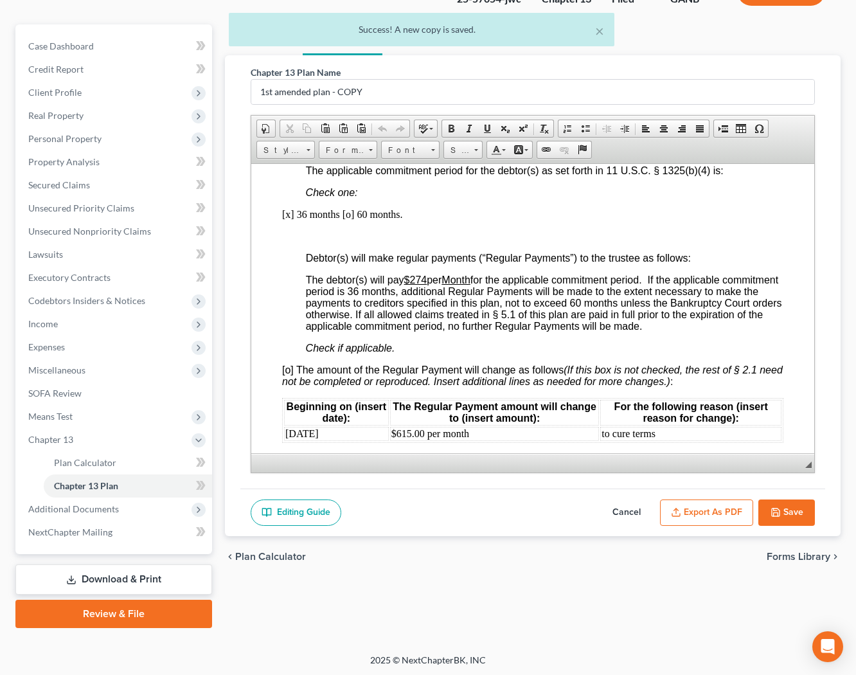
click at [290, 364] on span "[o] The amount of the Regular Payment will change as follows (If this box is no…" at bounding box center [532, 375] width 501 height 22
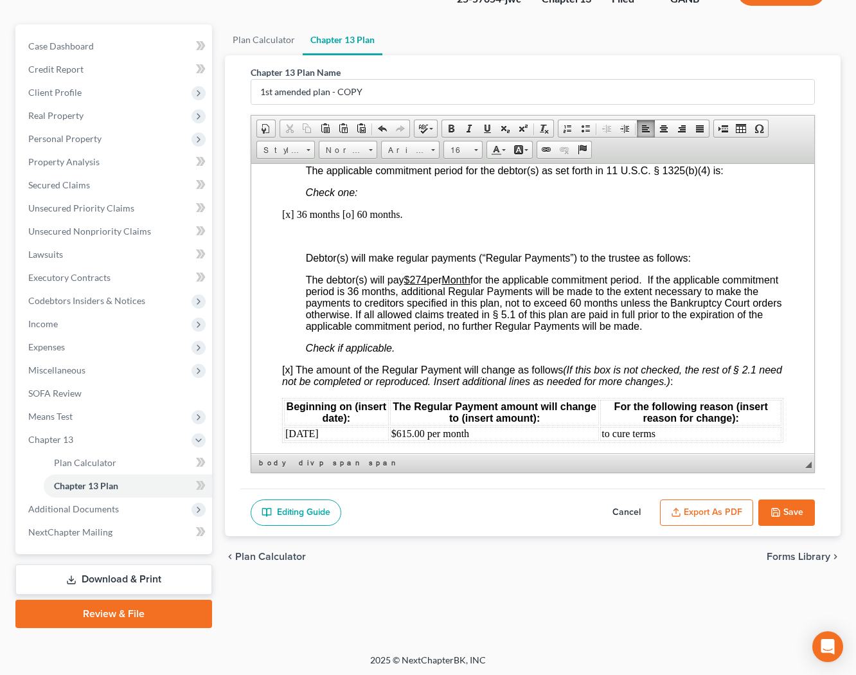
click at [782, 503] on button "Save" at bounding box center [786, 512] width 57 height 27
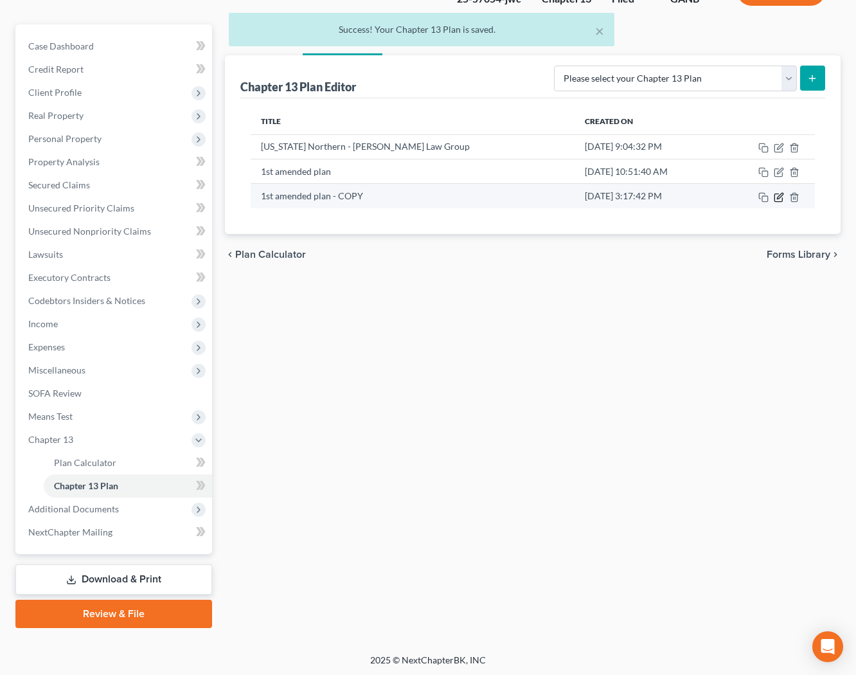
click at [778, 196] on icon "button" at bounding box center [779, 197] width 10 height 10
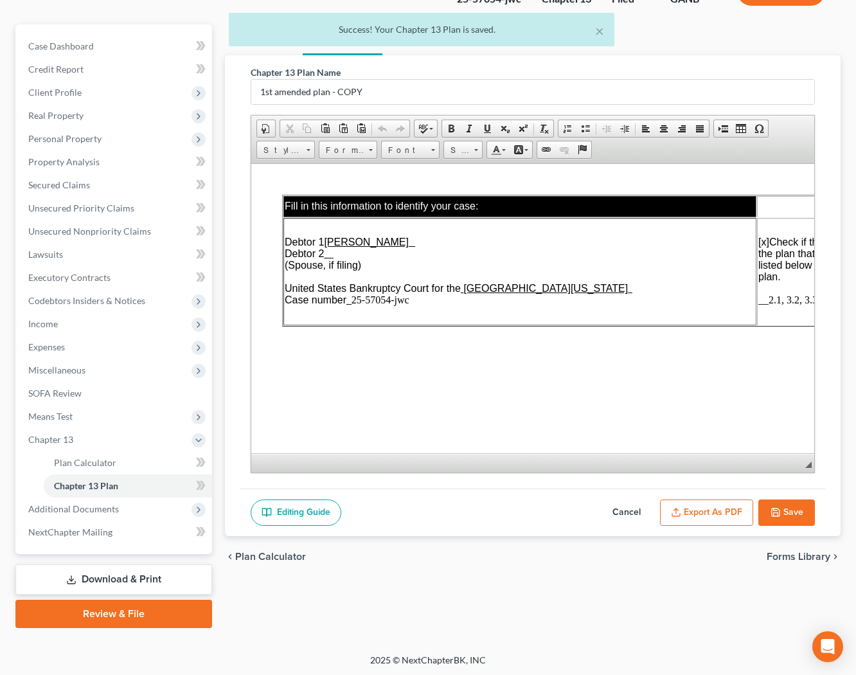
scroll to position [0, 0]
click at [710, 503] on button "Export as PDF" at bounding box center [706, 512] width 93 height 27
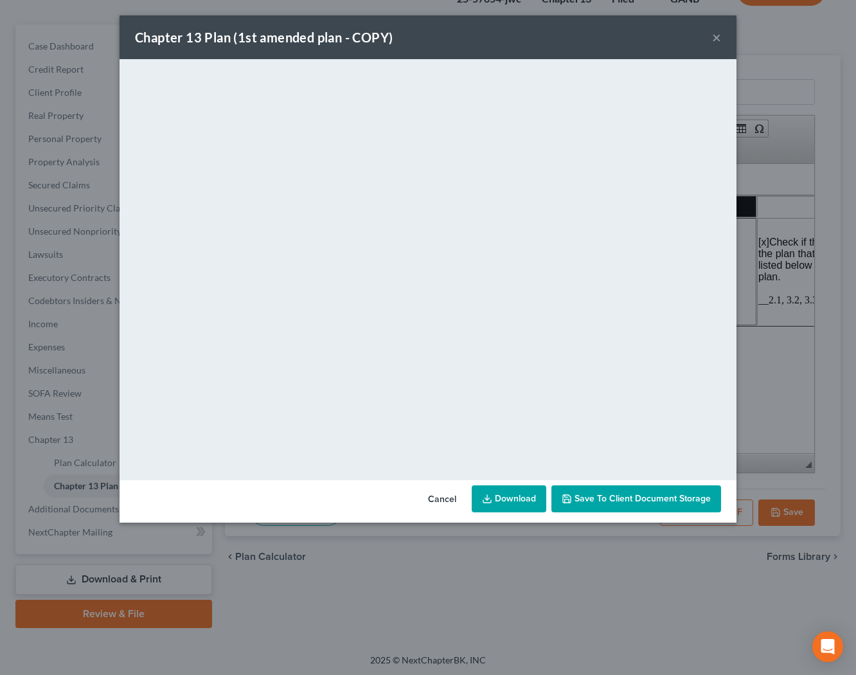
click at [507, 497] on link "Download" at bounding box center [509, 498] width 75 height 27
click at [722, 35] on div "Chapter 13 Plan (1st amended plan - COPY) ×" at bounding box center [428, 37] width 617 height 44
click at [718, 37] on button "×" at bounding box center [716, 37] width 9 height 15
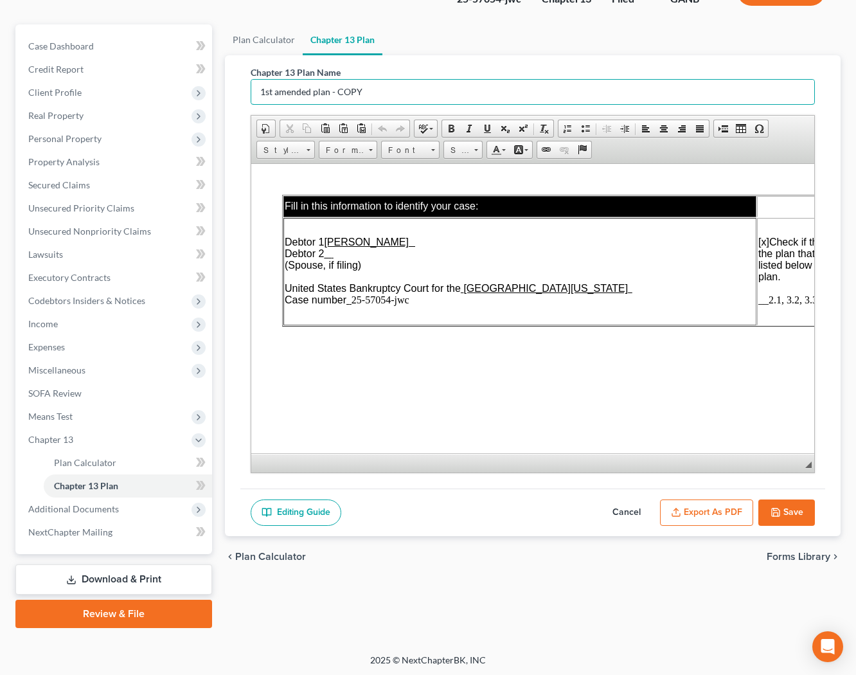
drag, startPoint x: 366, startPoint y: 90, endPoint x: 222, endPoint y: 92, distance: 144.0
click at [251, 93] on input "1st amended plan - COPY" at bounding box center [532, 92] width 563 height 24
type input "2nd amended plan"
click at [788, 520] on button "Save" at bounding box center [786, 512] width 57 height 27
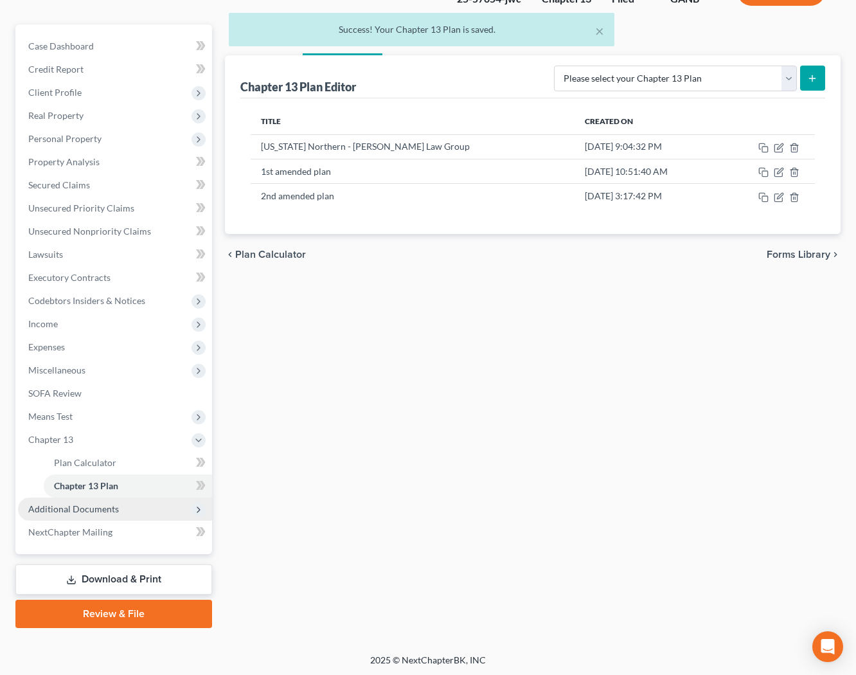
click at [120, 513] on span "Additional Documents" at bounding box center [115, 508] width 194 height 23
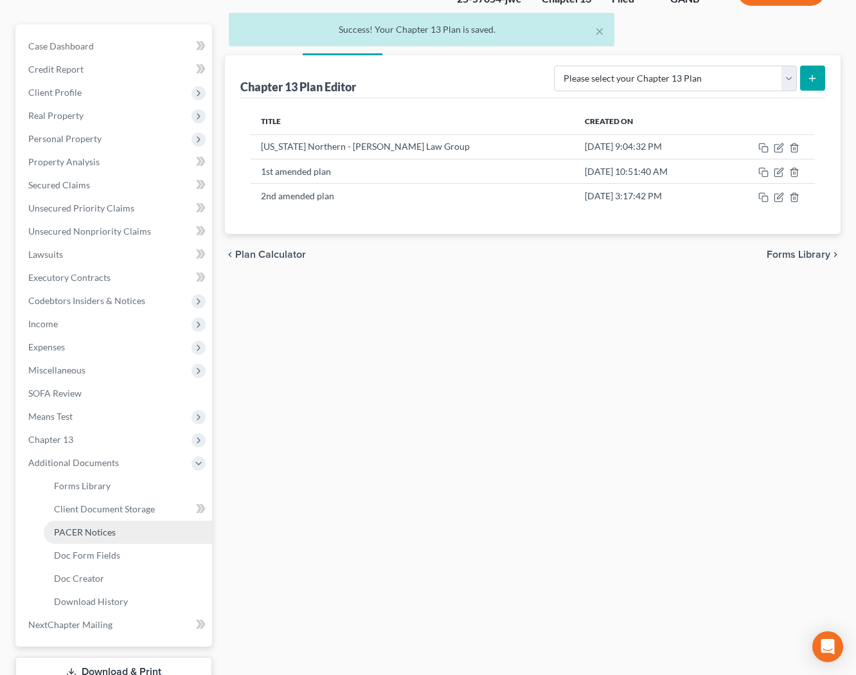
click at [114, 535] on span "PACER Notices" at bounding box center [85, 531] width 62 height 11
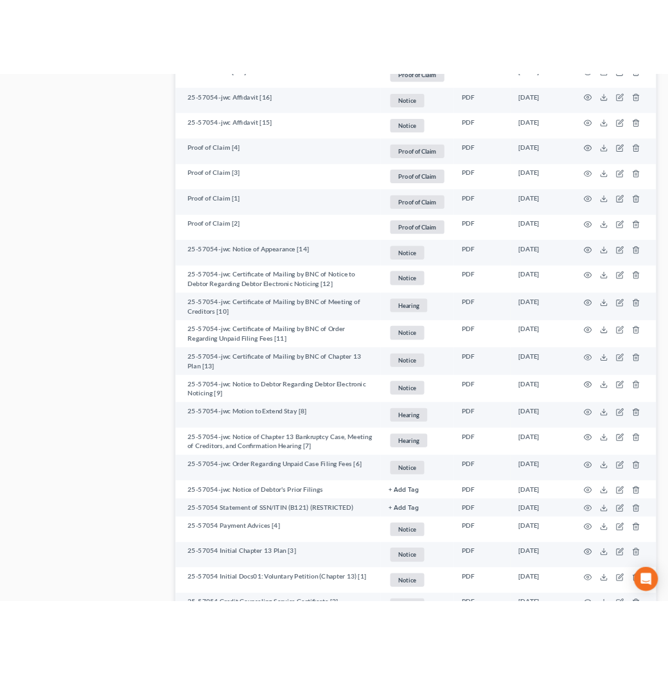
scroll to position [1538, 0]
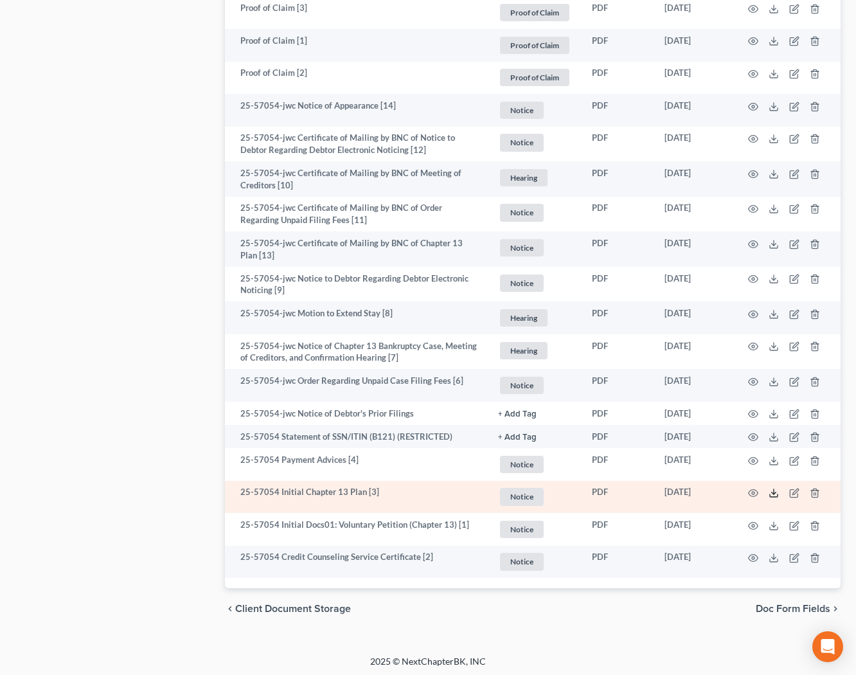
click at [769, 488] on icon at bounding box center [774, 493] width 10 height 10
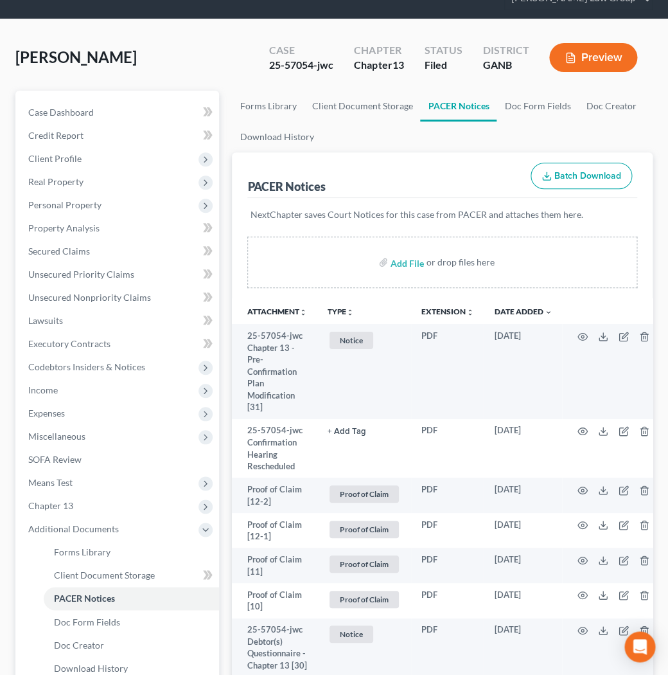
scroll to position [0, 0]
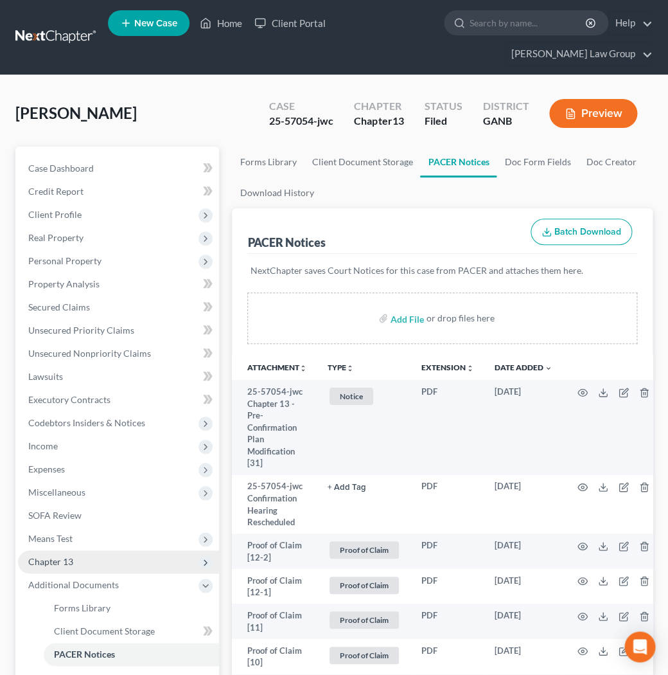
click at [90, 550] on span "Chapter 13" at bounding box center [118, 561] width 201 height 23
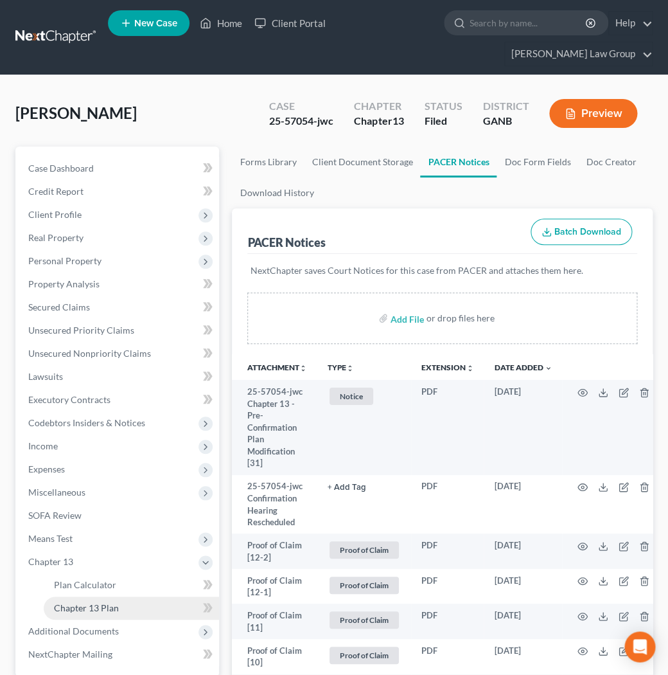
click at [119, 596] on link "Chapter 13 Plan" at bounding box center [131, 607] width 175 height 23
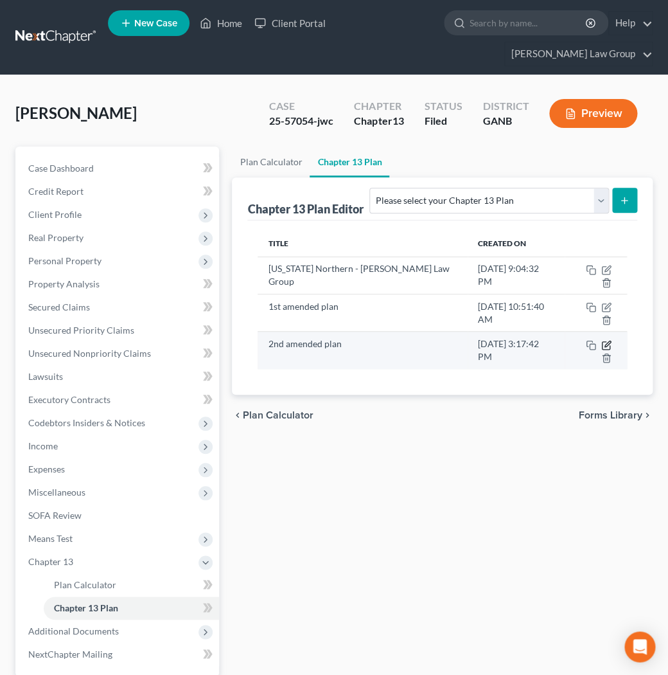
click at [605, 341] on icon "button" at bounding box center [608, 344] width 6 height 6
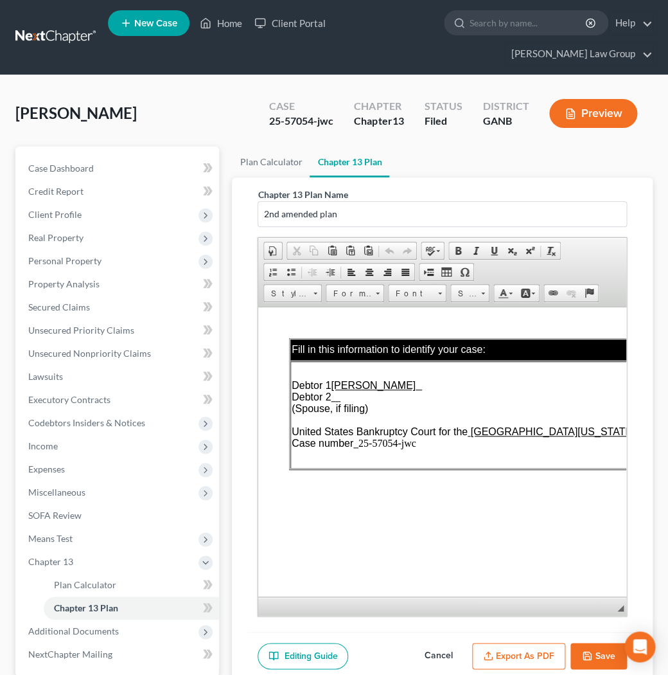
click at [500, 643] on button "Export as PDF" at bounding box center [518, 656] width 93 height 27
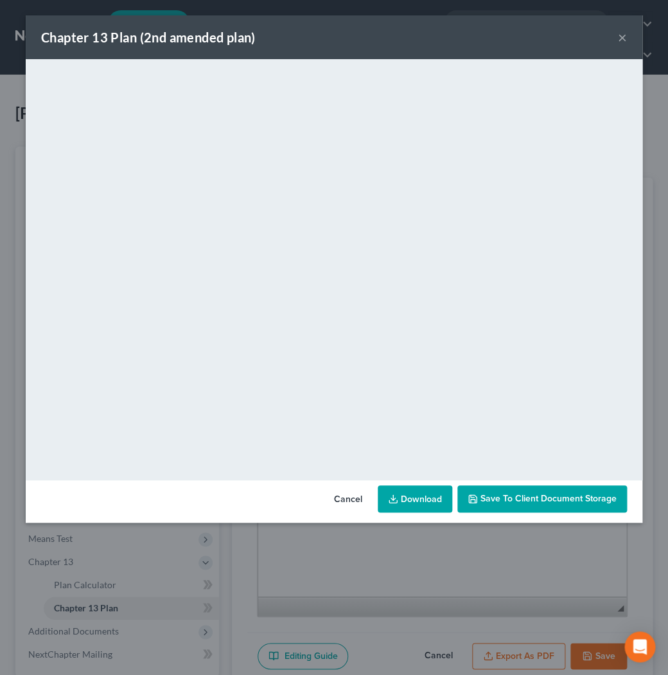
click at [623, 40] on button "×" at bounding box center [622, 37] width 9 height 15
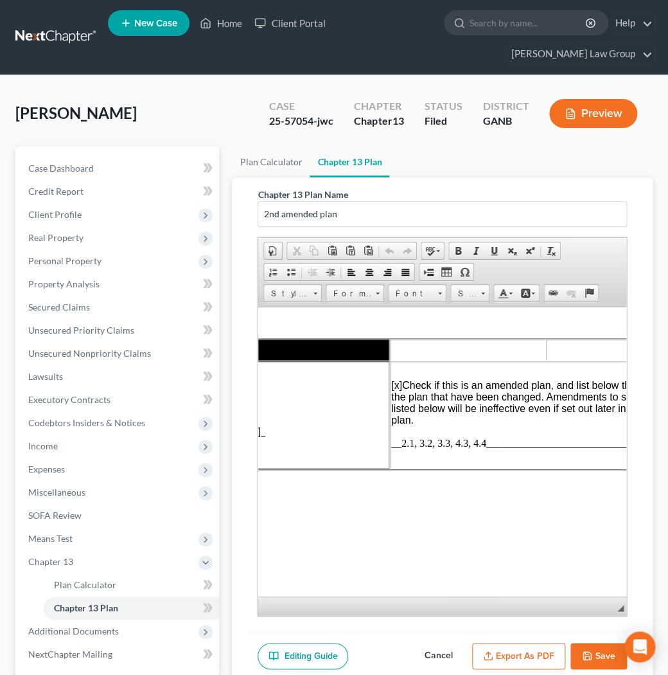
scroll to position [0, 376]
click at [400, 448] on span "__2.1, 3.2, 3.3, 4.3, 4.4______________________________" at bounding box center [513, 442] width 249 height 11
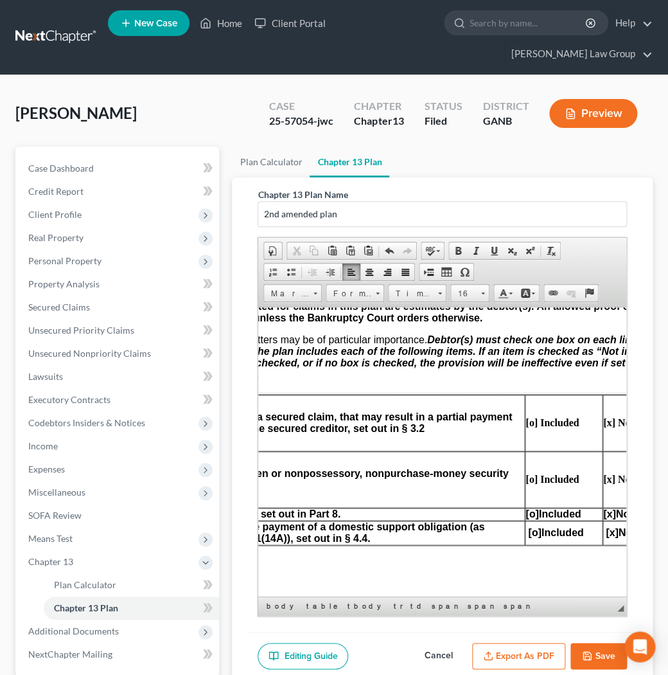
scroll to position [787, 192]
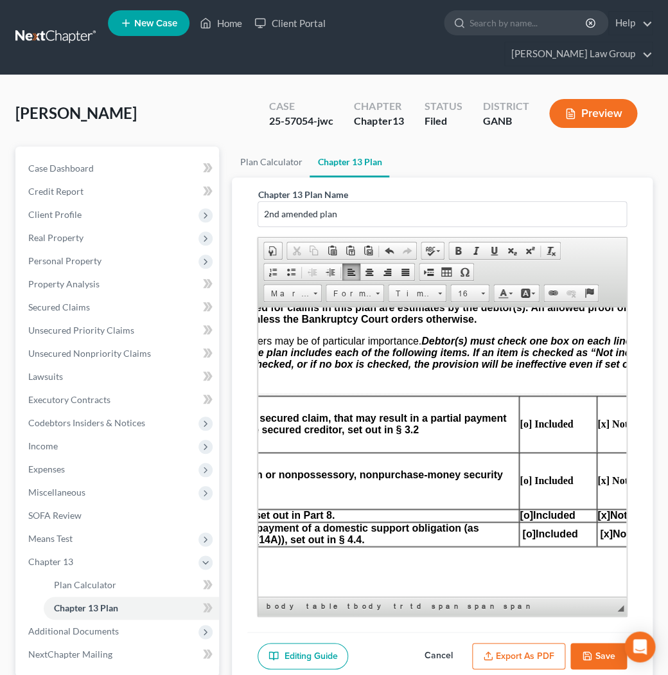
click at [524, 418] on strong "[o] Included" at bounding box center [546, 423] width 53 height 11
click at [603, 418] on strong "[x] Not included" at bounding box center [633, 423] width 71 height 11
click at [600, 643] on button "Save" at bounding box center [599, 656] width 57 height 27
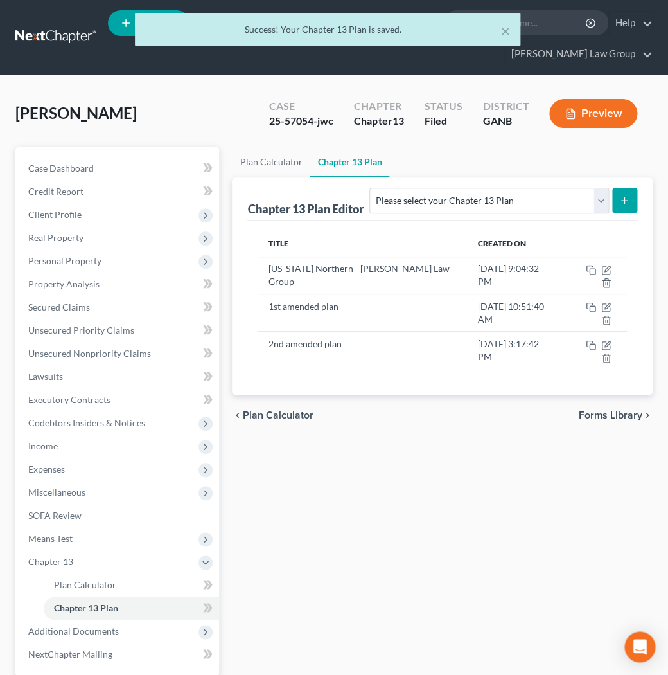
click at [545, 628] on div "Plan Calculator Chapter 13 Plan Chapter 13 Plan Editor Please select your Chapt…" at bounding box center [443, 448] width 434 height 603
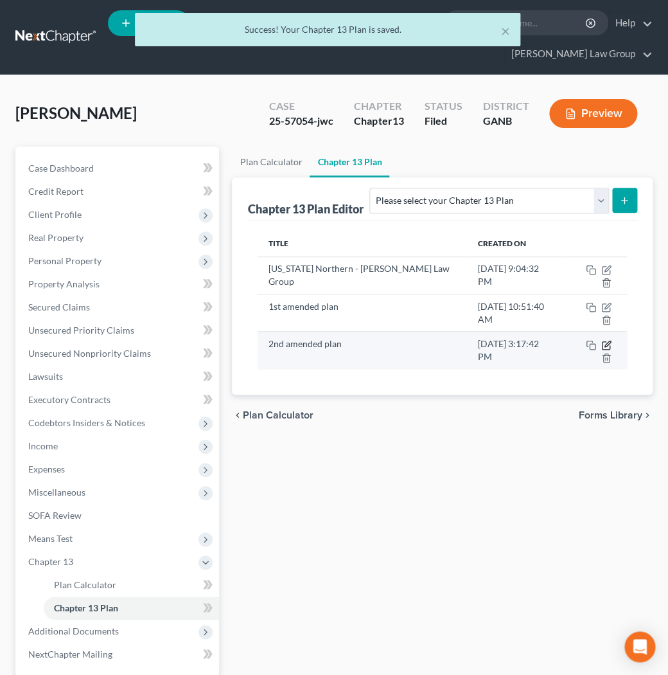
click at [602, 340] on icon "button" at bounding box center [607, 345] width 10 height 10
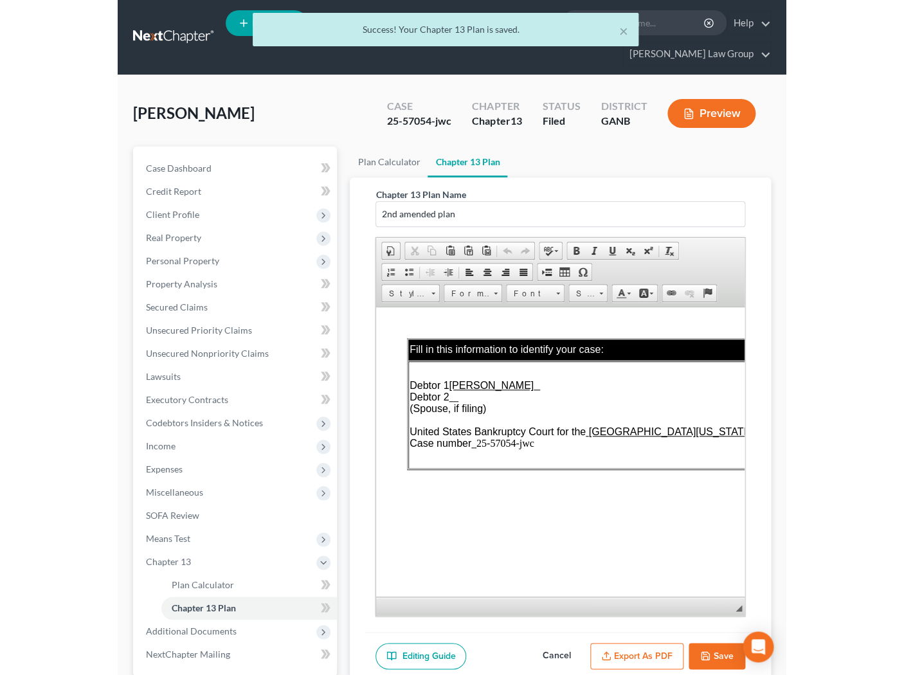
scroll to position [0, 0]
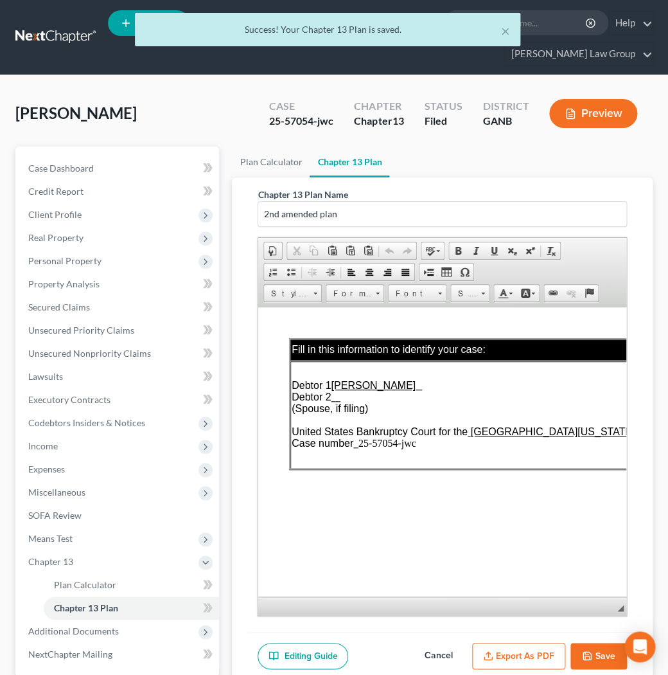
click at [518, 643] on button "Export as PDF" at bounding box center [518, 656] width 93 height 27
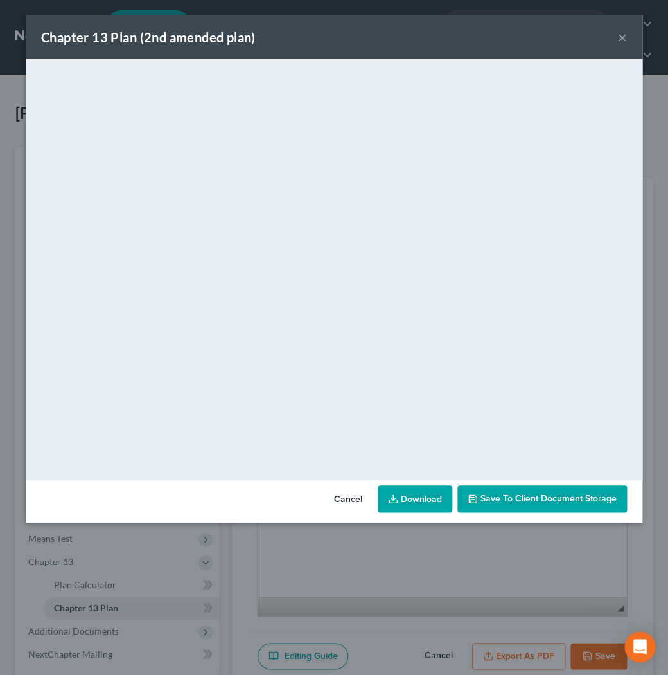
click at [438, 496] on link "Download" at bounding box center [415, 498] width 75 height 27
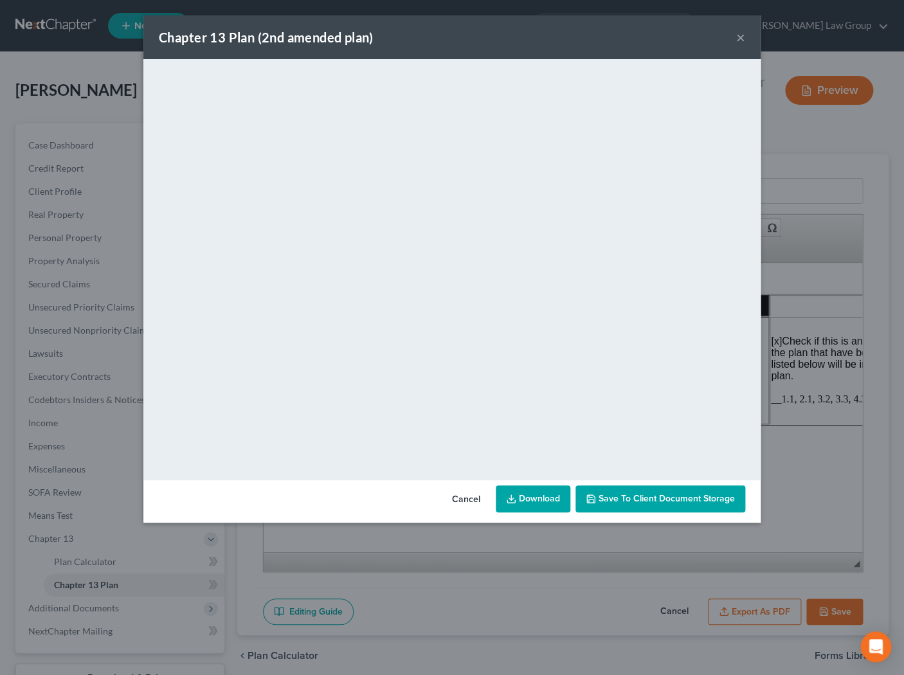
click at [742, 37] on button "×" at bounding box center [740, 37] width 9 height 15
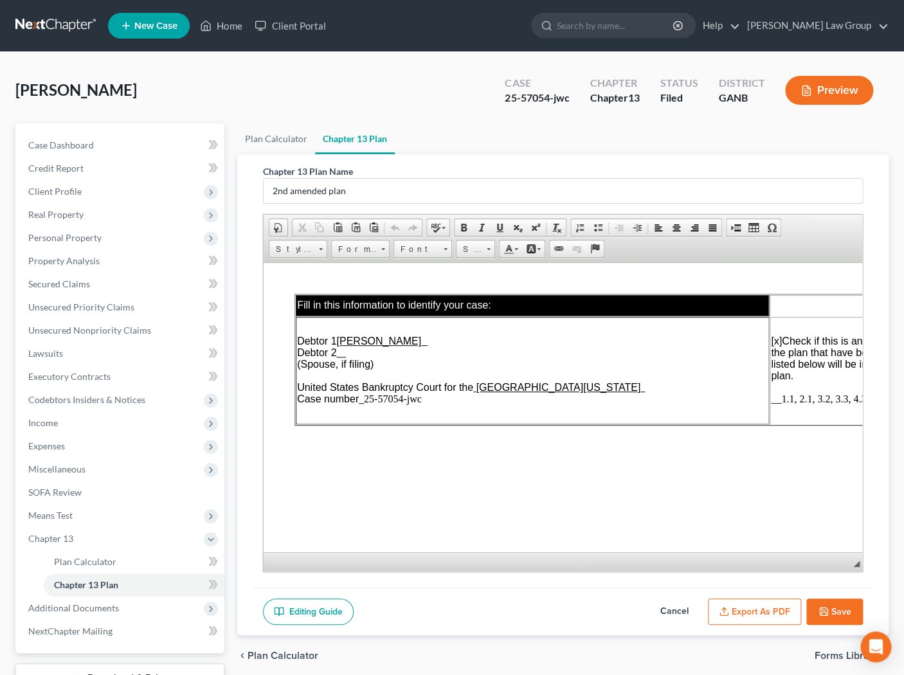
click at [834, 620] on button "Save" at bounding box center [834, 611] width 57 height 27
click at [830, 616] on div "Plan Calculator Chapter 13 Plan Chapter 13 Plan Name 2nd amended plan Rich Text…" at bounding box center [563, 424] width 664 height 603
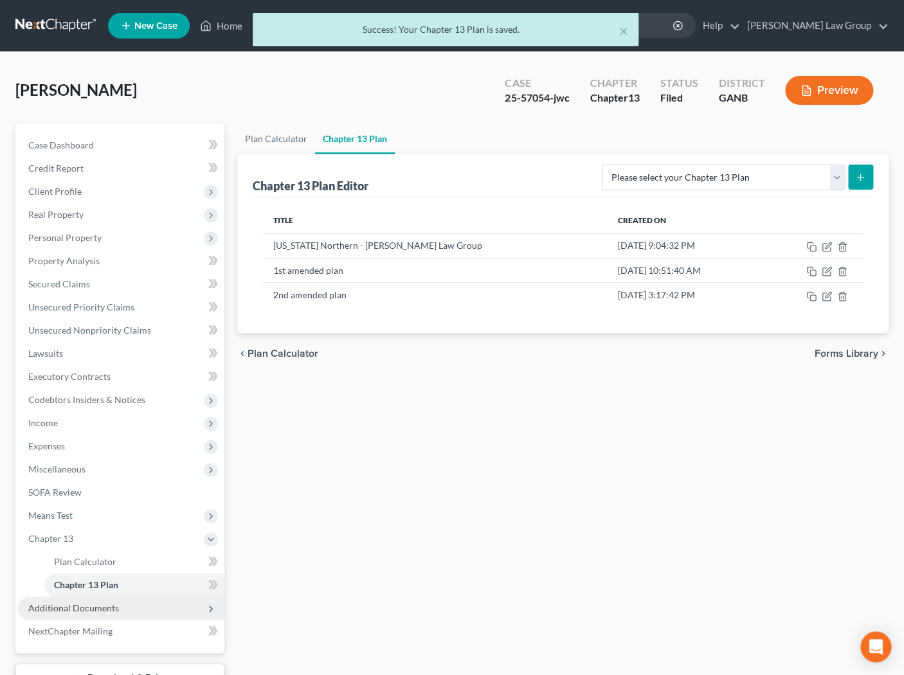
click at [78, 605] on span "Additional Documents" at bounding box center [73, 607] width 91 height 11
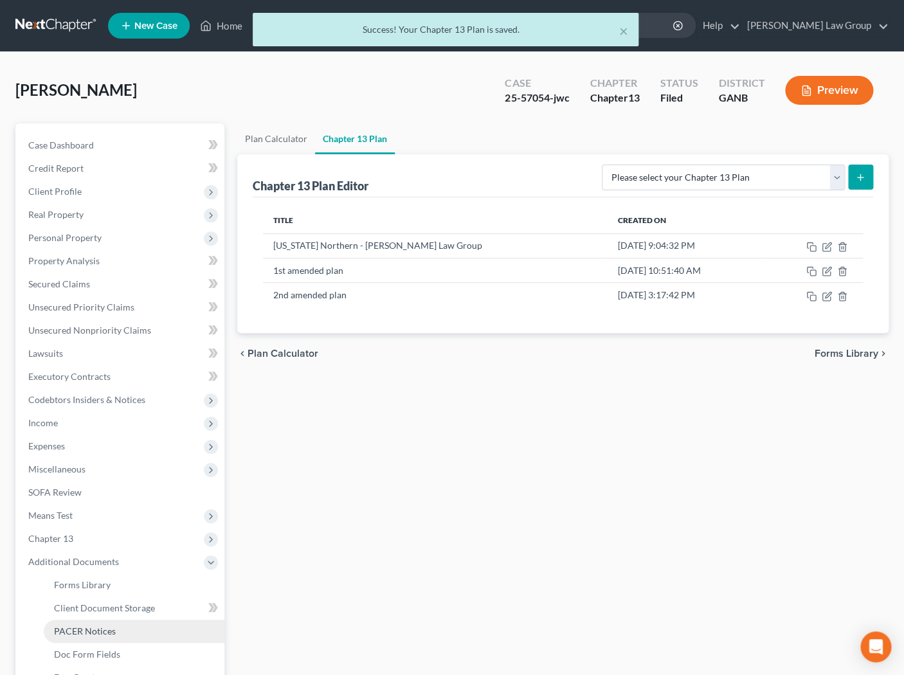
click at [127, 625] on link "PACER Notices" at bounding box center [134, 631] width 181 height 23
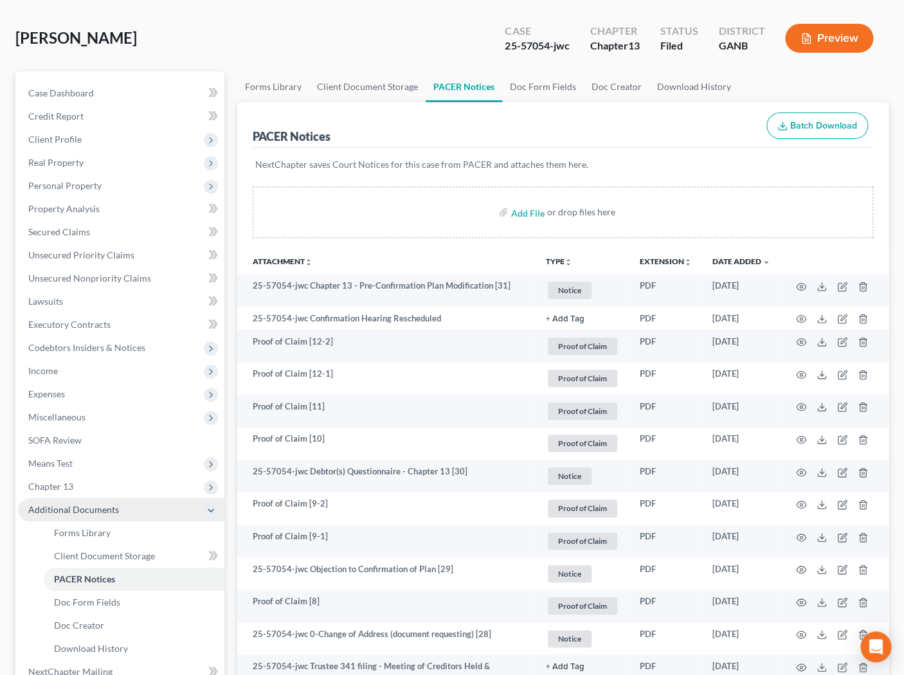
scroll to position [56, 0]
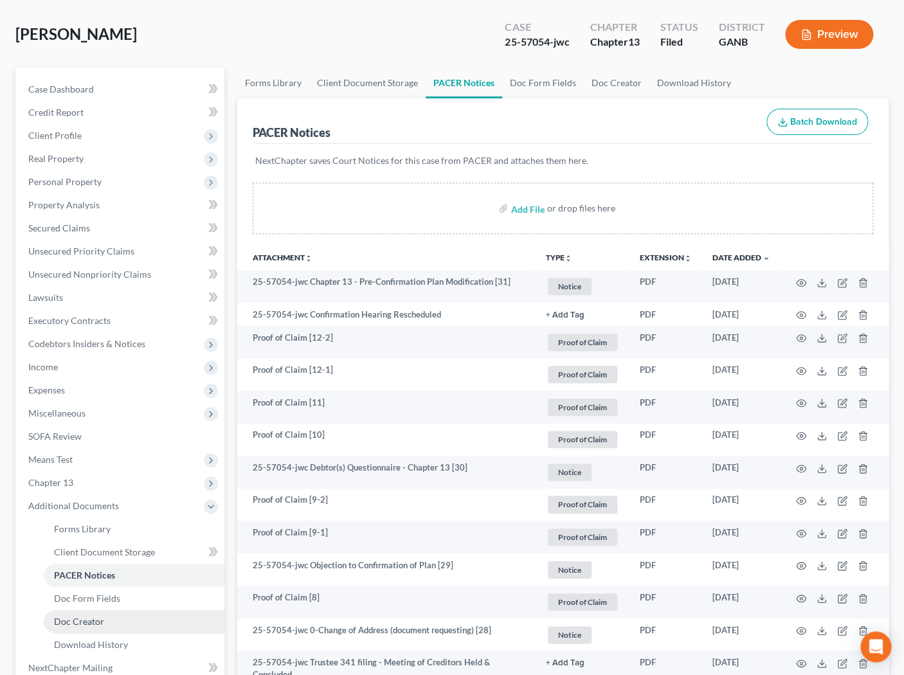
click at [105, 624] on link "Doc Creator" at bounding box center [134, 621] width 181 height 23
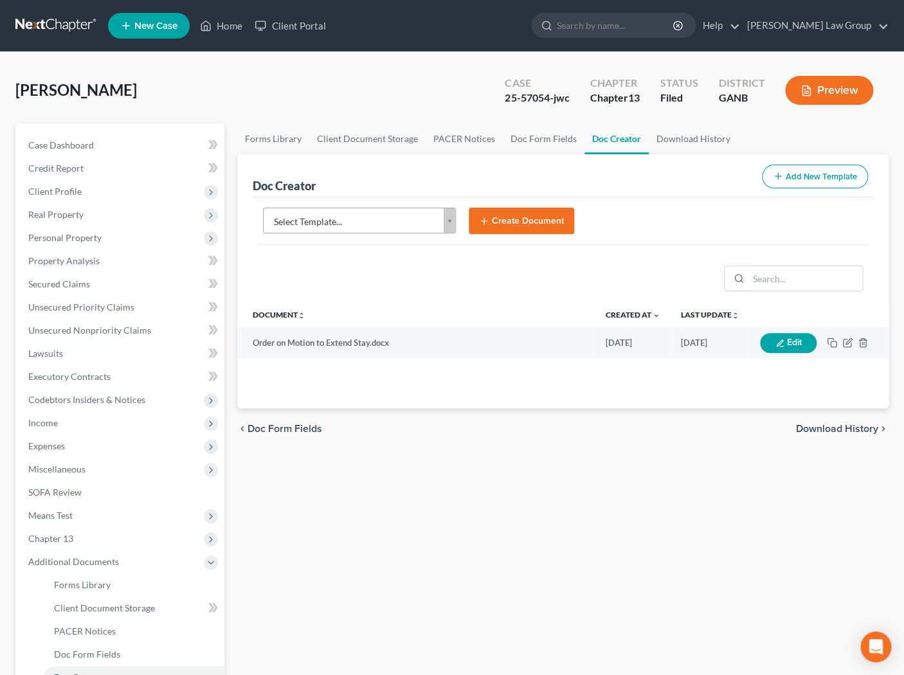
click at [449, 217] on body "Home New Case Client Portal [PERSON_NAME] Law Group [EMAIL_ADDRESS][DOMAIN_NAME…" at bounding box center [452, 434] width 904 height 868
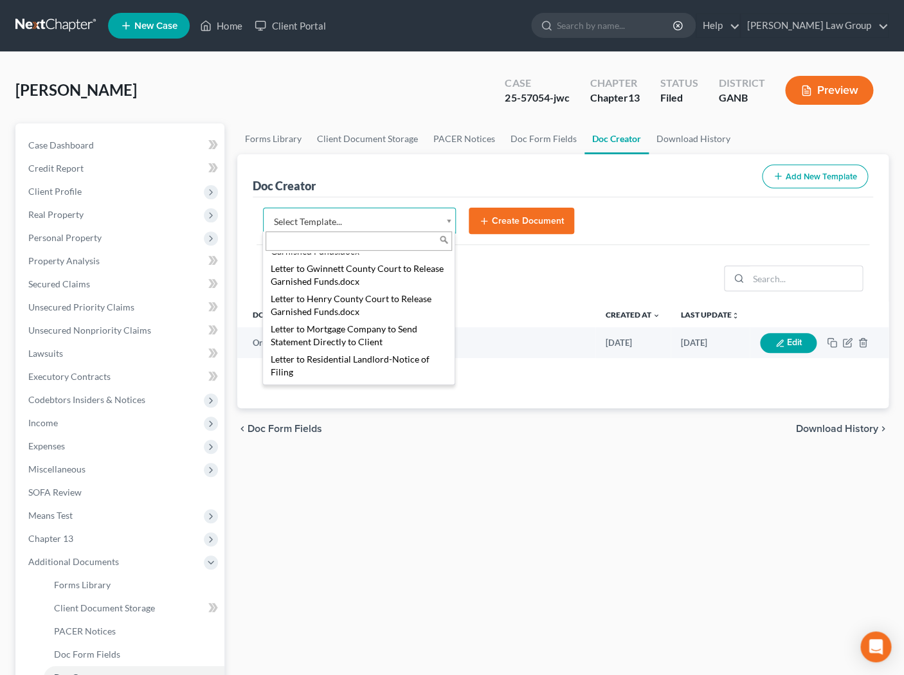
scroll to position [1309, 0]
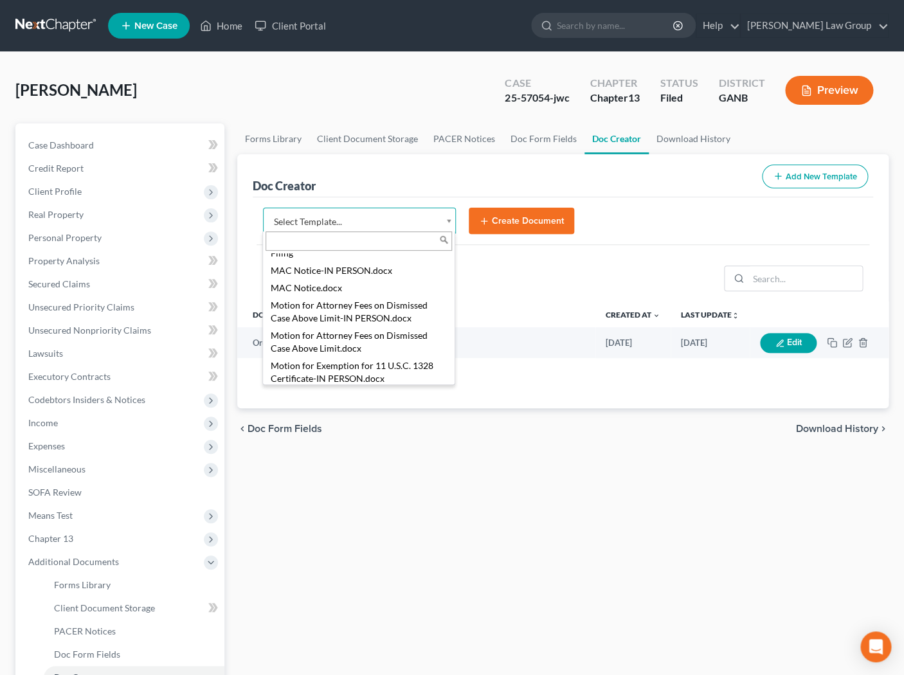
click at [531, 281] on body "Home New Case Client Portal [PERSON_NAME] Law Group [EMAIL_ADDRESS][DOMAIN_NAME…" at bounding box center [452, 434] width 904 height 868
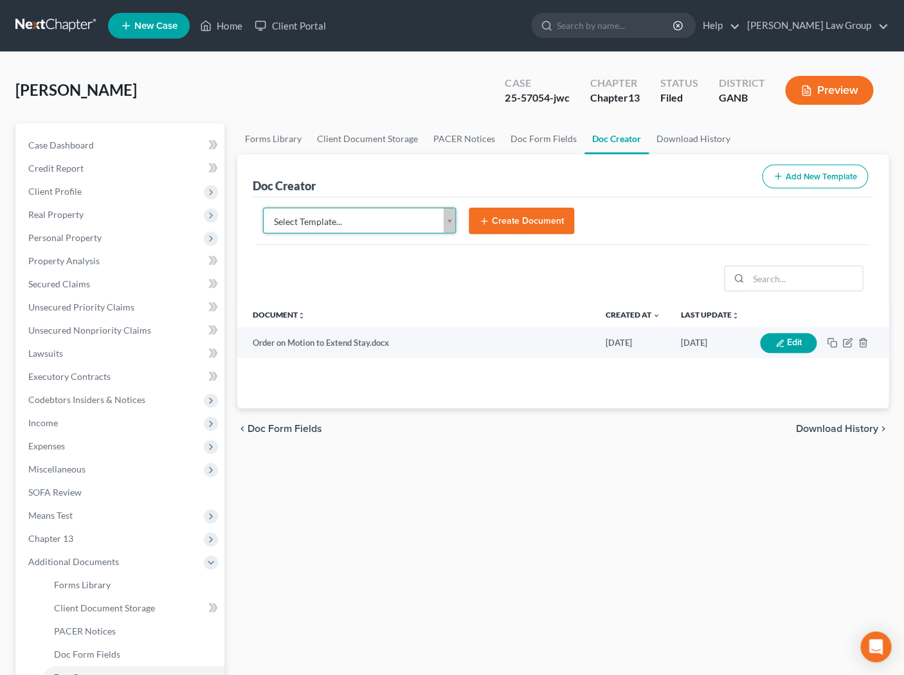
click at [447, 226] on body "Home New Case Client Portal [PERSON_NAME] Law Group [EMAIL_ADDRESS][DOMAIN_NAME…" at bounding box center [452, 434] width 904 height 868
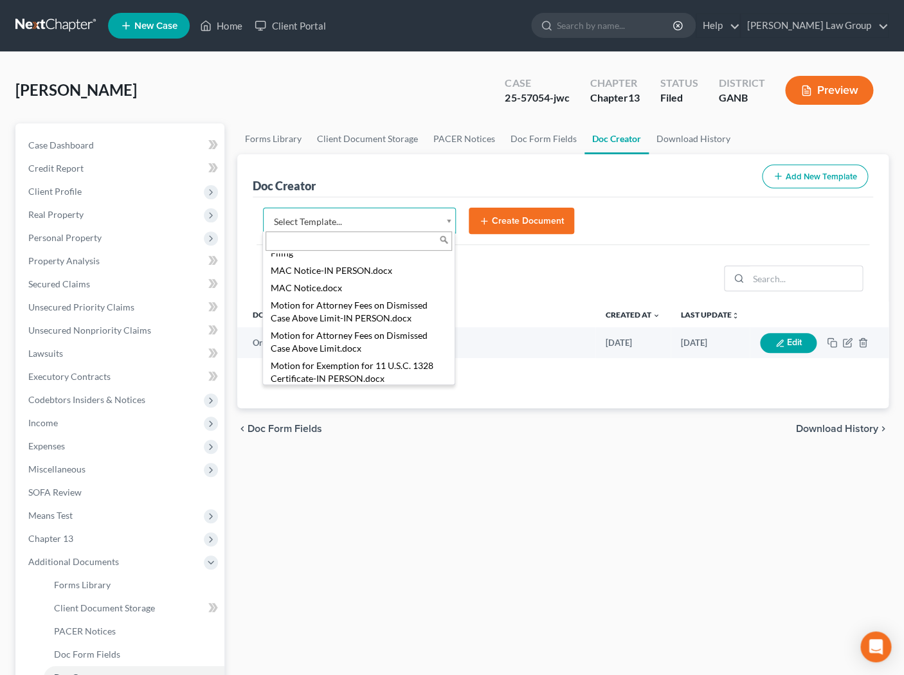
click at [325, 242] on input "text" at bounding box center [358, 240] width 186 height 19
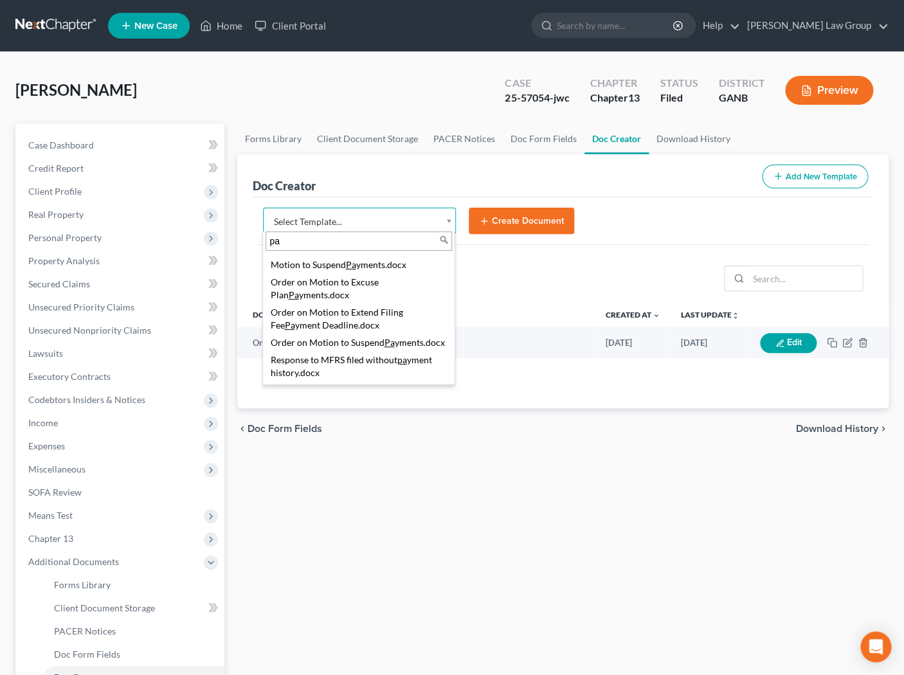
type input "p"
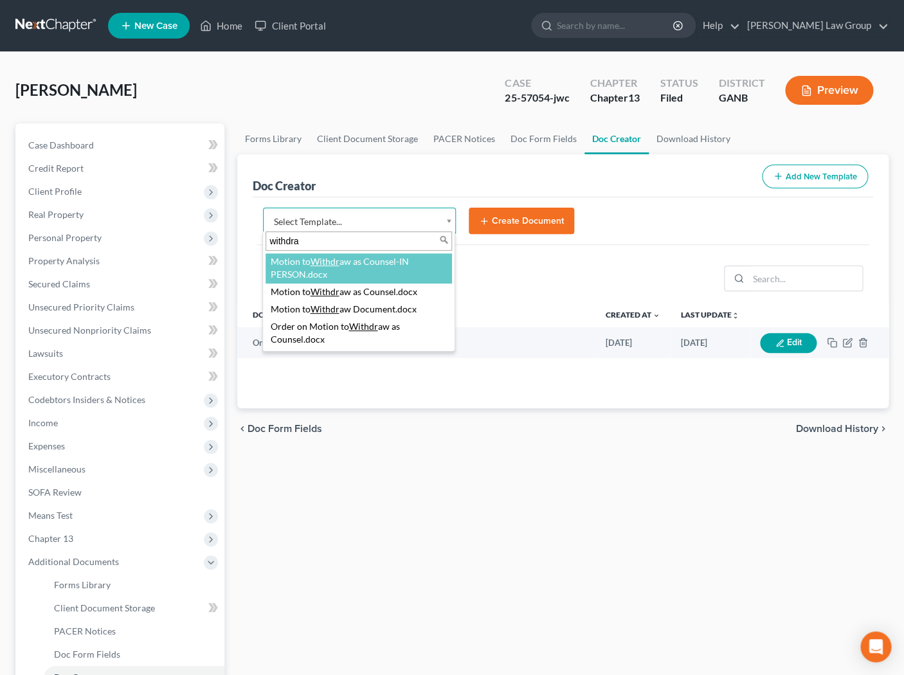
type input "withdraw"
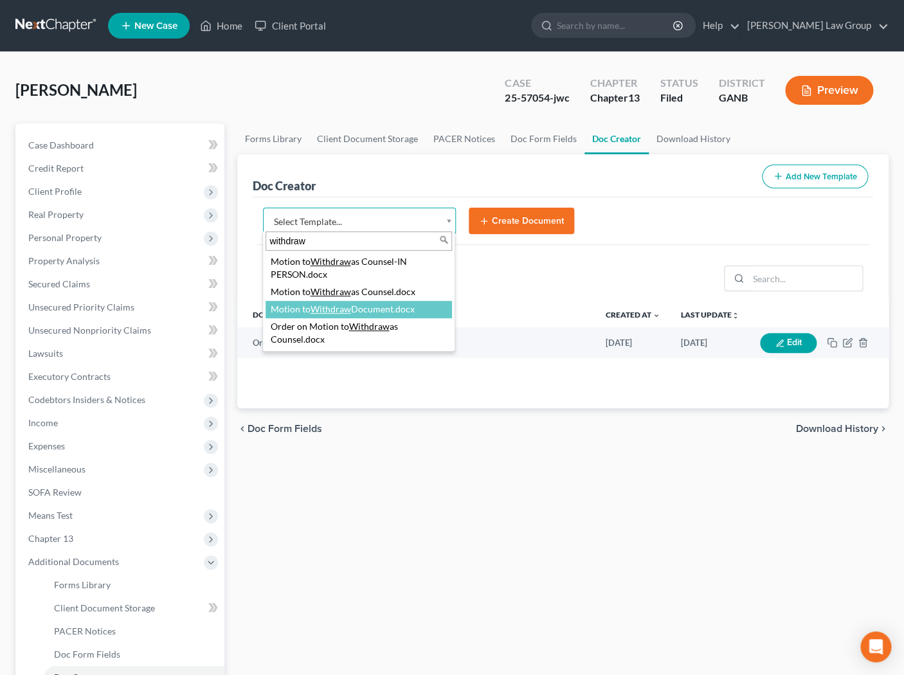
select select "111663"
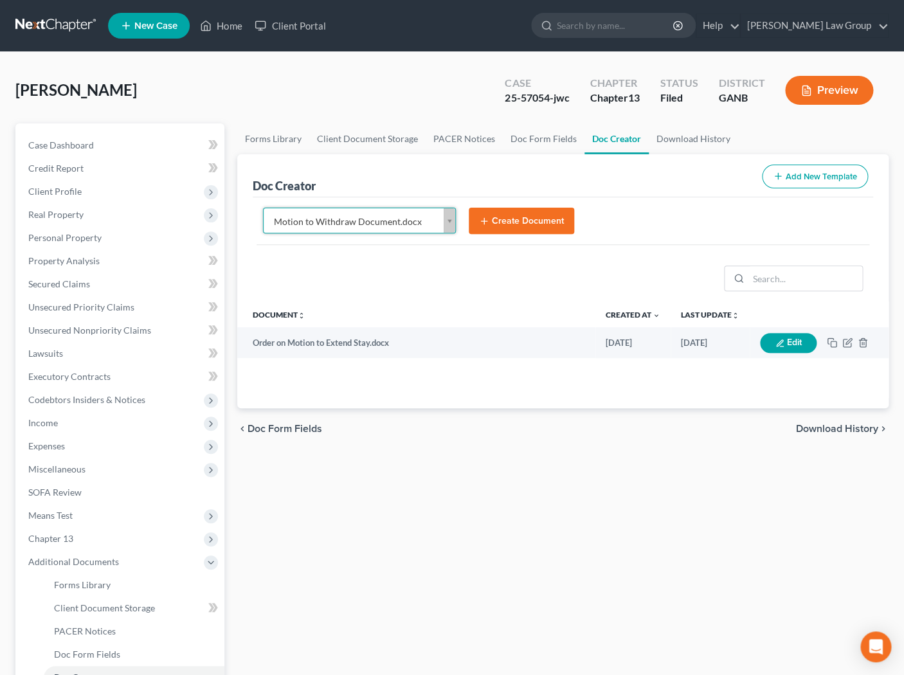
click at [543, 220] on button "Create Document" at bounding box center [520, 221] width 105 height 27
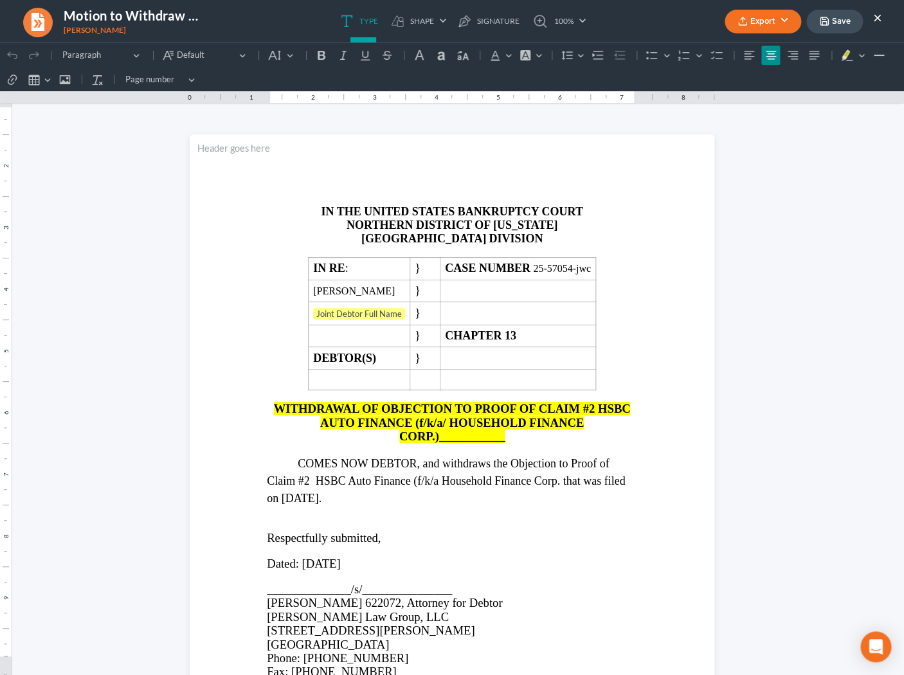
scroll to position [0, 0]
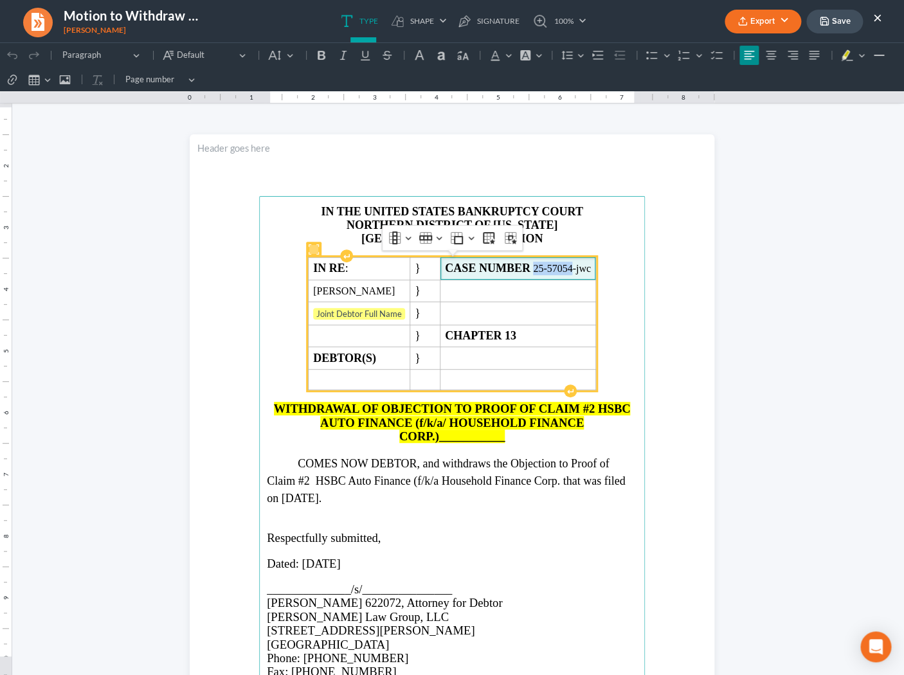
drag, startPoint x: 594, startPoint y: 271, endPoint x: 556, endPoint y: 268, distance: 38.1
click at [556, 268] on span "CASE NUMBER 25-57054-jwc" at bounding box center [518, 268] width 146 height 13
copy span "25-57054"
click at [397, 314] on span "Joint Debtor Full Name" at bounding box center [359, 314] width 92 height 13
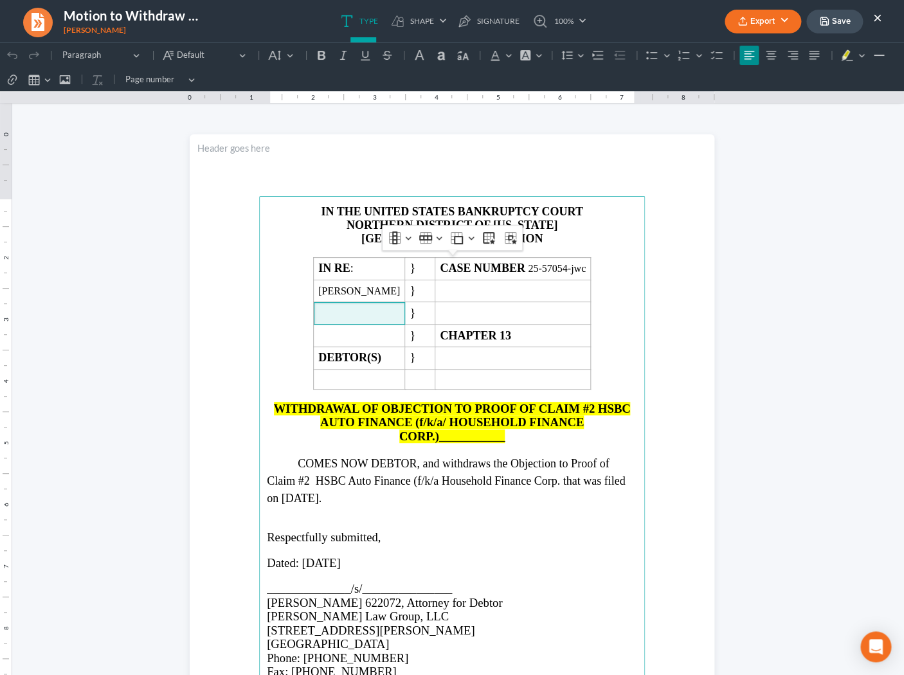
click at [298, 466] on span "COMES NOW DEBTOR, and withdraws the Objection to Proof of Claim #2 HSBC Auto Fi…" at bounding box center [446, 481] width 358 height 48
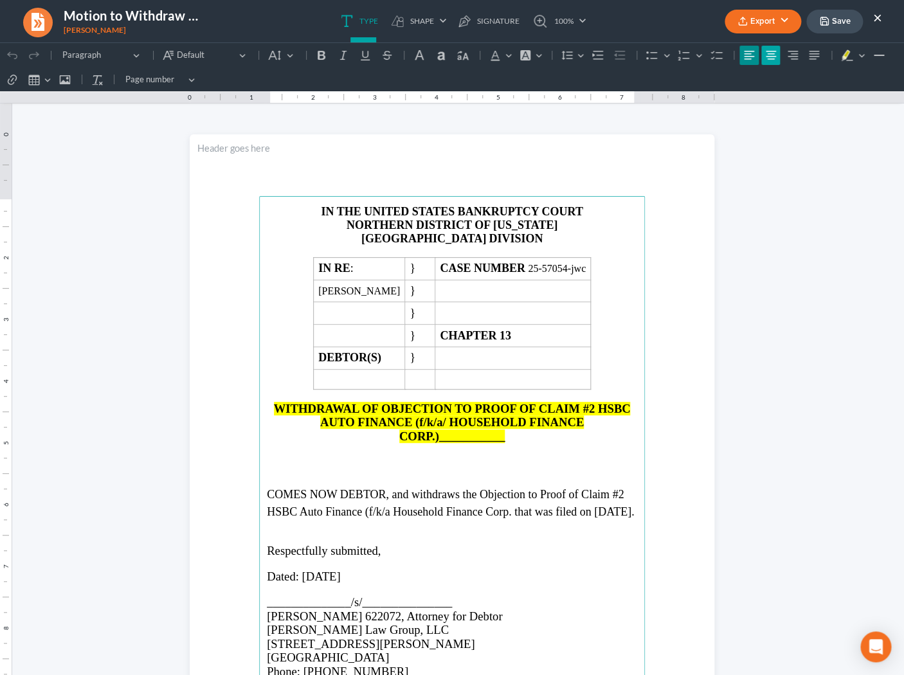
click at [771, 57] on icon "Editor toolbar" at bounding box center [770, 55] width 13 height 13
click at [287, 58] on button "Default" at bounding box center [281, 55] width 34 height 19
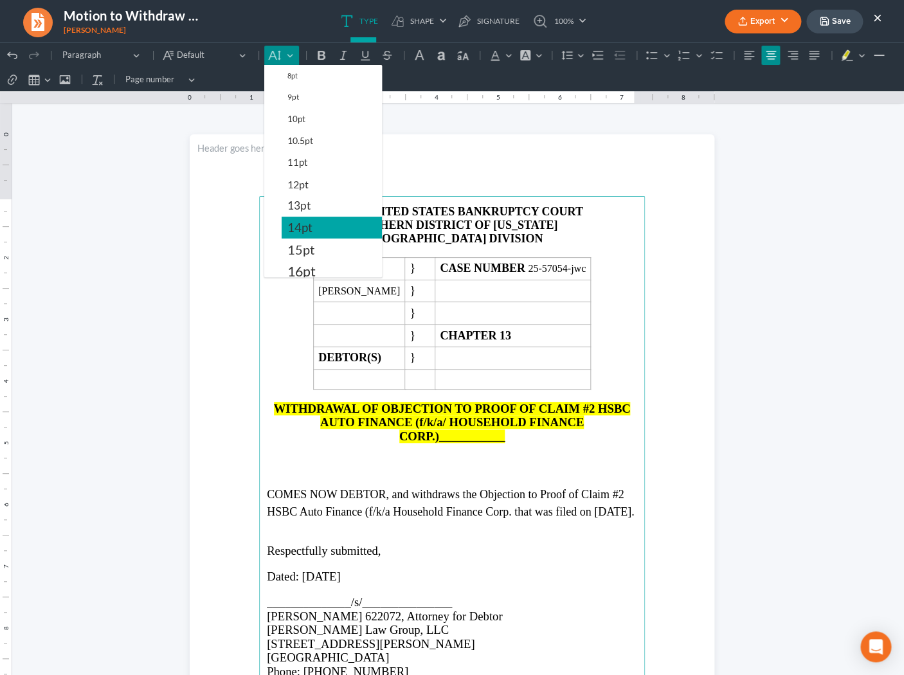
click at [300, 226] on span "14pt" at bounding box center [299, 227] width 25 height 15
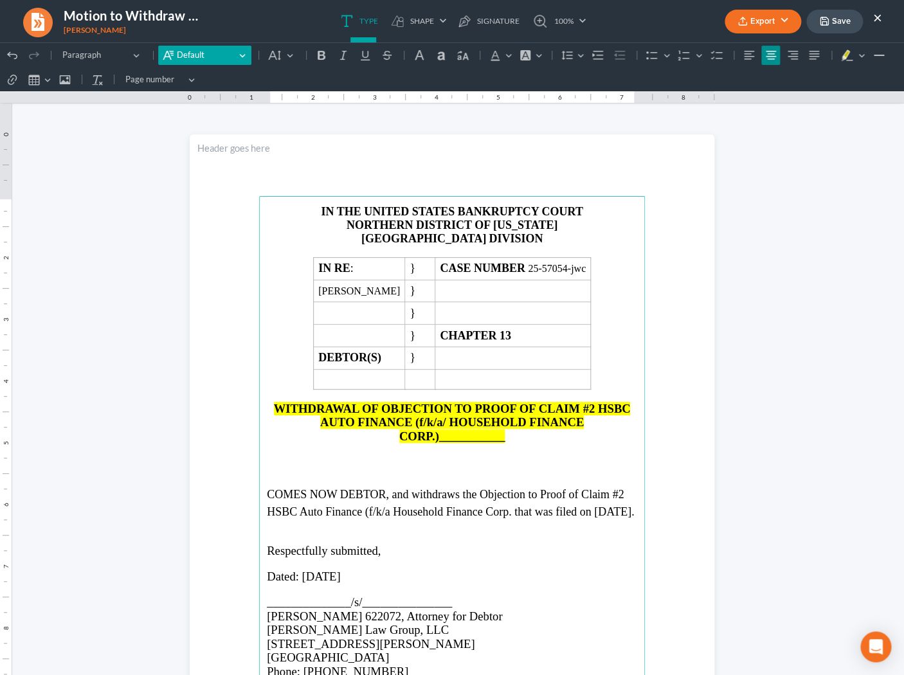
click at [244, 55] on button "Default Default" at bounding box center [204, 55] width 93 height 19
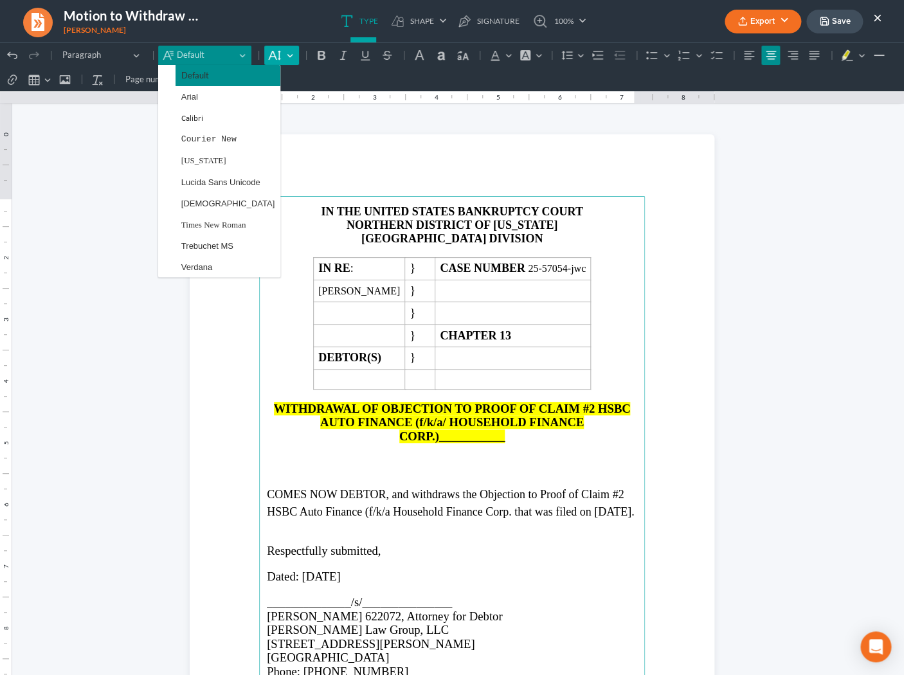
click at [280, 55] on button "Default" at bounding box center [281, 55] width 34 height 19
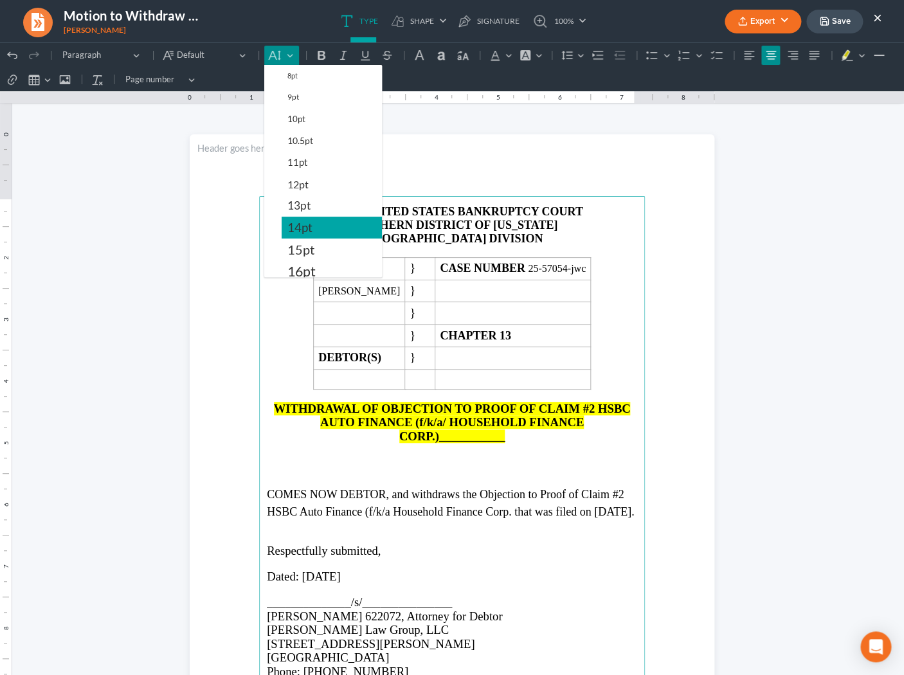
click at [290, 225] on span "14pt" at bounding box center [299, 227] width 25 height 15
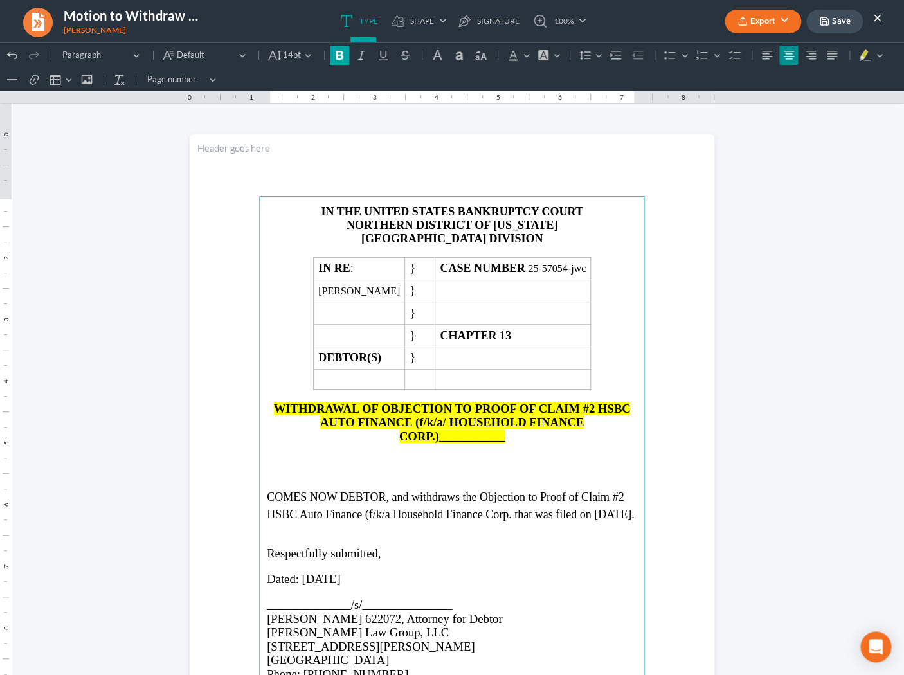
click at [337, 55] on icon "Editor toolbar" at bounding box center [339, 55] width 8 height 9
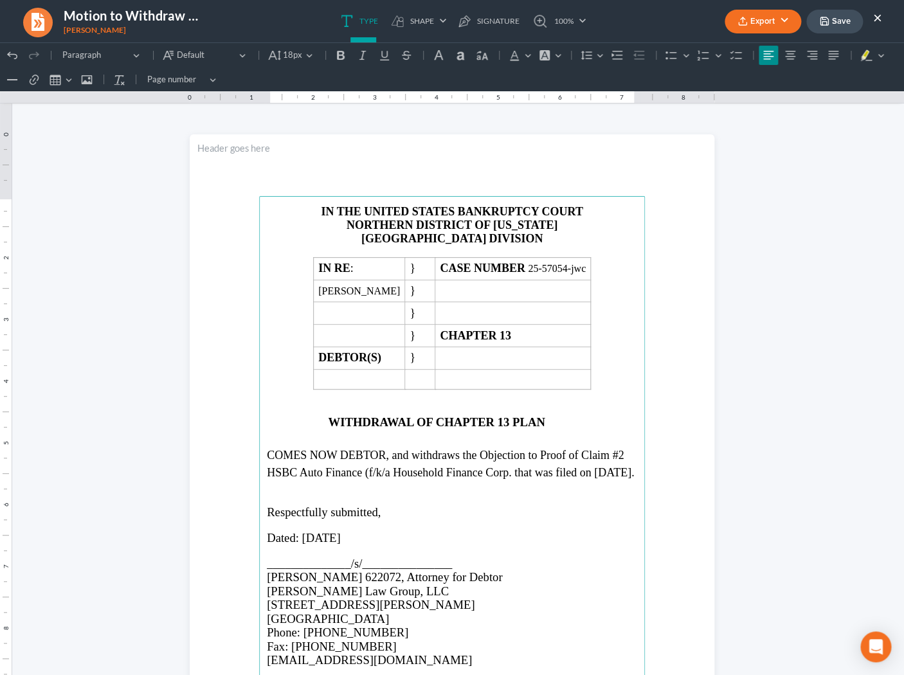
click at [482, 458] on span "COMES NOW DEBTOR, and withdraws the Objection to Proof of Claim #2 HSBC Auto Fi…" at bounding box center [450, 464] width 367 height 30
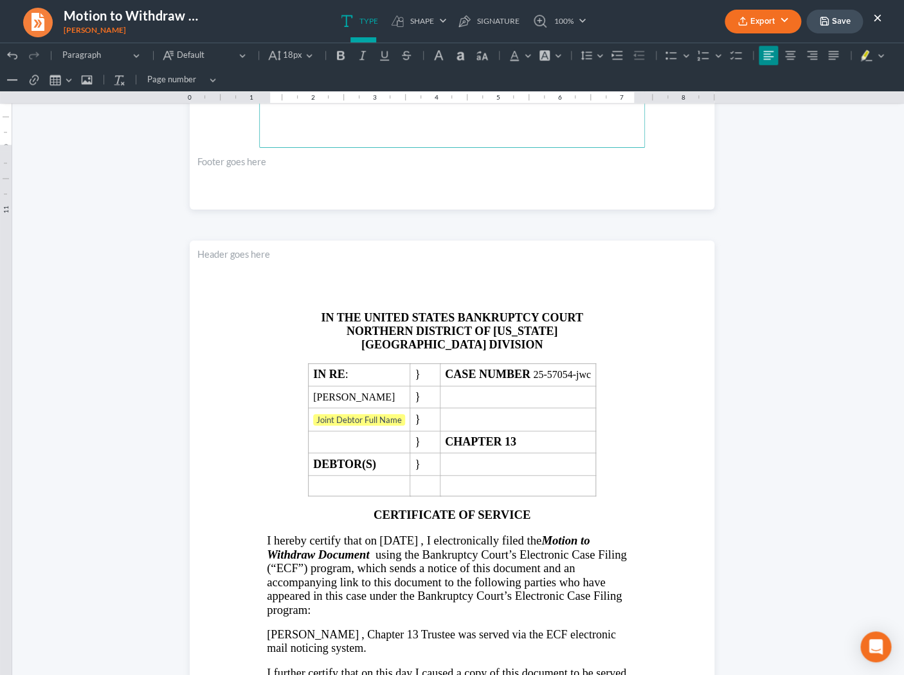
scroll to position [691, 0]
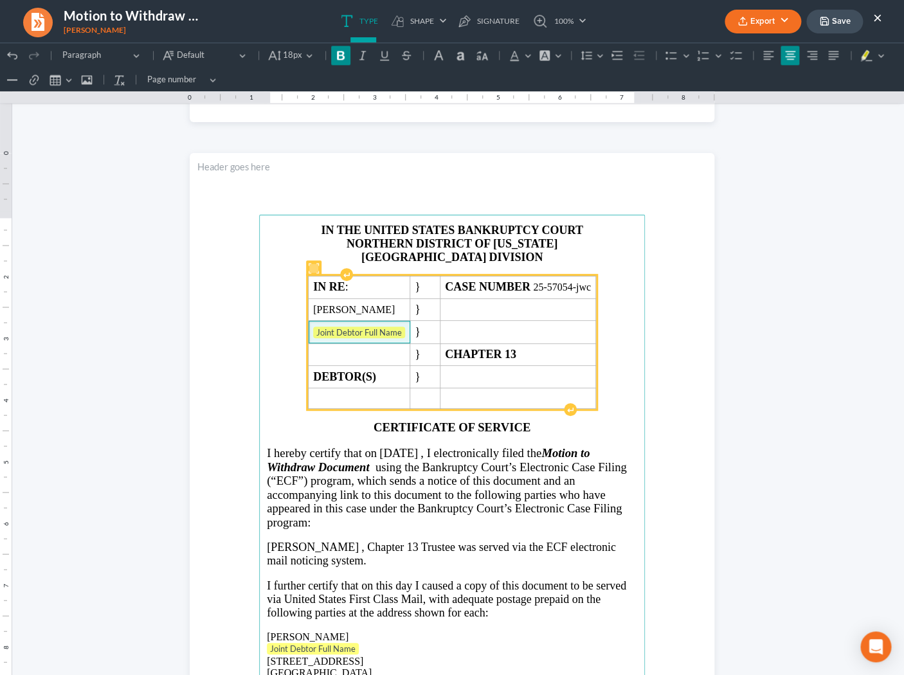
click at [405, 334] on span "Joint Debtor Full Name" at bounding box center [359, 332] width 92 height 13
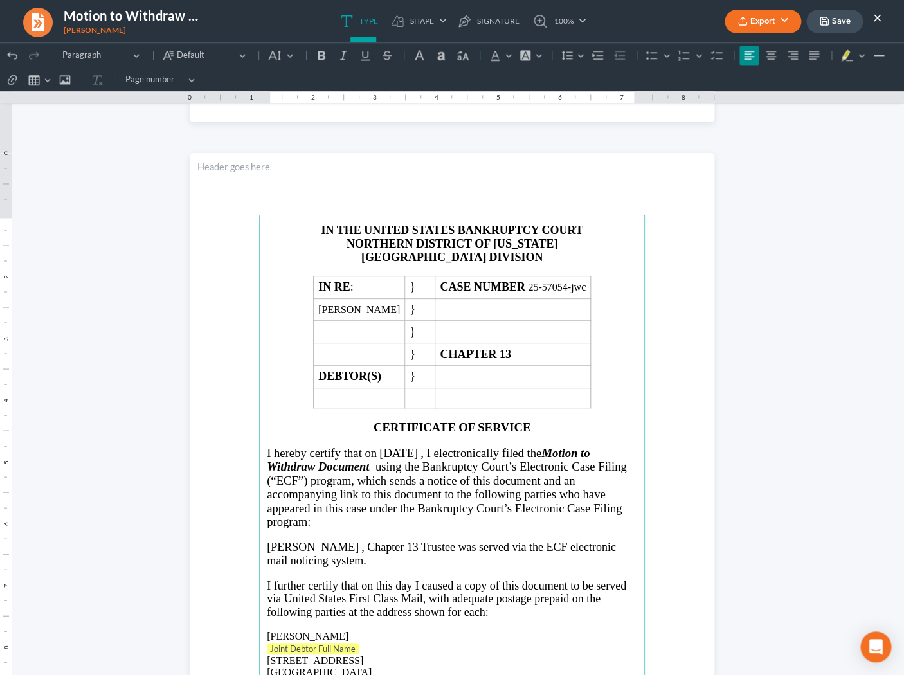
click at [382, 653] on p "Joint Debtor Full Name ⁠⁠⁠⁠⁠⁠⁠" at bounding box center [452, 649] width 370 height 13
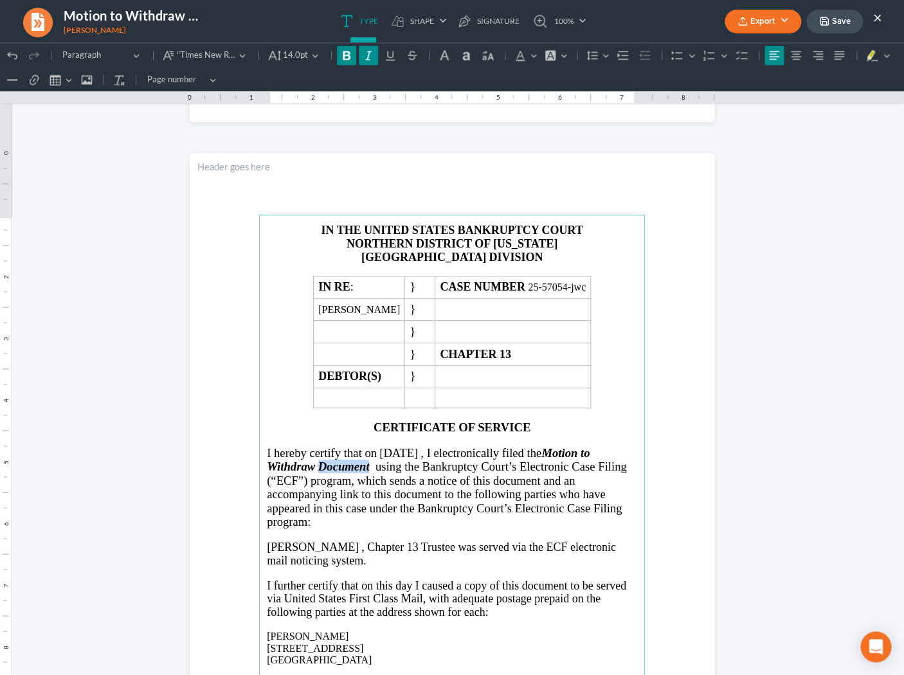
drag, startPoint x: 370, startPoint y: 470, endPoint x: 322, endPoint y: 472, distance: 47.6
click at [322, 472] on span "Motion to Withdraw Document" at bounding box center [428, 459] width 323 height 27
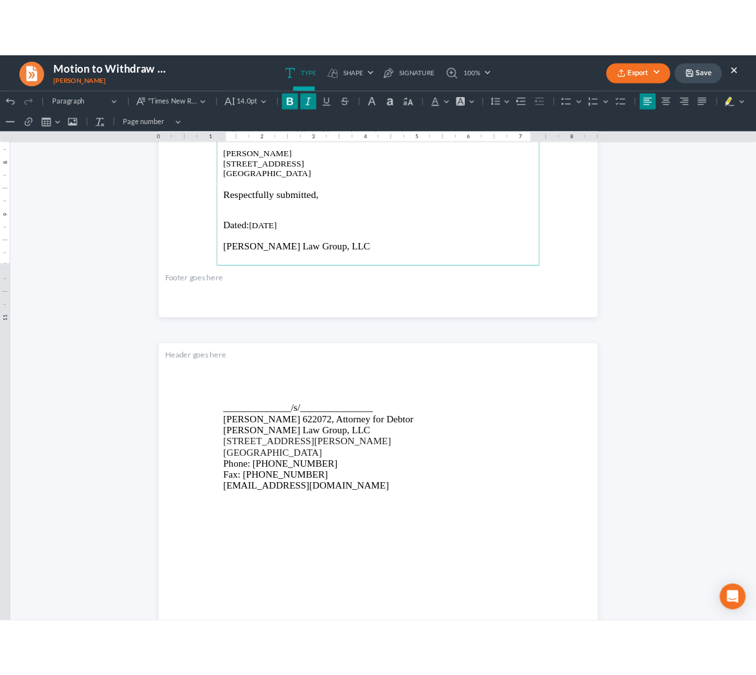
scroll to position [1292, 0]
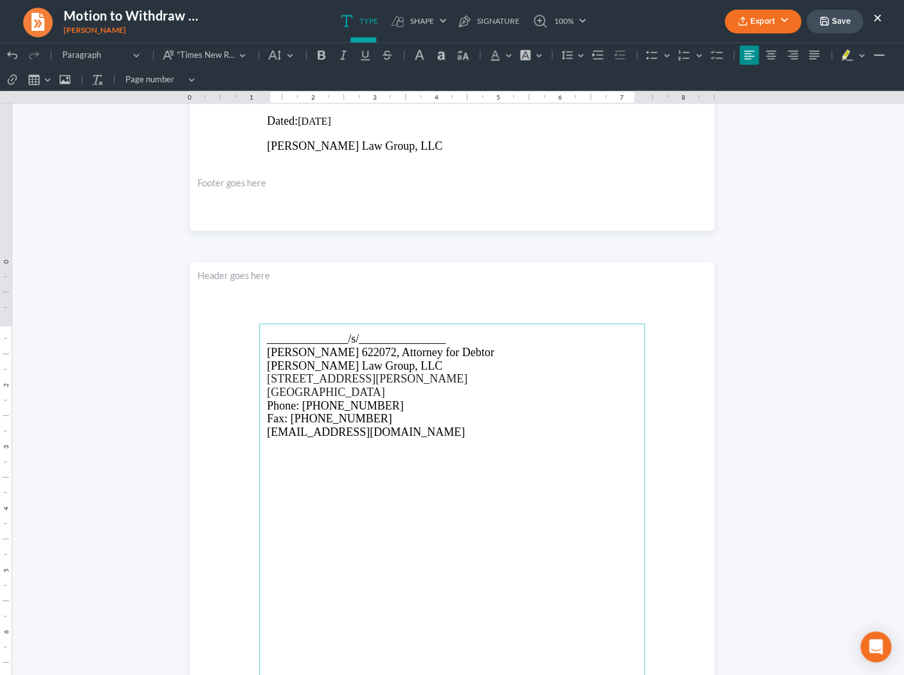
click at [769, 31] on button "Export" at bounding box center [762, 22] width 76 height 24
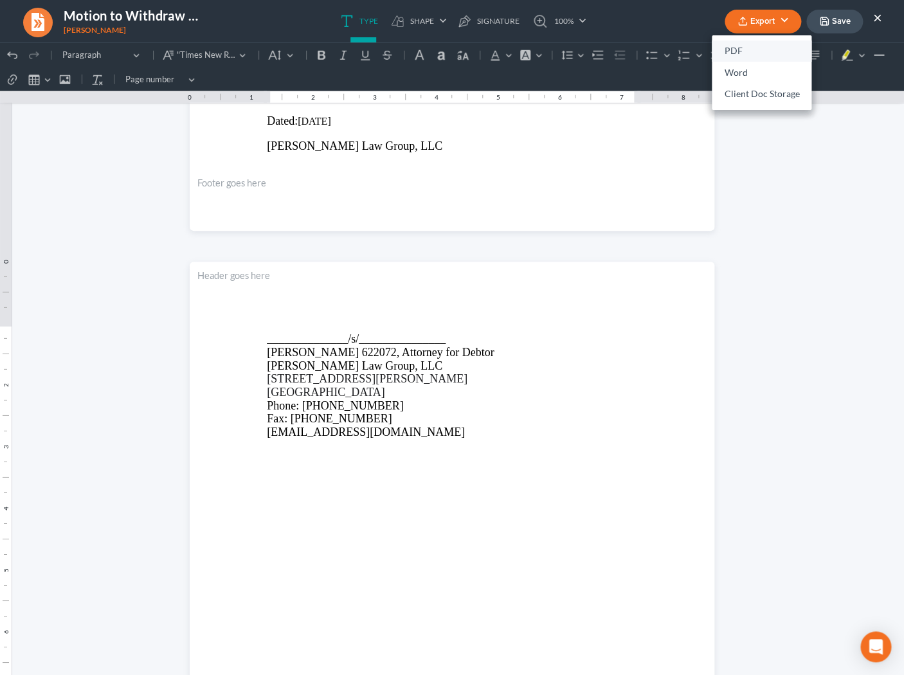
click at [751, 49] on link "PDF" at bounding box center [761, 51] width 100 height 22
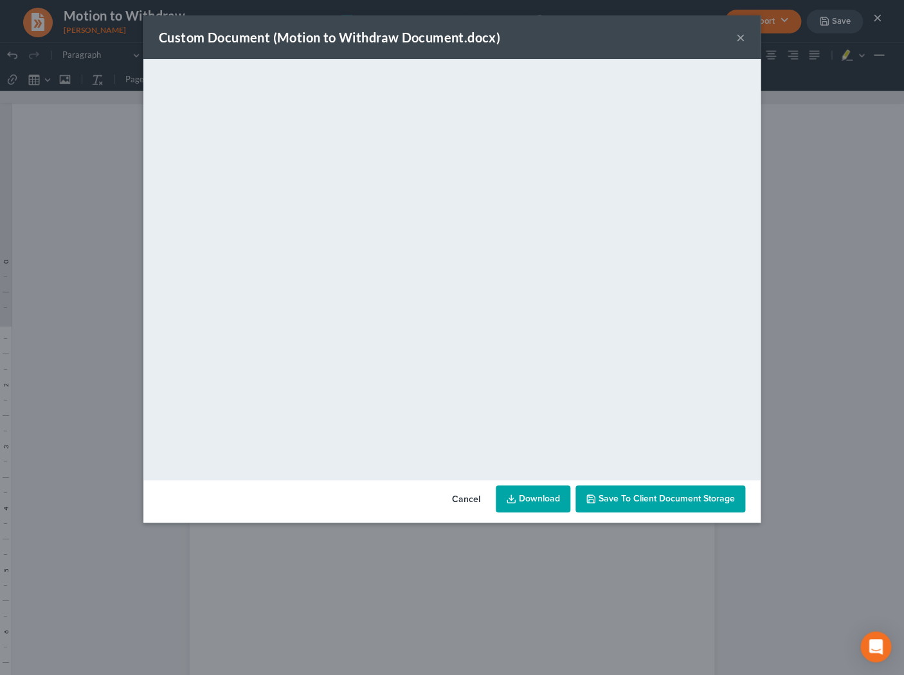
click at [548, 506] on link "Download" at bounding box center [532, 498] width 75 height 27
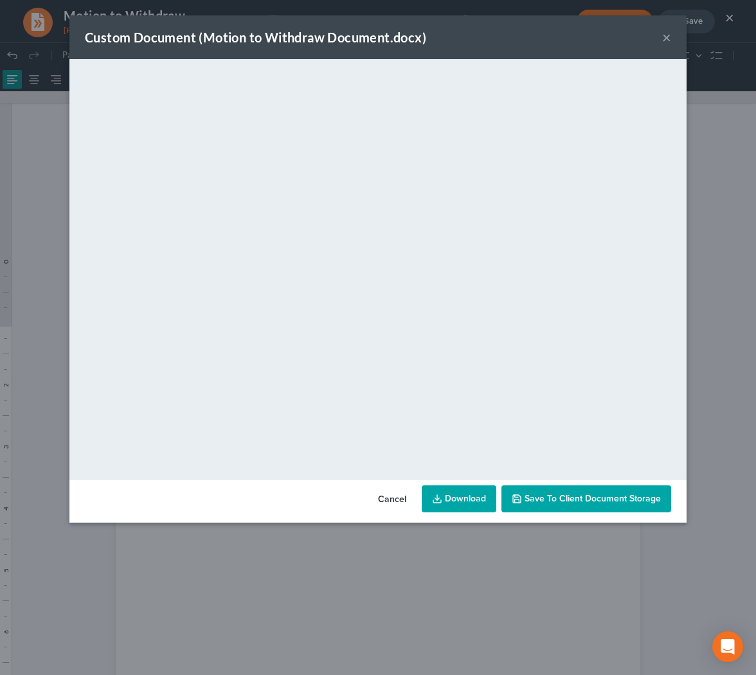
click at [668, 40] on button "×" at bounding box center [666, 37] width 9 height 15
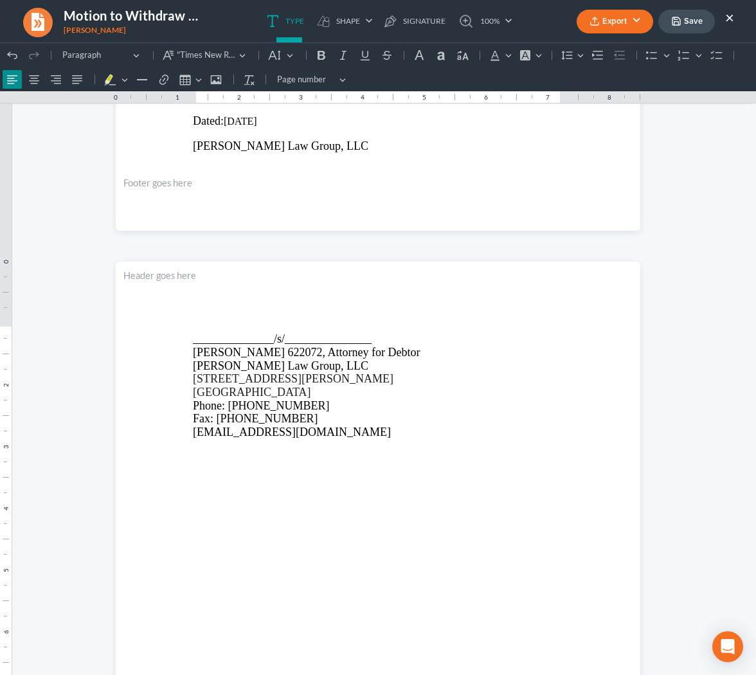
click at [697, 24] on button "Save" at bounding box center [686, 22] width 57 height 24
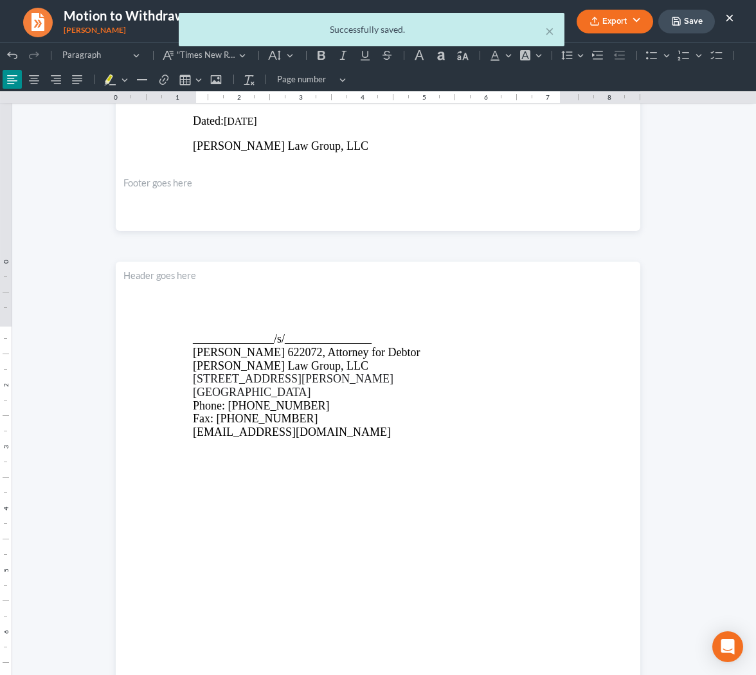
click at [732, 22] on div "× Successfully saved." at bounding box center [372, 33] width 756 height 40
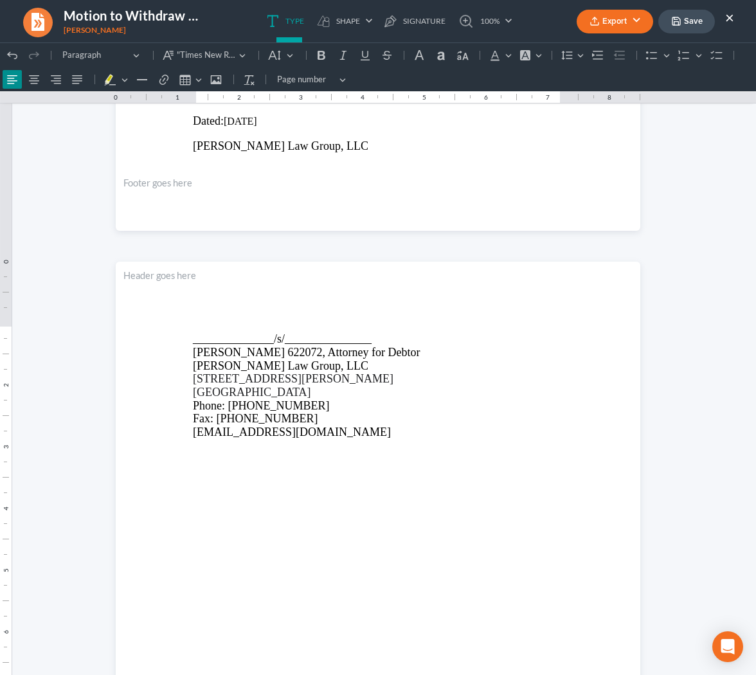
click at [727, 22] on button "×" at bounding box center [729, 17] width 9 height 15
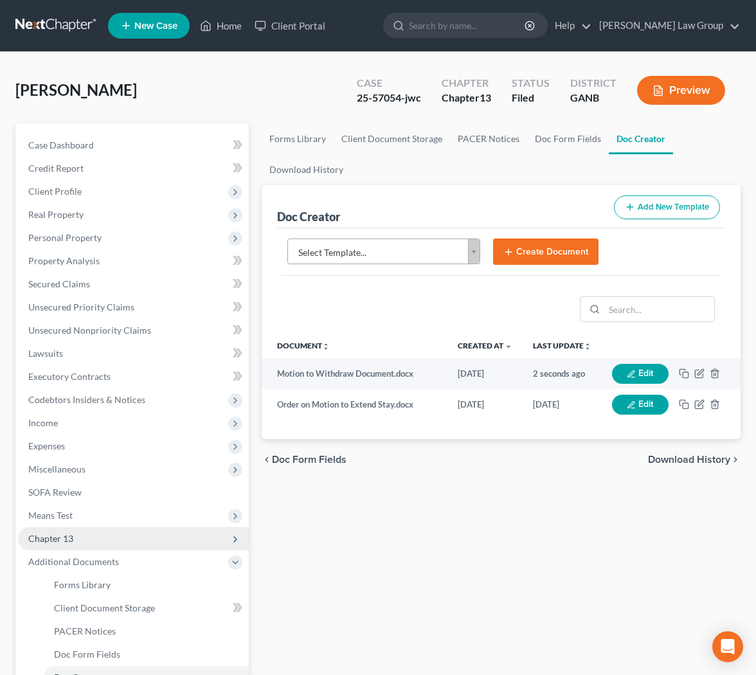
click at [132, 535] on span "Chapter 13" at bounding box center [133, 538] width 231 height 23
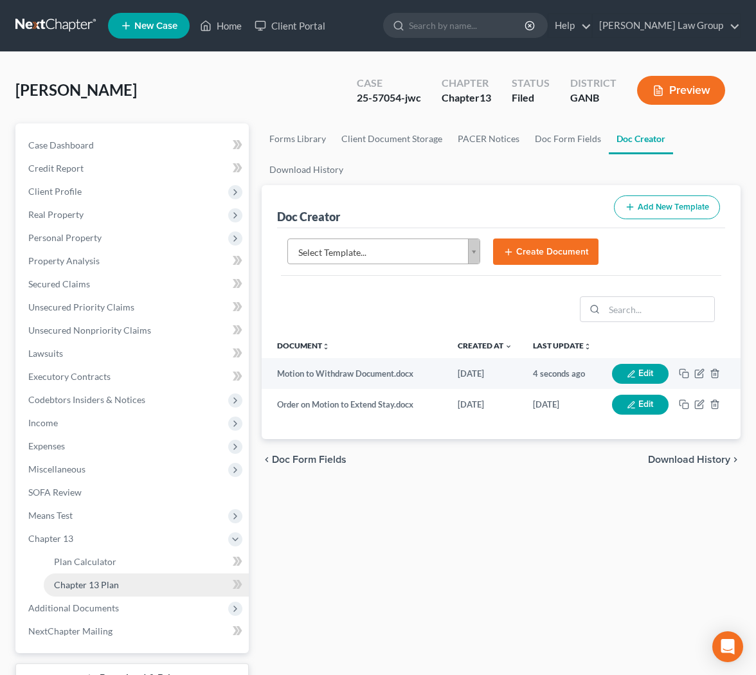
click at [132, 586] on link "Chapter 13 Plan" at bounding box center [146, 584] width 205 height 23
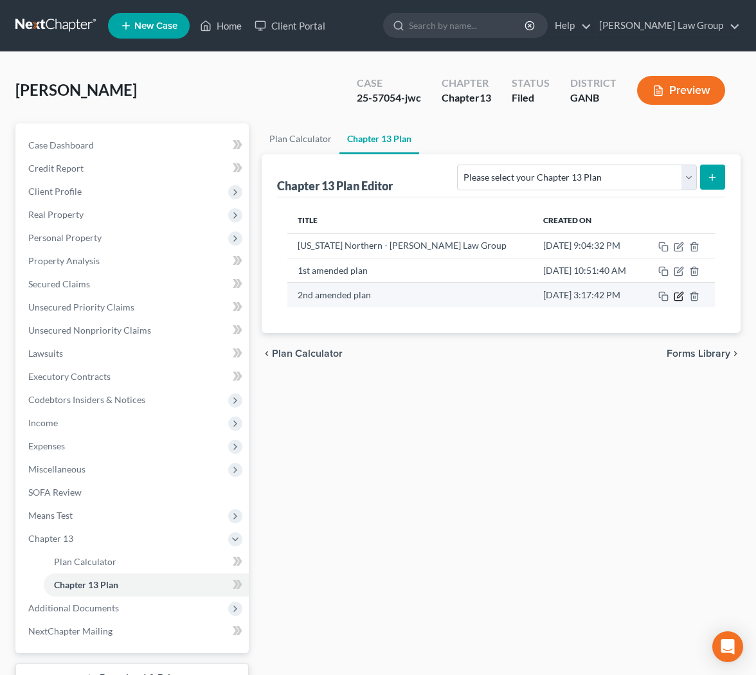
click at [679, 296] on icon "button" at bounding box center [680, 295] width 6 height 6
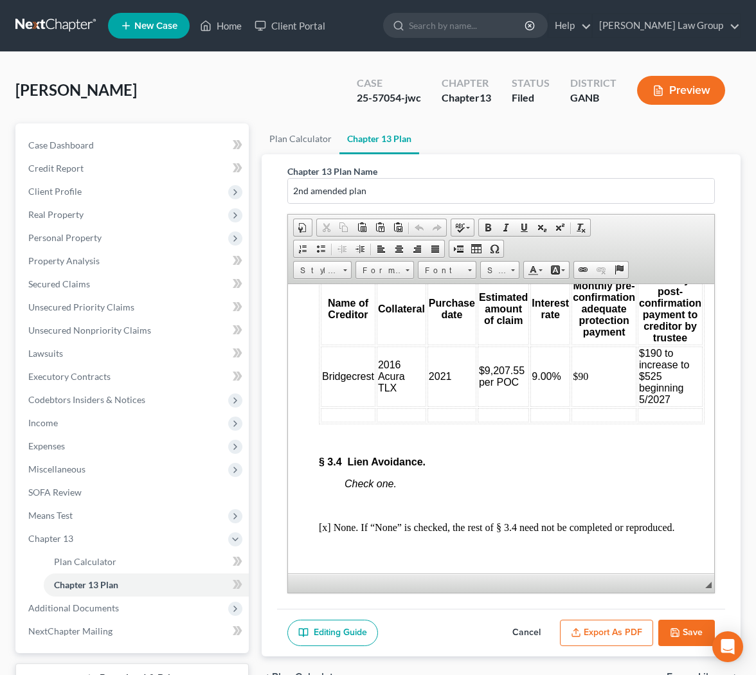
scroll to position [3872, 0]
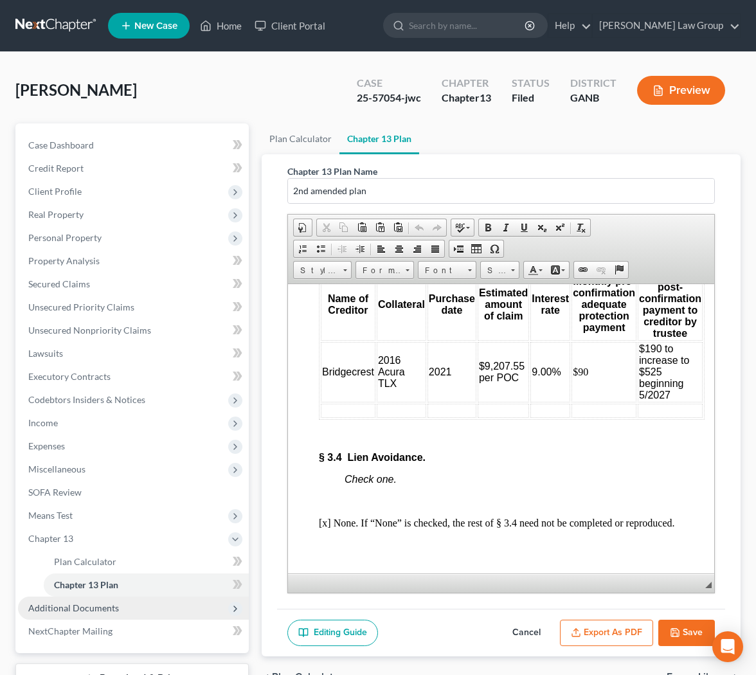
click at [75, 611] on span "Additional Documents" at bounding box center [73, 607] width 91 height 11
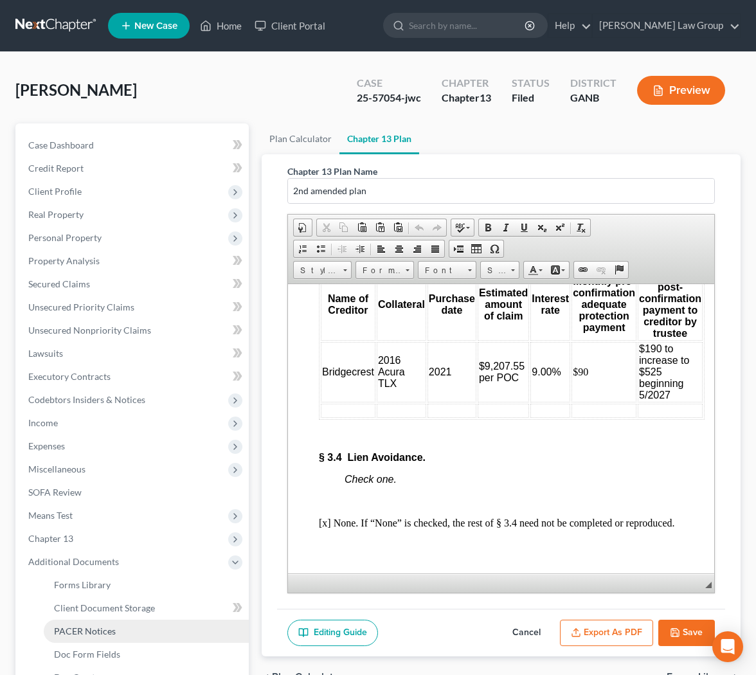
click at [80, 631] on span "PACER Notices" at bounding box center [85, 630] width 62 height 11
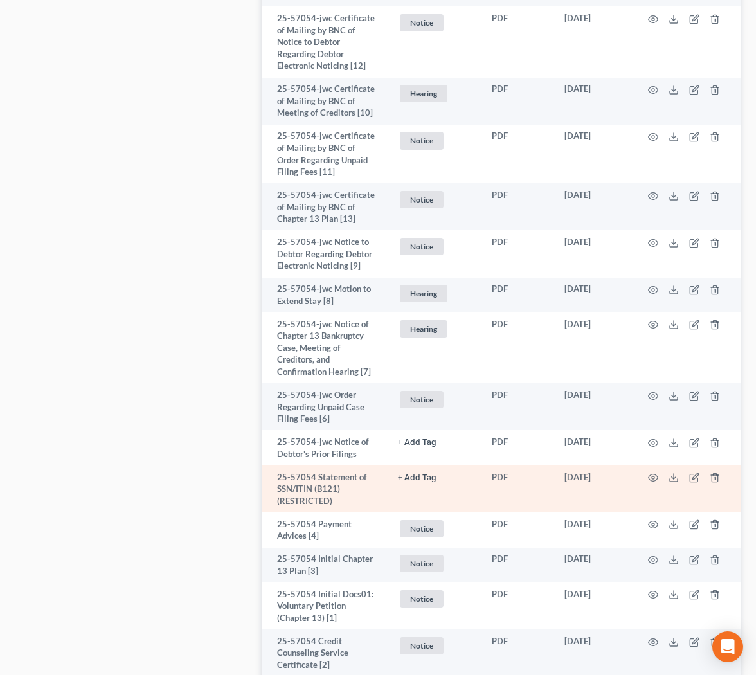
scroll to position [2037, 0]
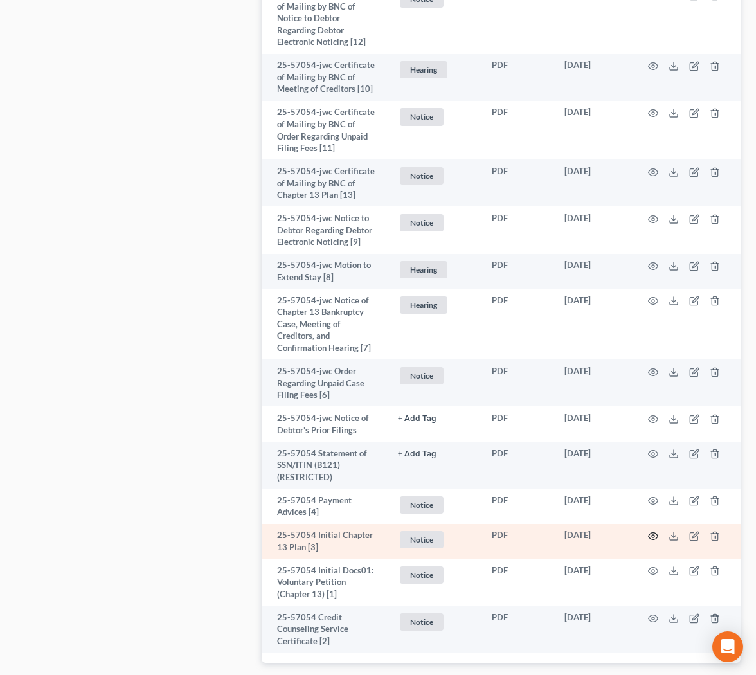
click at [654, 539] on icon "button" at bounding box center [653, 536] width 10 height 10
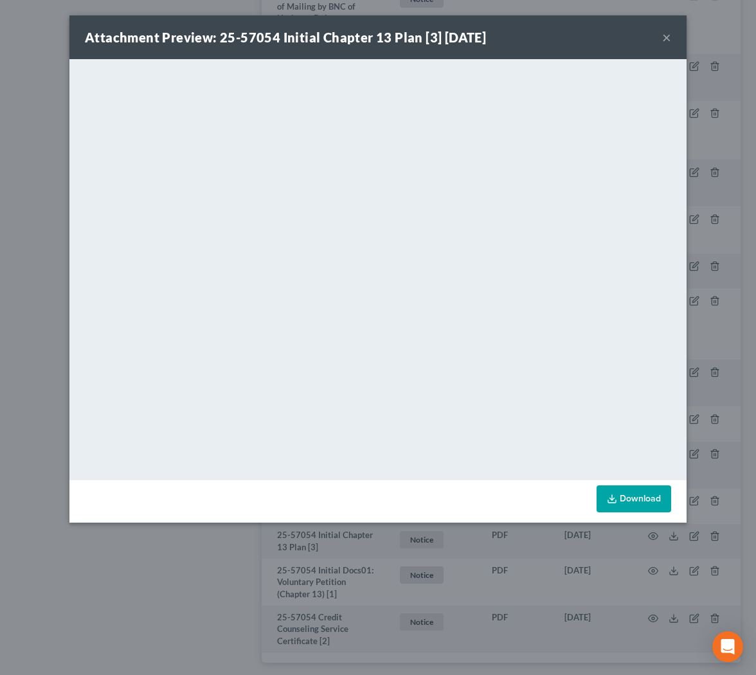
click at [668, 42] on button "×" at bounding box center [666, 37] width 9 height 15
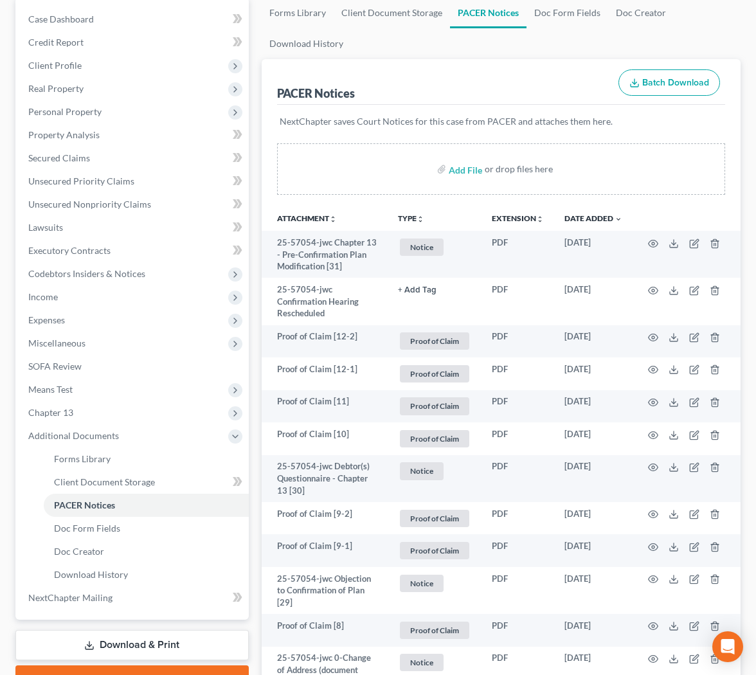
scroll to position [0, 0]
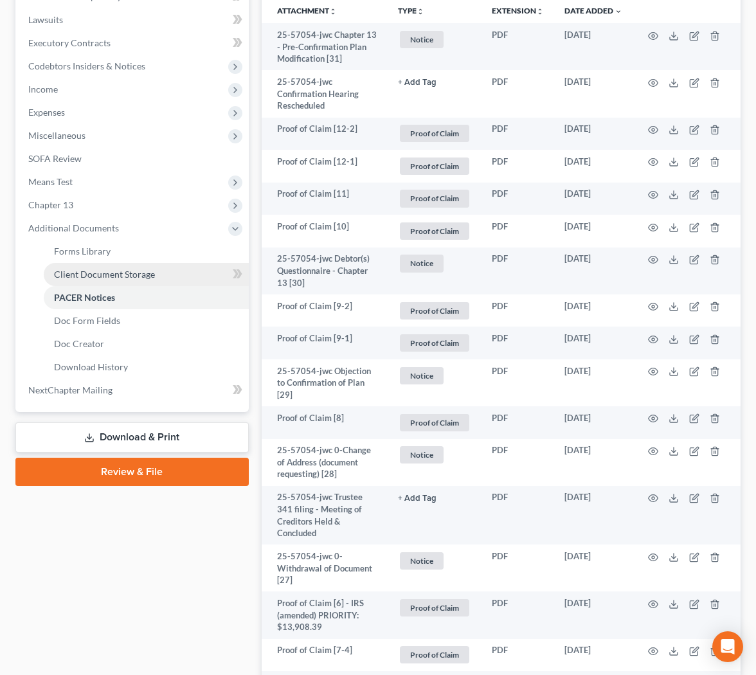
drag, startPoint x: 190, startPoint y: 434, endPoint x: 213, endPoint y: 411, distance: 32.7
click at [190, 434] on link "Download & Print" at bounding box center [131, 437] width 233 height 30
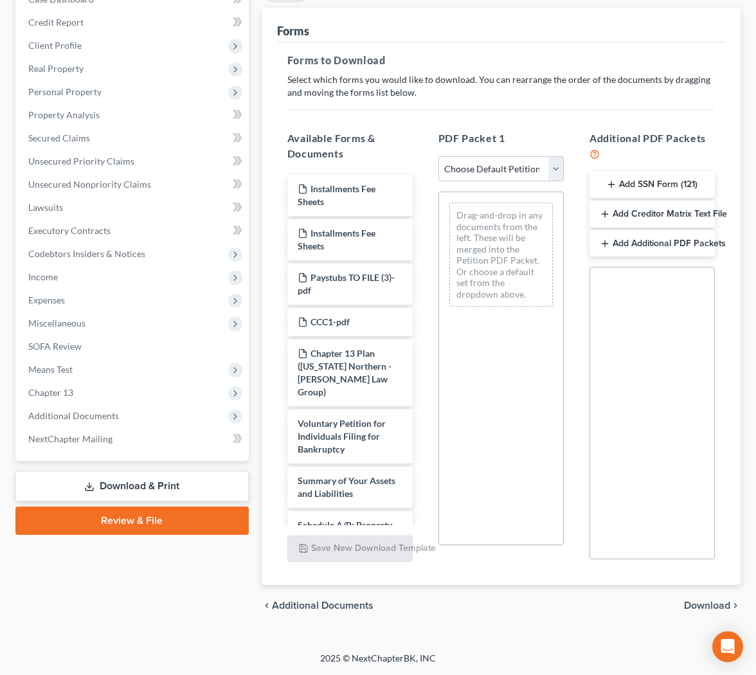
scroll to position [145, 0]
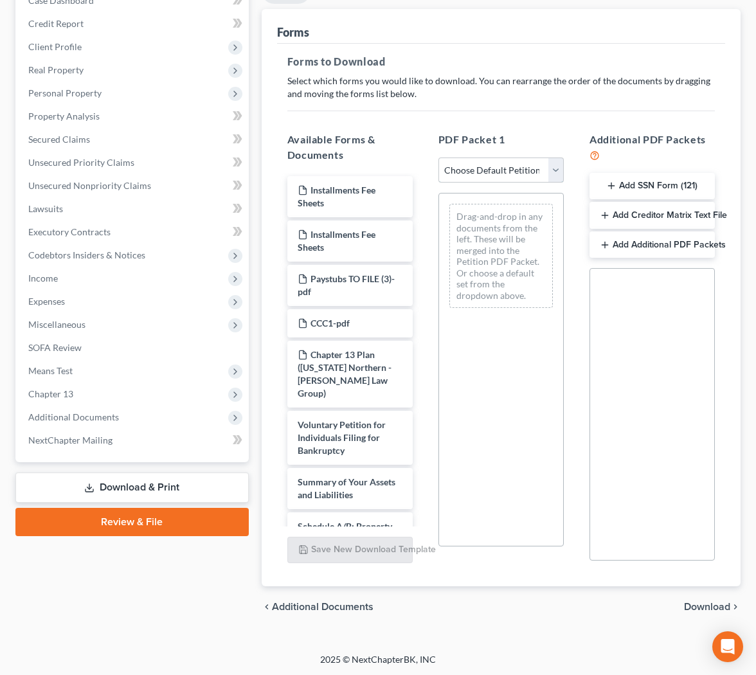
click at [438, 157] on select "Choose Default Petition PDF Packet Complete Bankruptcy Petition (all forms and …" at bounding box center [500, 170] width 125 height 26
select select "2"
click option "Amended Forms" at bounding box center [0, 0] width 0 height 0
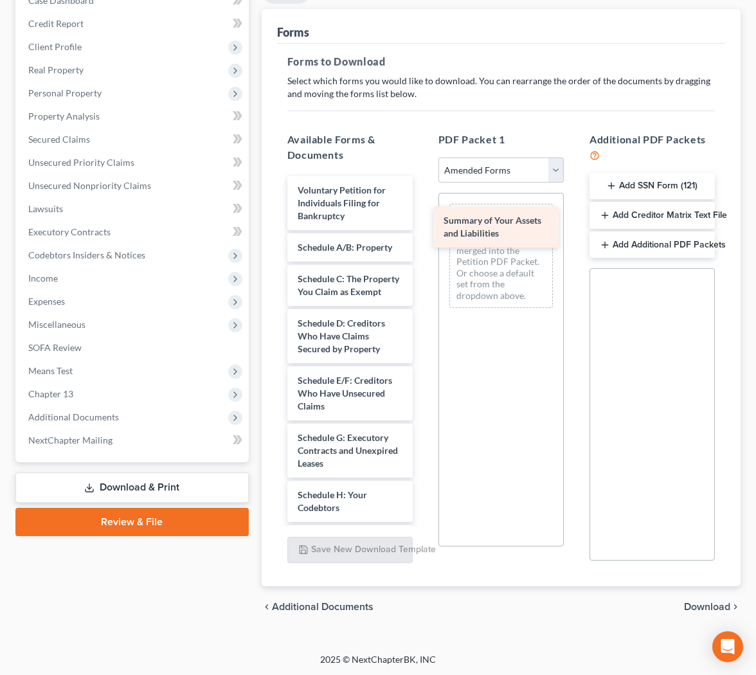
drag, startPoint x: 350, startPoint y: 249, endPoint x: 505, endPoint y: 222, distance: 157.2
click at [423, 222] on div "Summary of Your Assets and Liabilities Voluntary Petition for Individuals Filin…" at bounding box center [350, 596] width 146 height 841
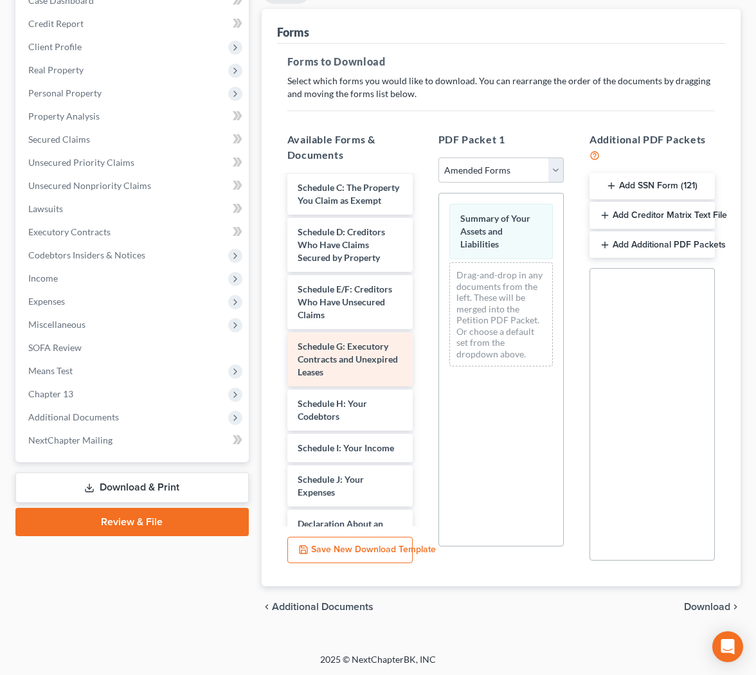
scroll to position [93, 0]
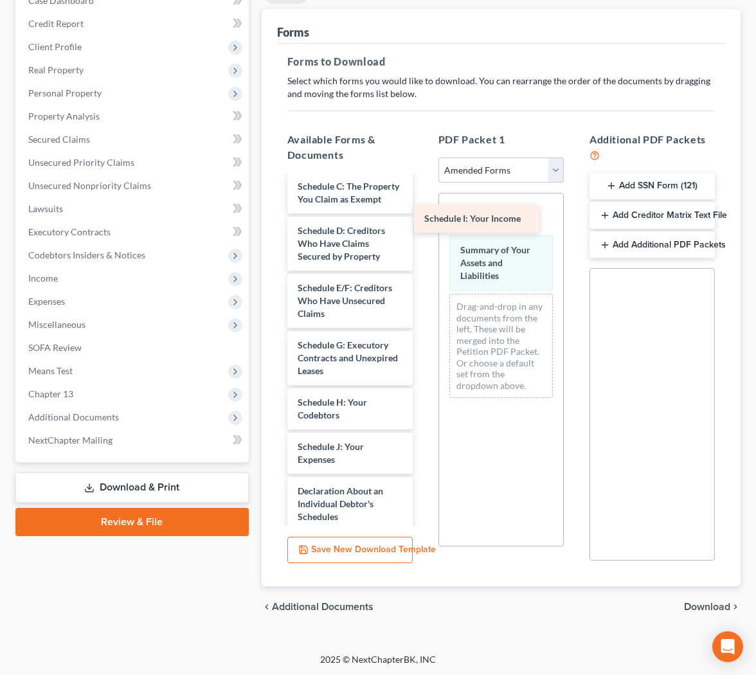
drag, startPoint x: 373, startPoint y: 447, endPoint x: 513, endPoint y: 210, distance: 275.1
click at [423, 210] on div "Schedule I: Your Income Voluntary Petition for Individuals Filing for Bankruptc…" at bounding box center [350, 488] width 146 height 809
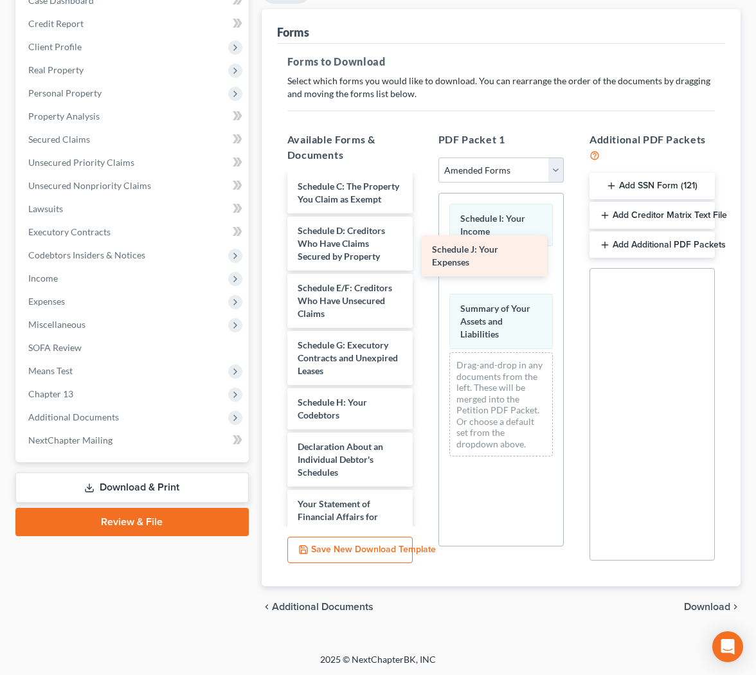
drag, startPoint x: 373, startPoint y: 454, endPoint x: 508, endPoint y: 258, distance: 237.4
click at [423, 258] on div "Schedule J: Your Expenses Voluntary Petition for Individuals Filing for Bankrup…" at bounding box center [350, 466] width 146 height 765
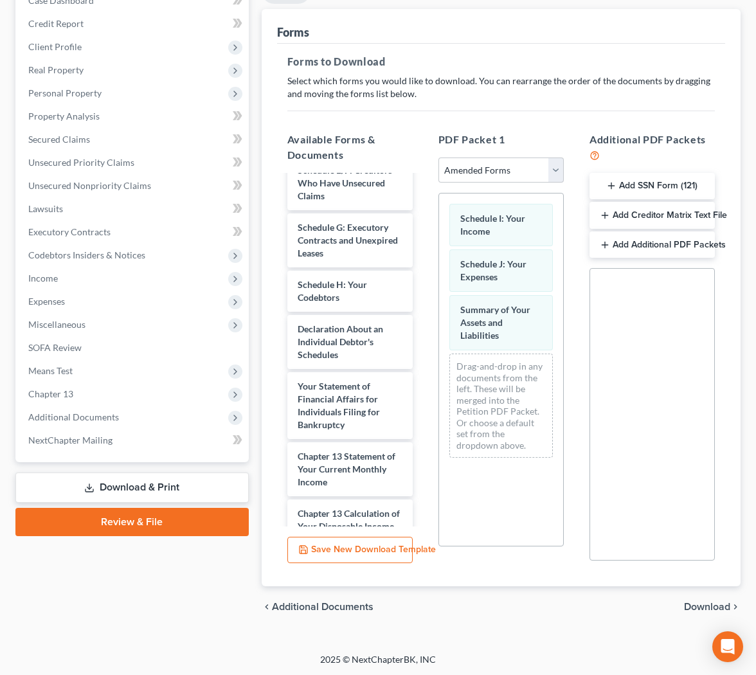
scroll to position [201, 0]
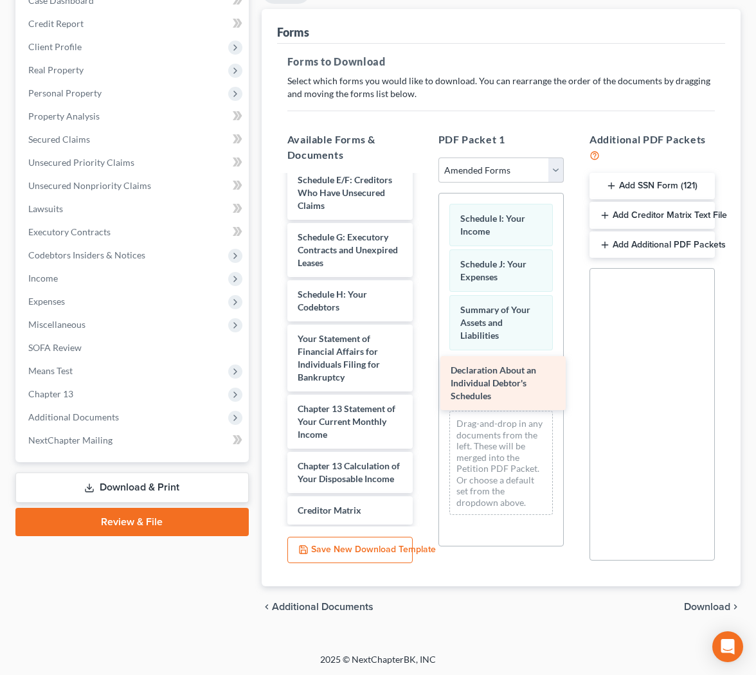
drag, startPoint x: 338, startPoint y: 342, endPoint x: 491, endPoint y: 373, distance: 156.2
click at [423, 375] on div "Declaration About an Individual Debtor's Schedules Voluntary Petition for Indiv…" at bounding box center [350, 330] width 146 height 708
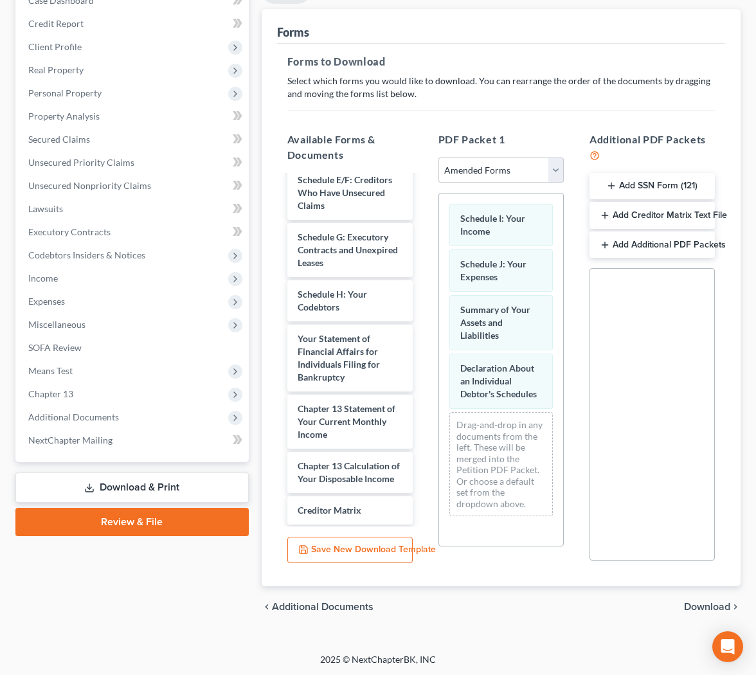
click at [717, 609] on span "Download" at bounding box center [707, 607] width 46 height 10
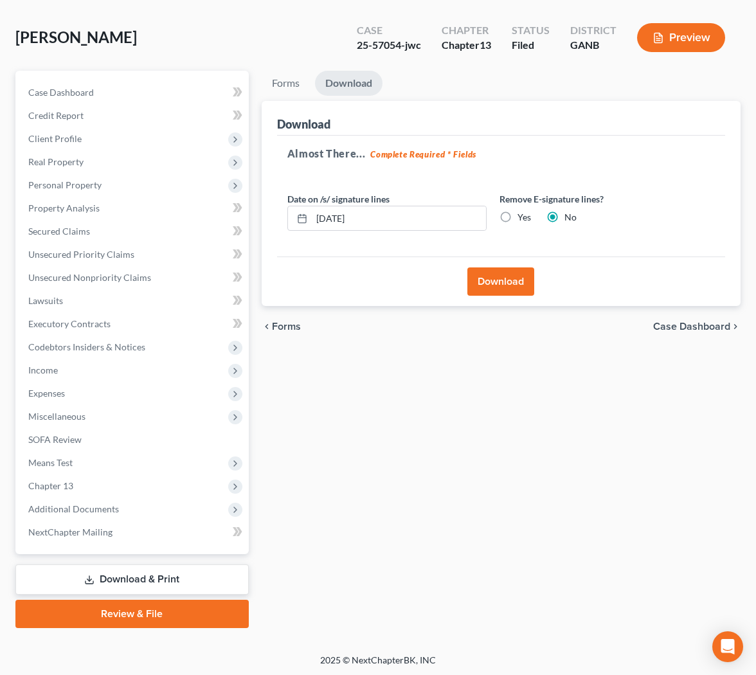
click at [505, 281] on button "Download" at bounding box center [500, 281] width 67 height 28
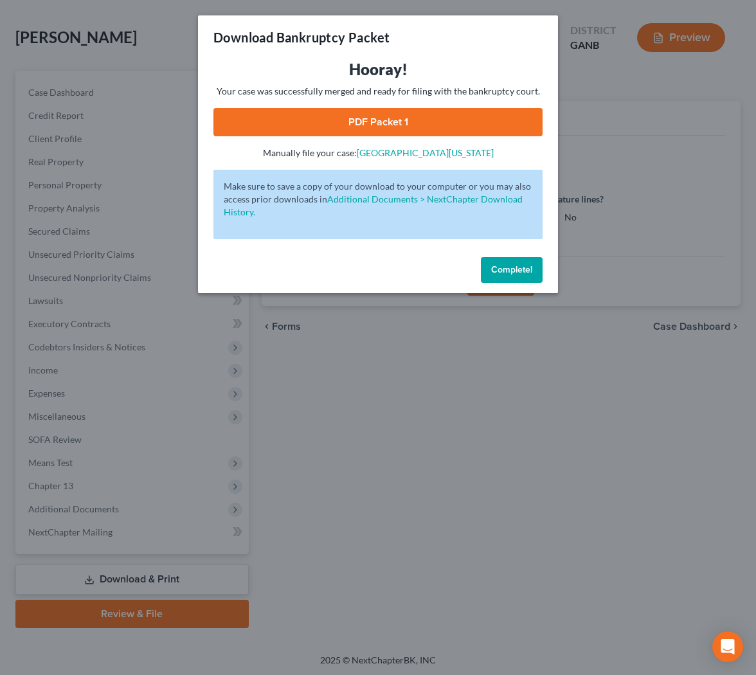
click at [418, 114] on link "PDF Packet 1" at bounding box center [377, 122] width 329 height 28
